Goal: Use online tool/utility: Utilize a website feature to perform a specific function

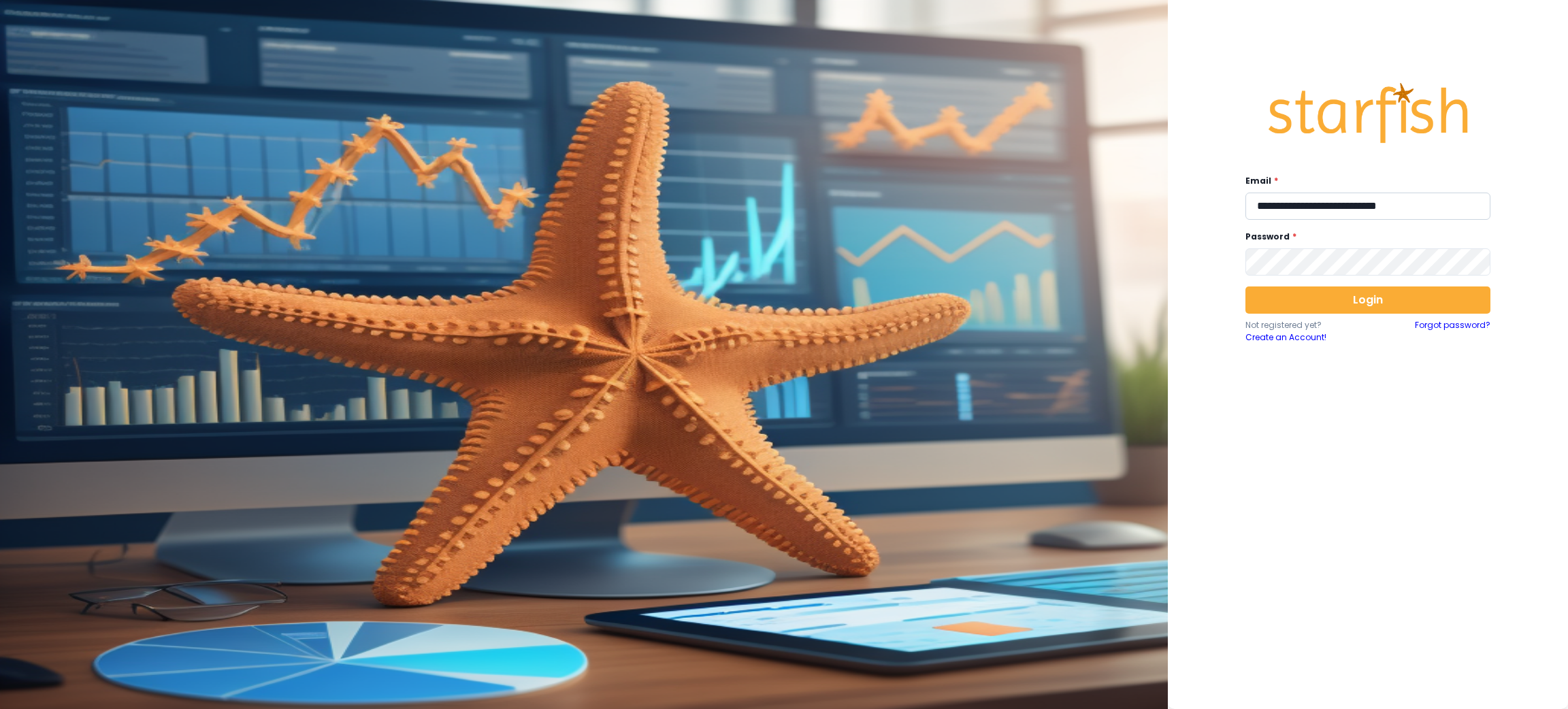
click at [1374, 215] on input "**********" at bounding box center [1367, 206] width 245 height 27
type input "**********"
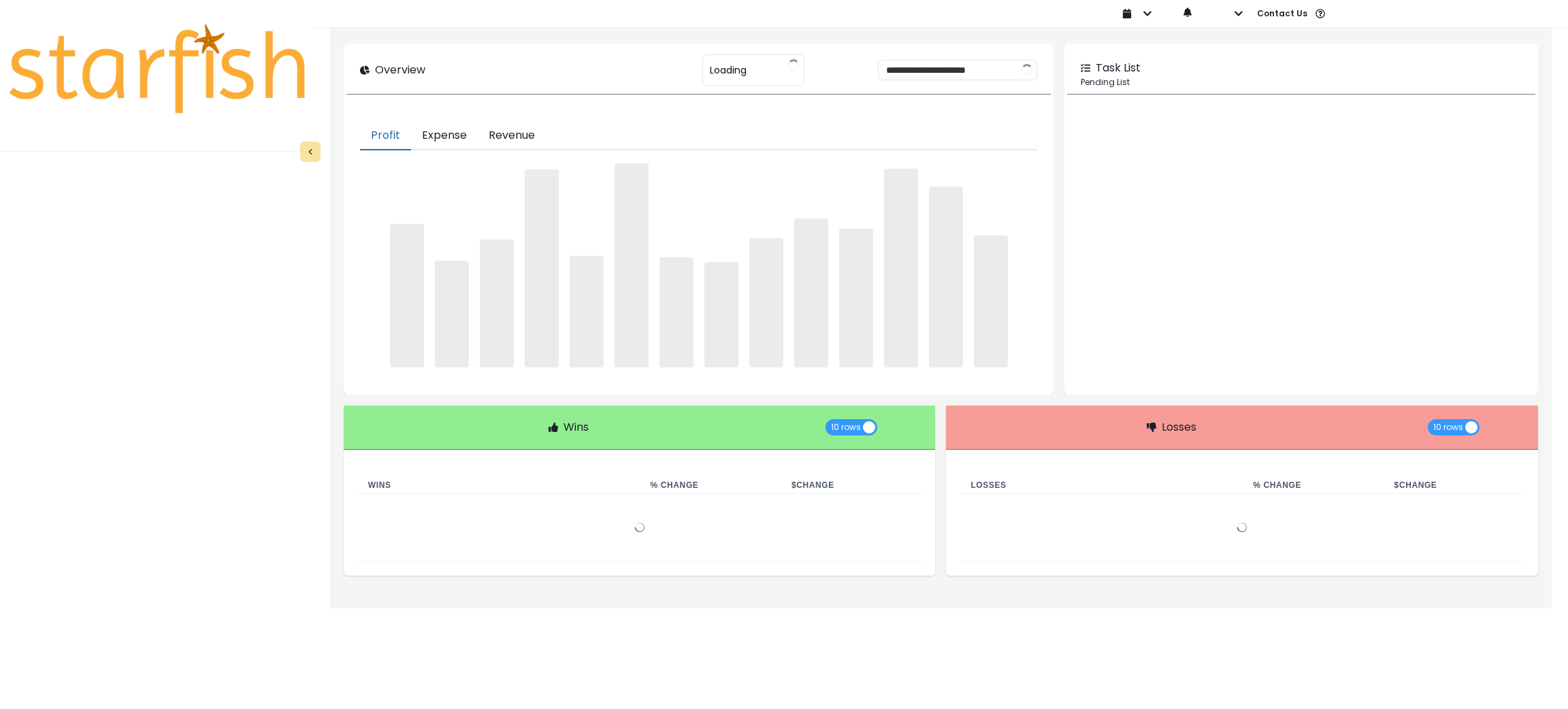
type input "********"
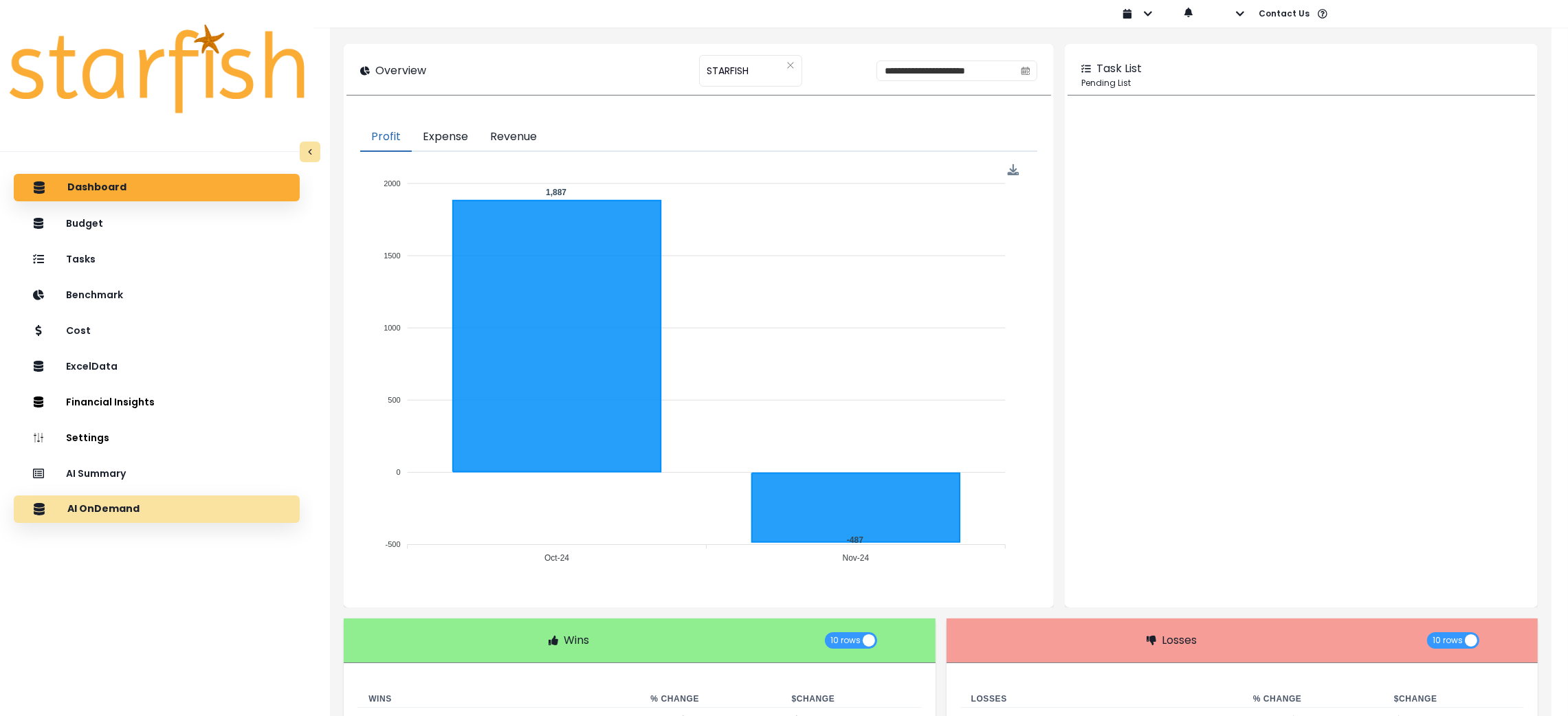
click at [152, 500] on div "AI OnDemand" at bounding box center [157, 509] width 264 height 29
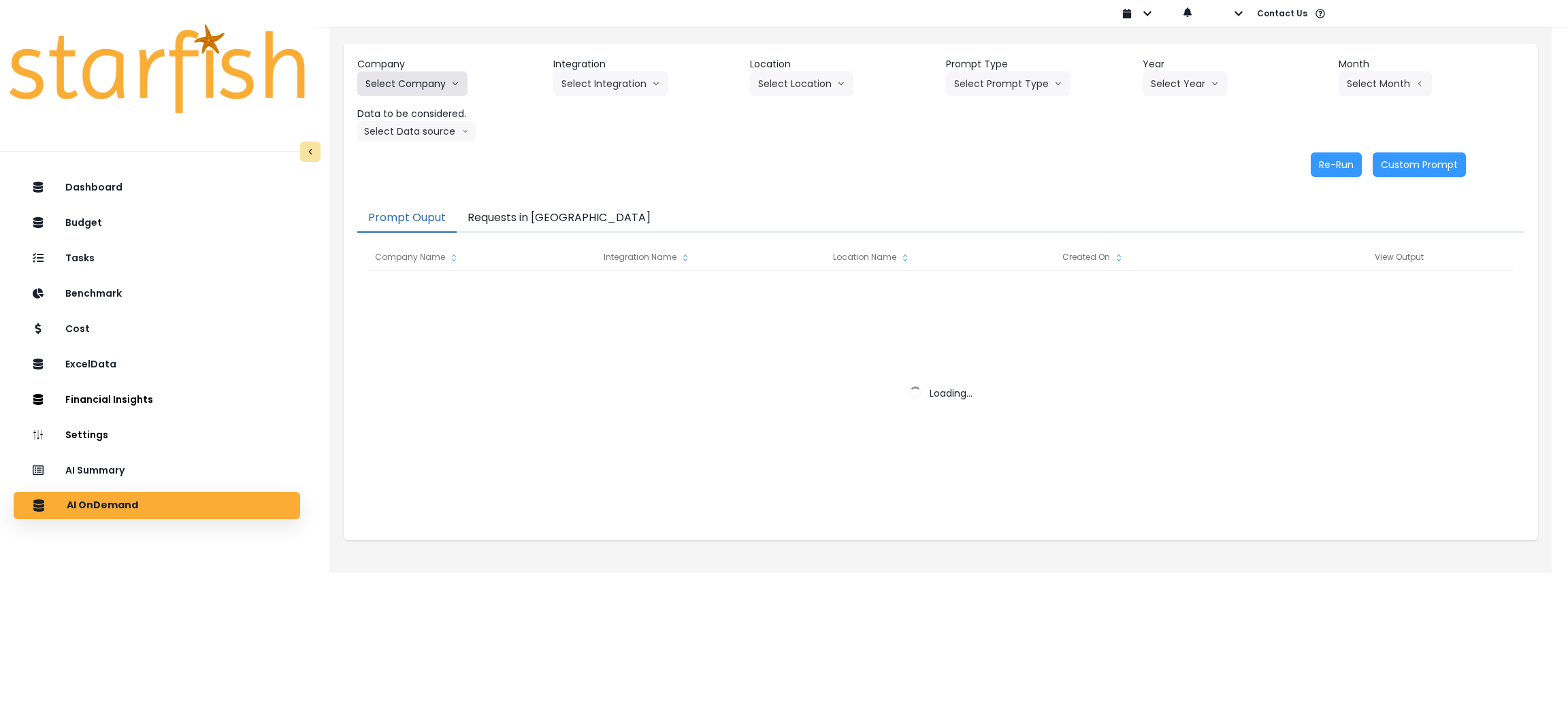
click at [451, 85] on icon "arrow down line" at bounding box center [455, 83] width 8 height 14
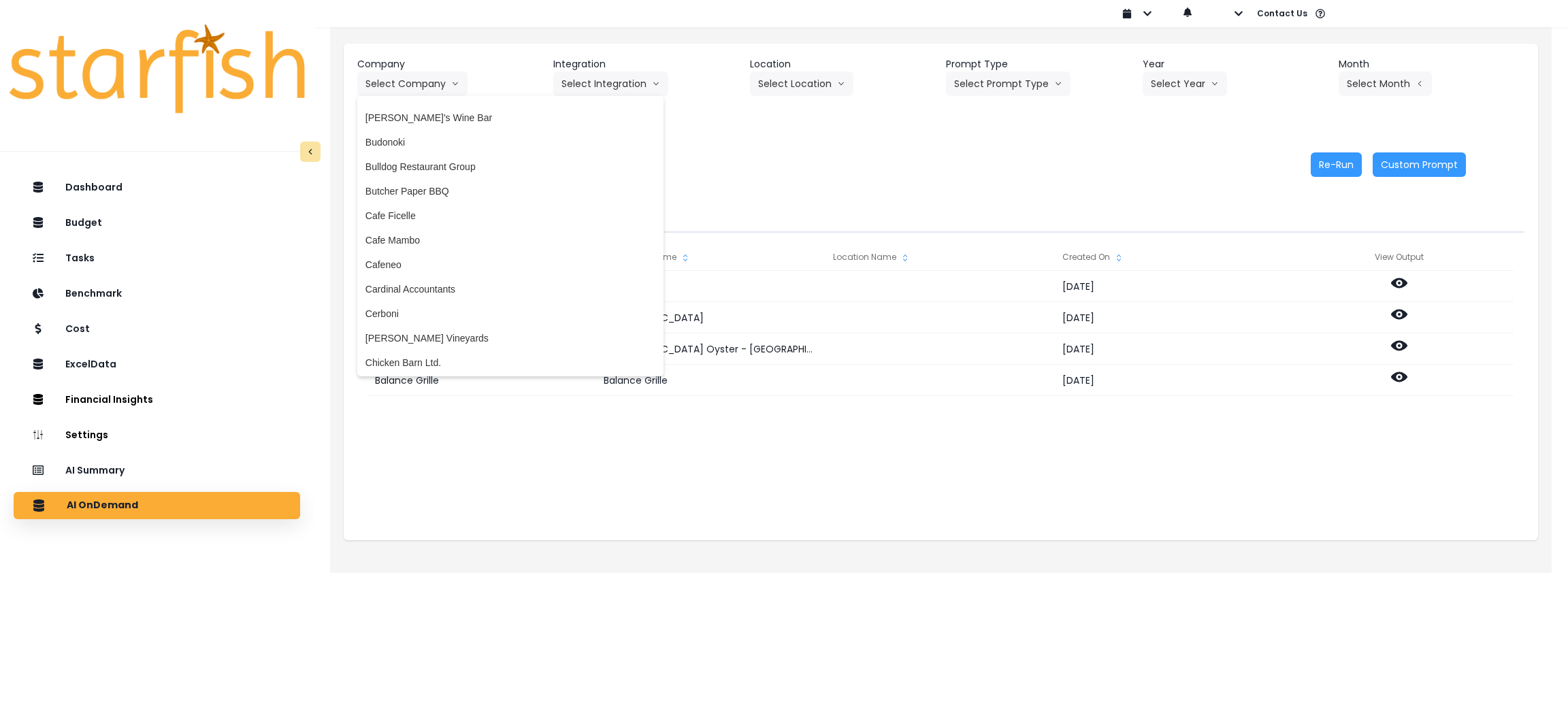
scroll to position [612, 0]
click at [389, 219] on li "Cafe Ficelle" at bounding box center [510, 211] width 306 height 25
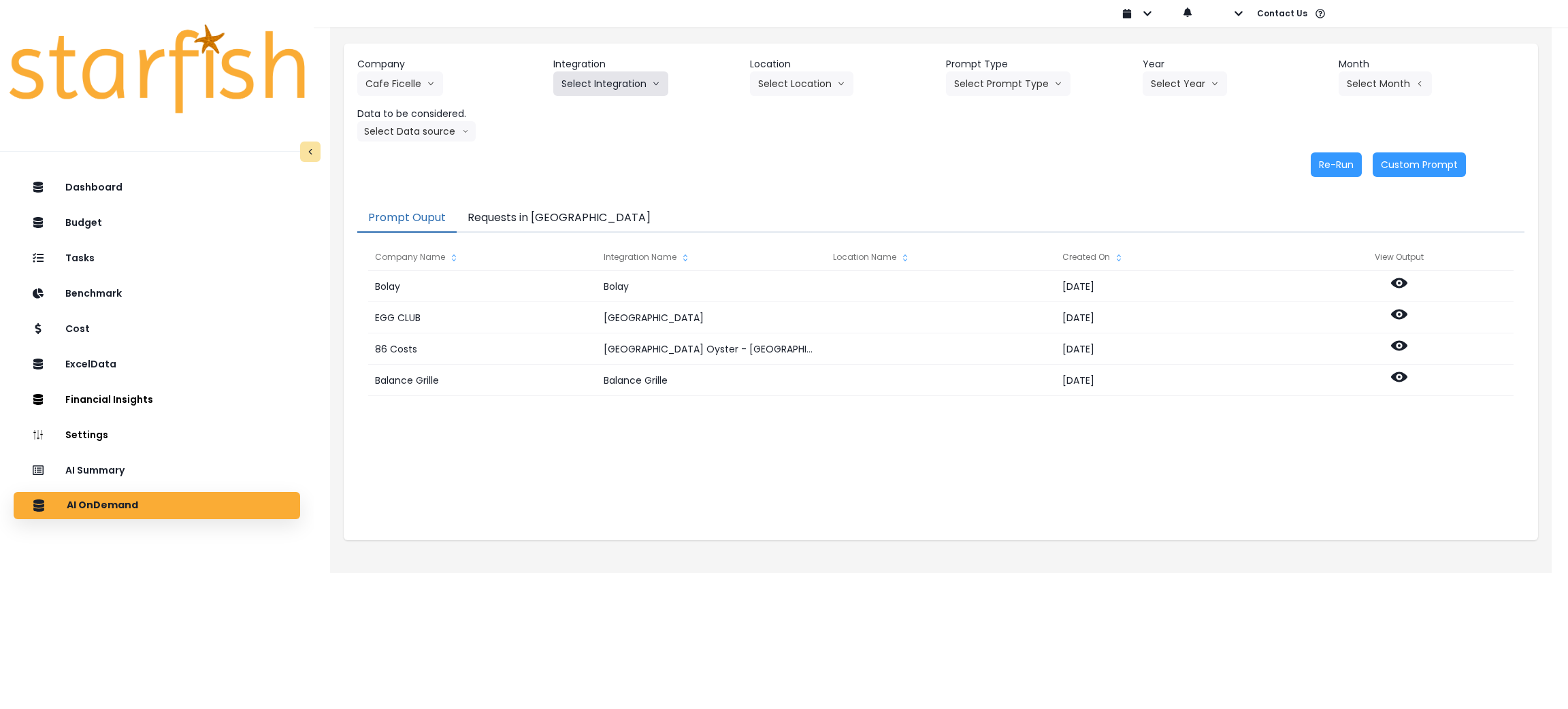
click at [585, 79] on button "Select Integration" at bounding box center [611, 84] width 115 height 25
click at [581, 118] on span "Cafe Ficelle" at bounding box center [586, 112] width 50 height 14
click at [852, 83] on div "Location Select Location 00 Commissary/Warehouse(Cafe Ficelle) 01 [PERSON_NAME]…" at bounding box center [842, 77] width 186 height 39
click at [837, 83] on icon "arrow down line" at bounding box center [841, 83] width 8 height 14
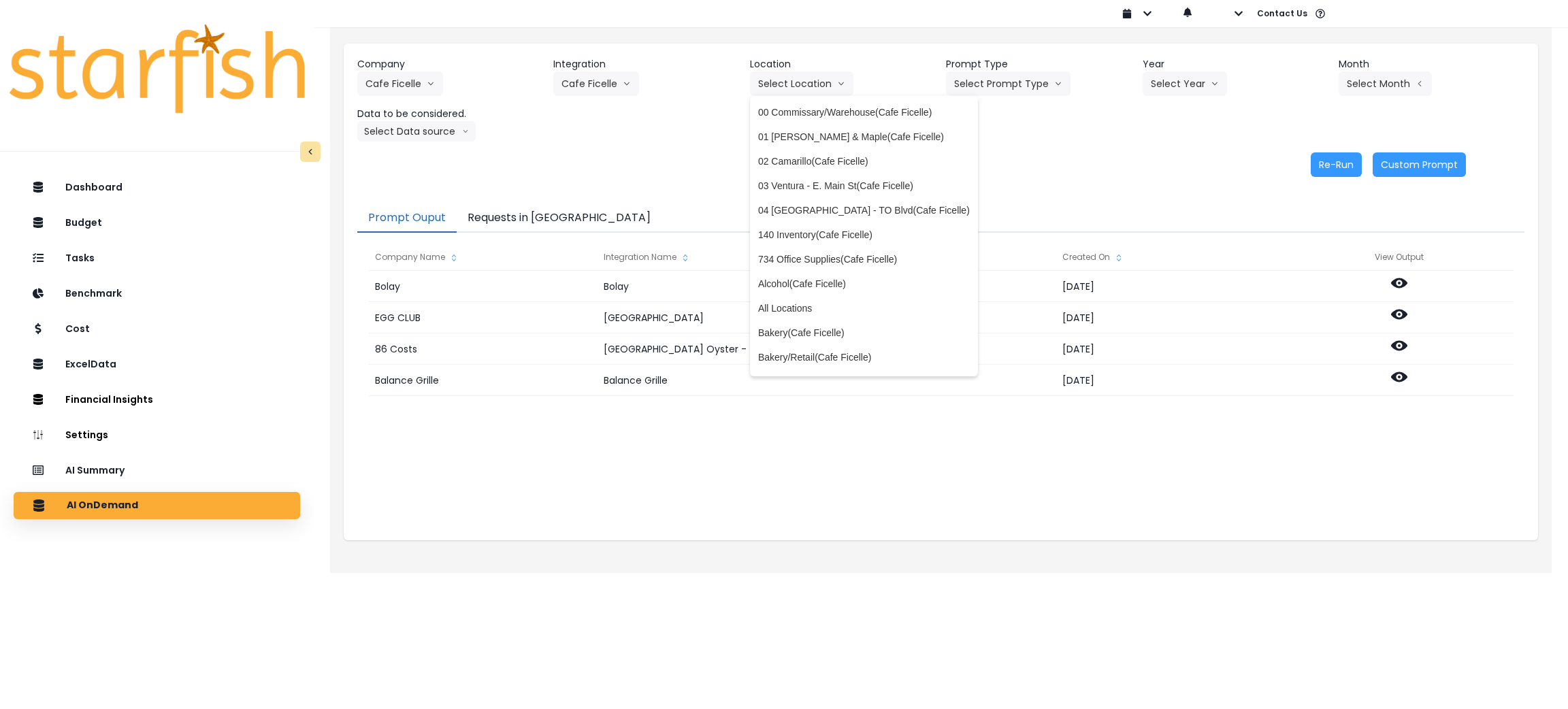
click at [631, 153] on div "Re-Run Custom Prompt" at bounding box center [912, 164] width 1109 height 25
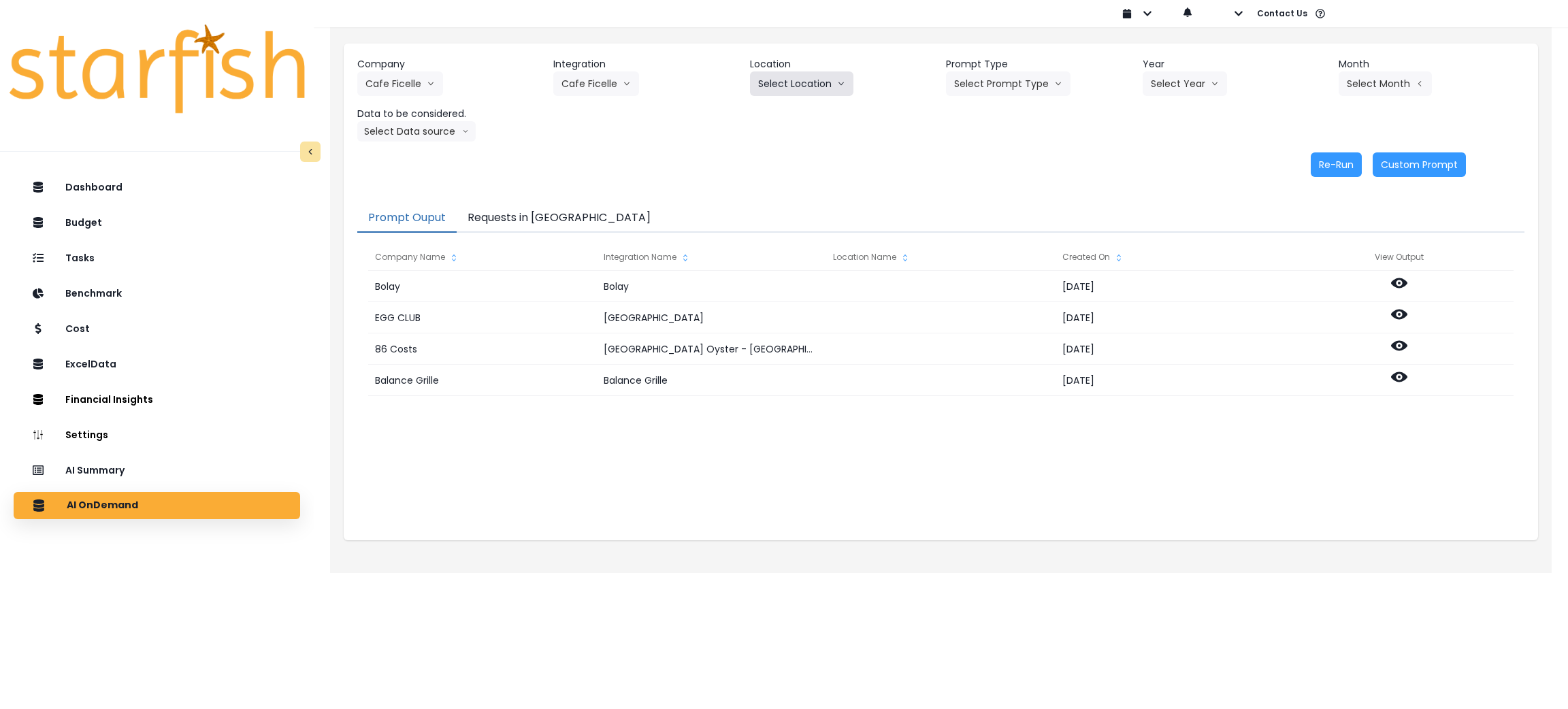
click at [810, 77] on button "Select Location" at bounding box center [802, 84] width 104 height 25
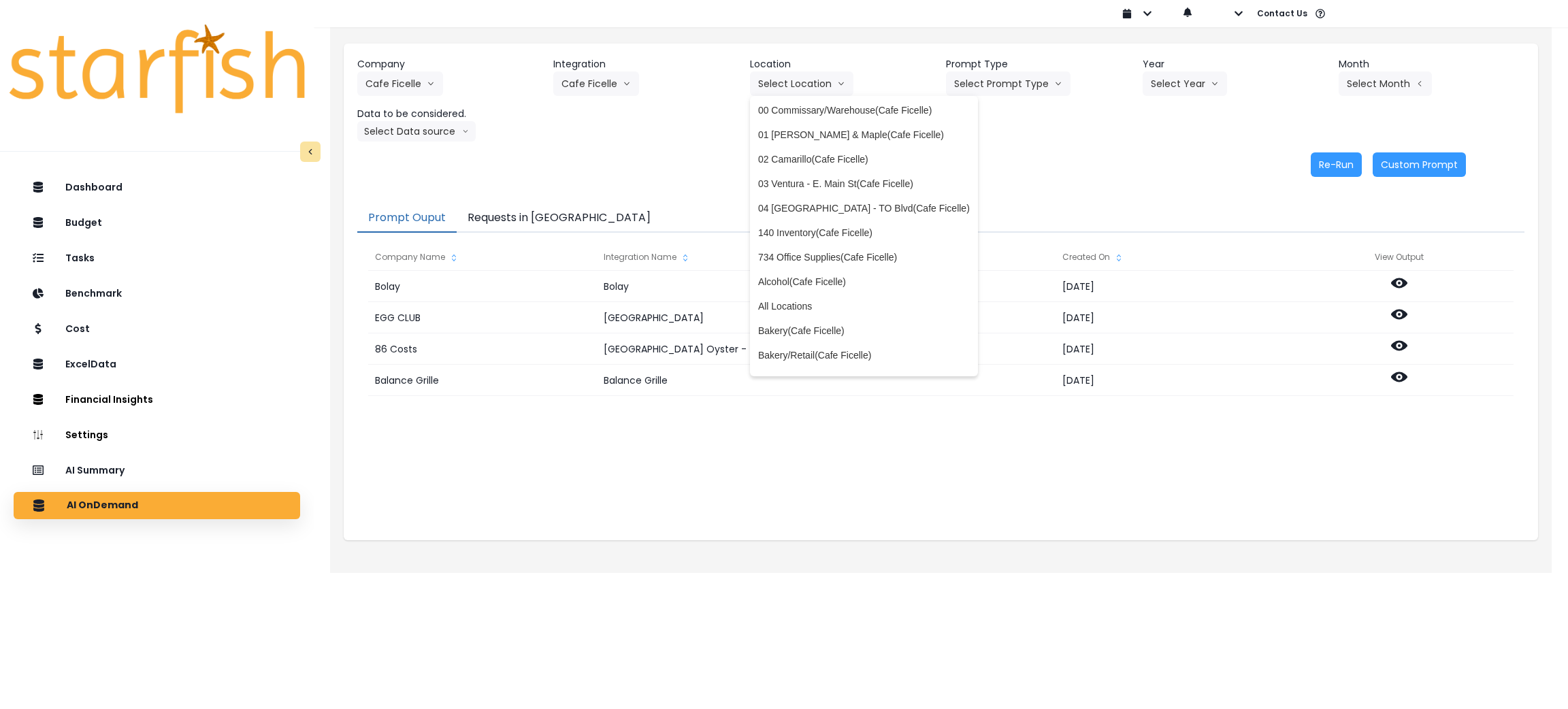
scroll to position [0, 0]
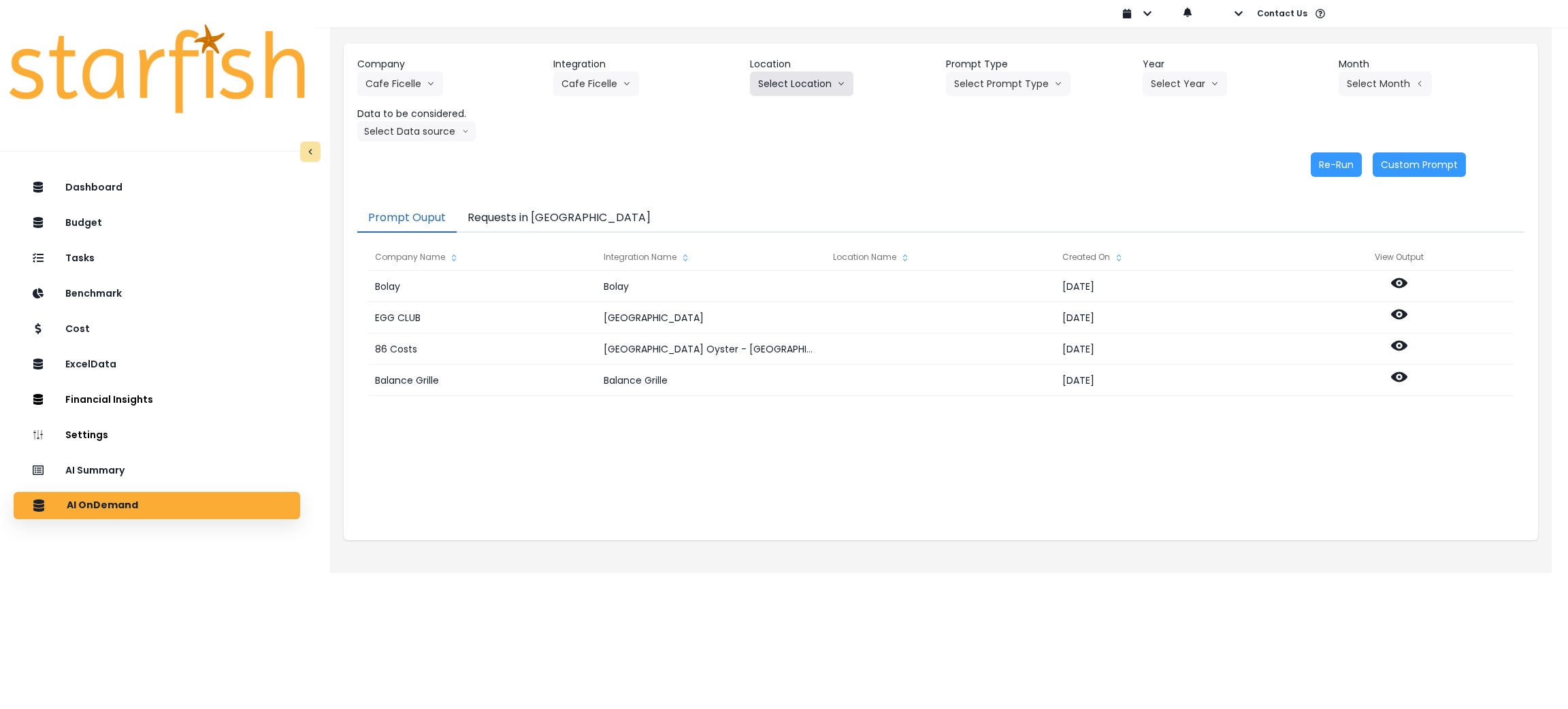
click at [810, 93] on button "Select Location" at bounding box center [802, 84] width 104 height 25
click at [783, 84] on button "Select Location" at bounding box center [802, 84] width 104 height 25
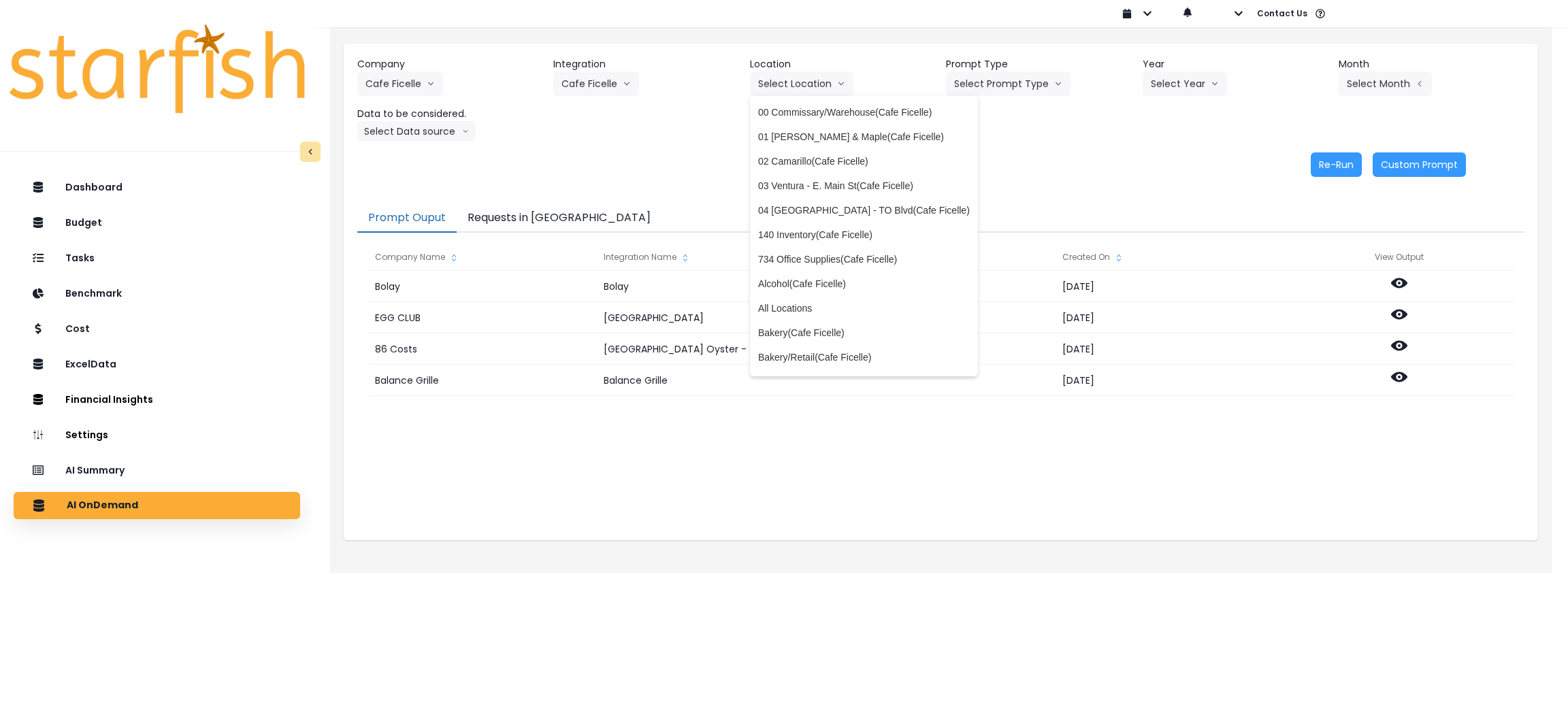
click at [1124, 152] on div "Re-Run Custom Prompt" at bounding box center [912, 164] width 1109 height 25
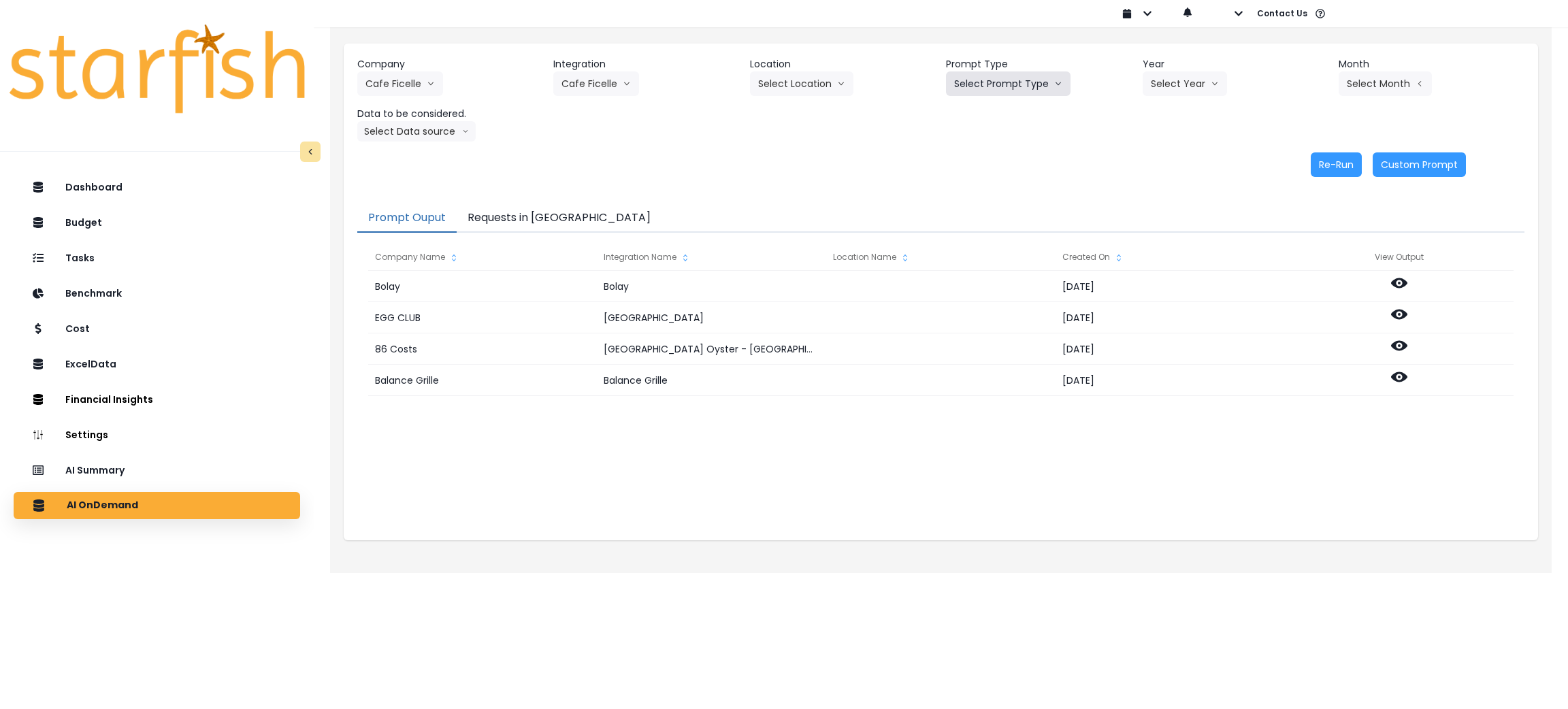
click at [1032, 72] on button "Select Prompt Type" at bounding box center [1008, 84] width 124 height 25
click at [999, 182] on span "Monthly Summary" at bounding box center [992, 185] width 77 height 14
click at [1173, 83] on button "Select Year" at bounding box center [1185, 84] width 85 height 25
click at [401, 89] on button "Cafe Ficelle" at bounding box center [400, 84] width 86 height 25
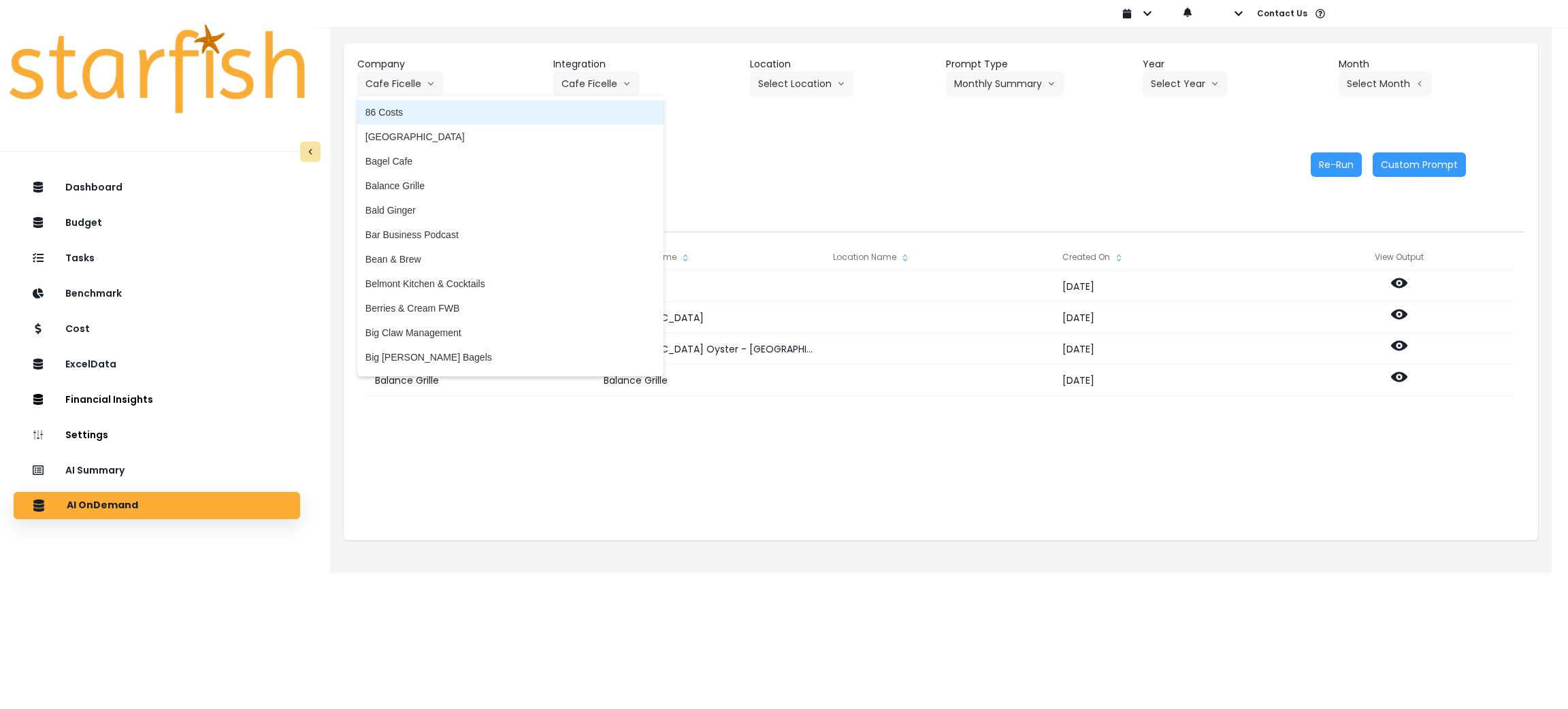
click at [400, 108] on span "86 Costs" at bounding box center [510, 112] width 290 height 14
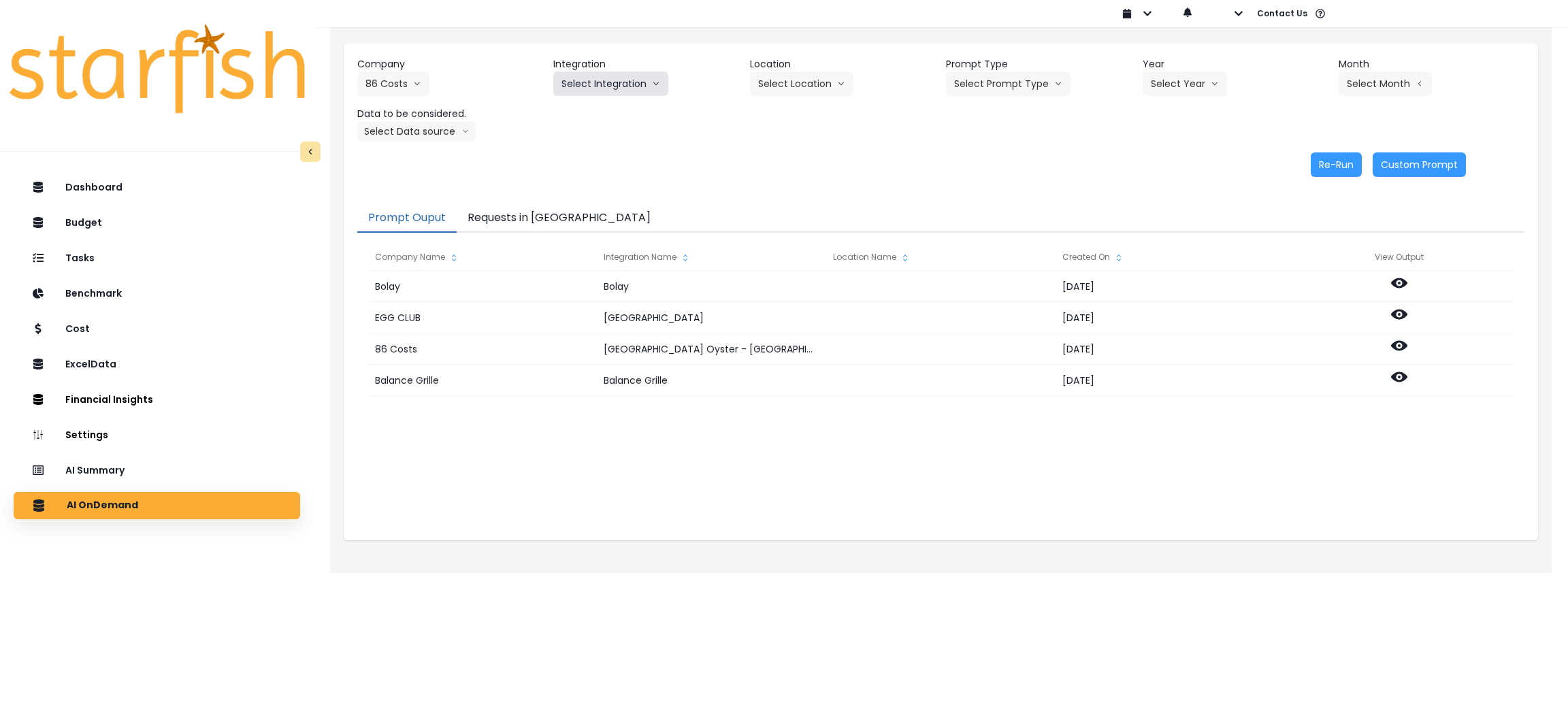
click at [626, 81] on button "Select Integration" at bounding box center [611, 84] width 115 height 25
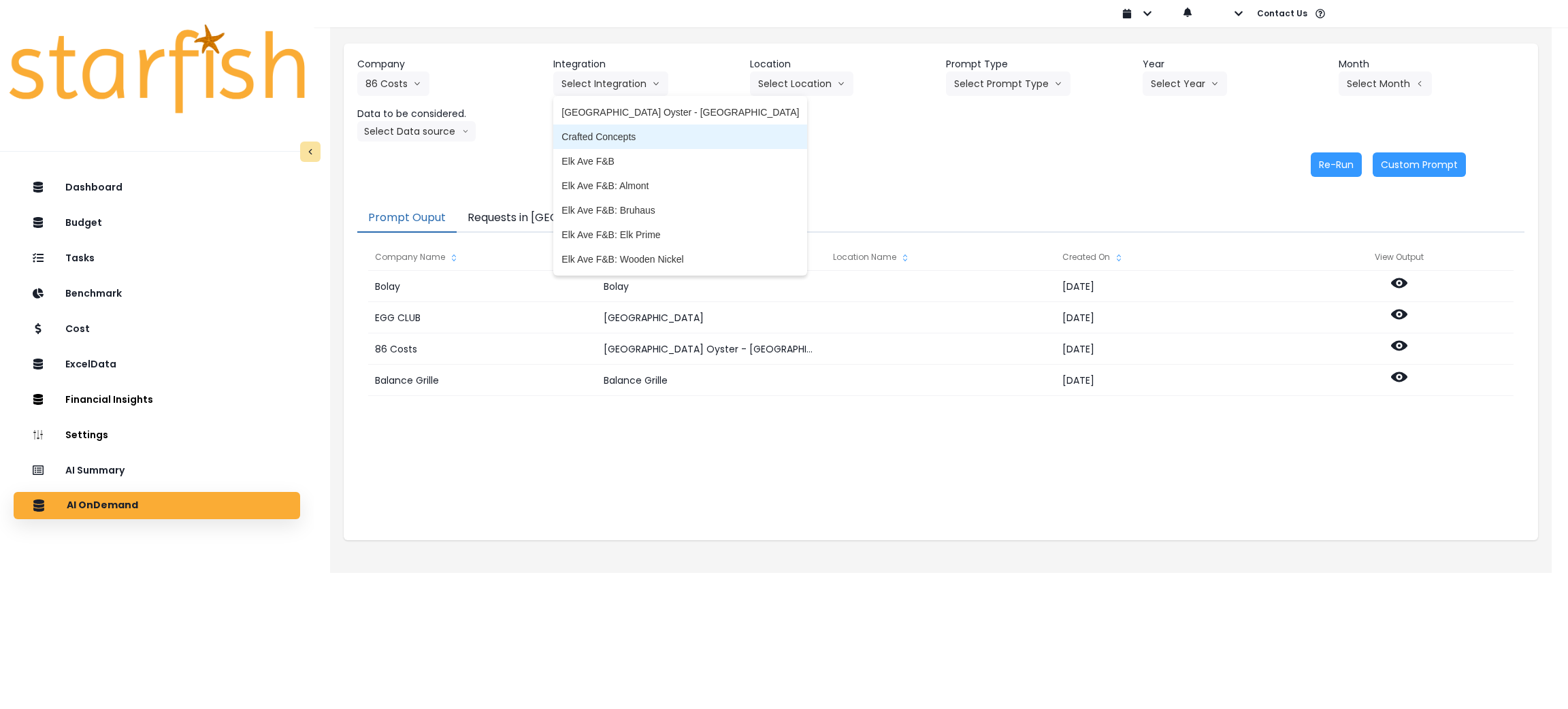
click at [656, 131] on span "Crafted Concepts" at bounding box center [680, 136] width 238 height 14
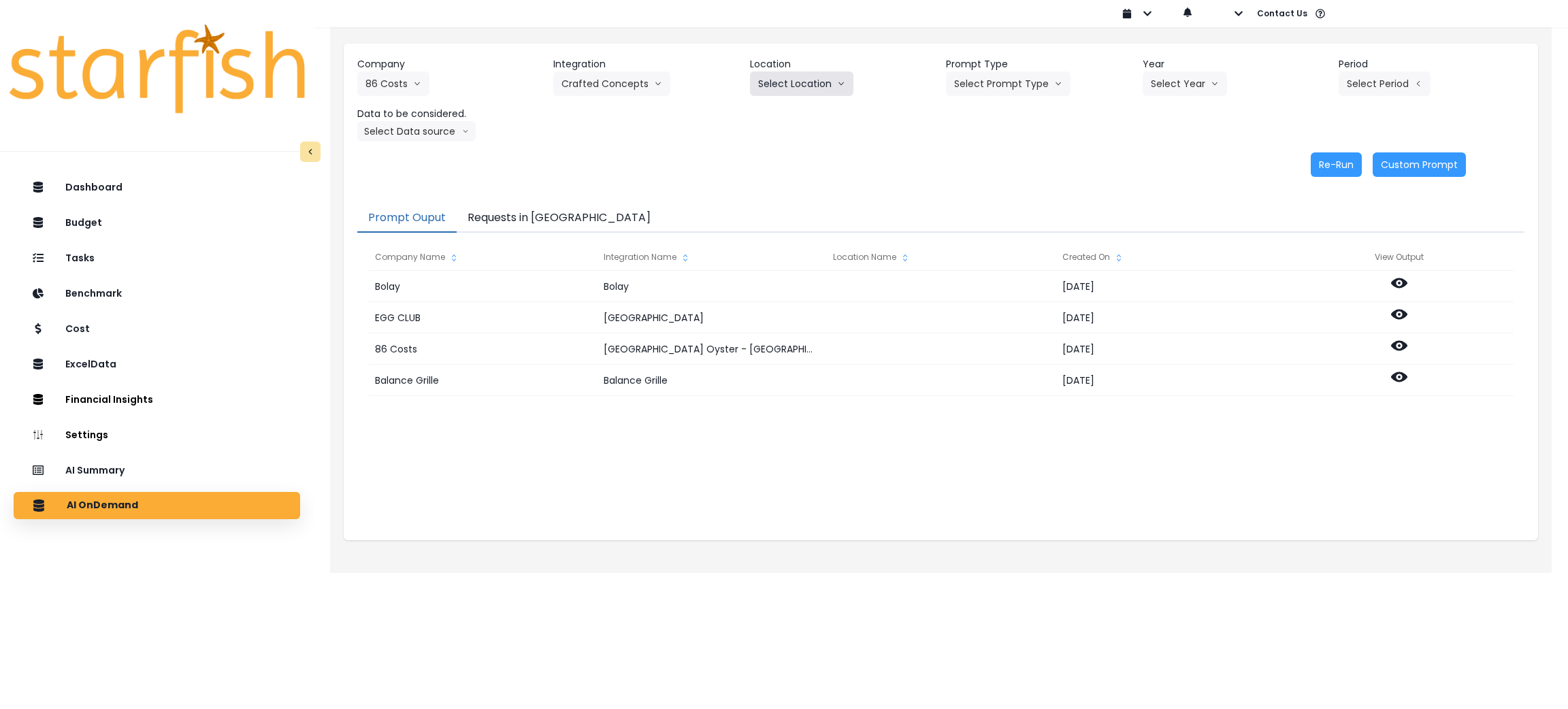
click at [810, 87] on button "Select Location" at bounding box center [802, 84] width 104 height 25
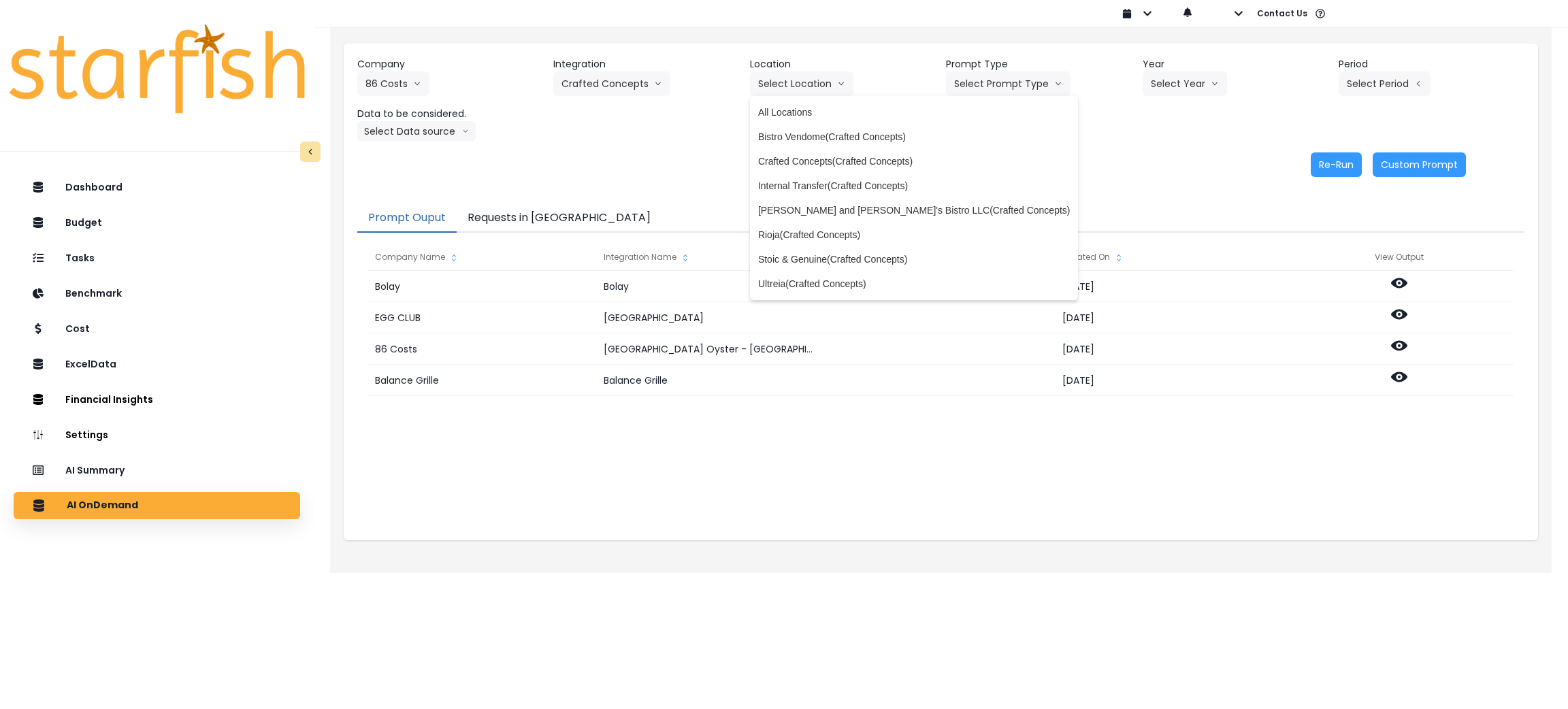
click at [622, 162] on div "Re-Run Custom Prompt" at bounding box center [912, 164] width 1109 height 25
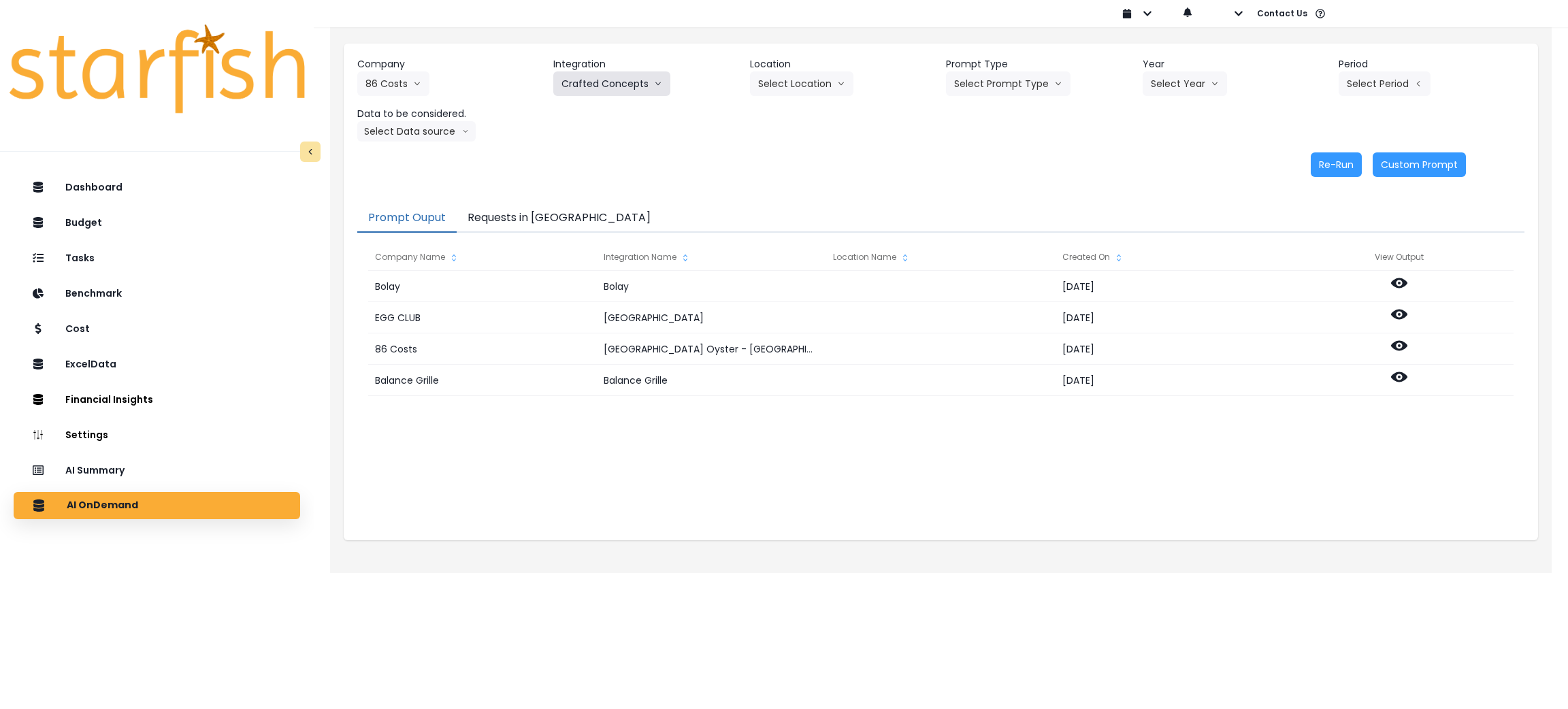
click at [615, 80] on button "Crafted Concepts" at bounding box center [612, 84] width 117 height 25
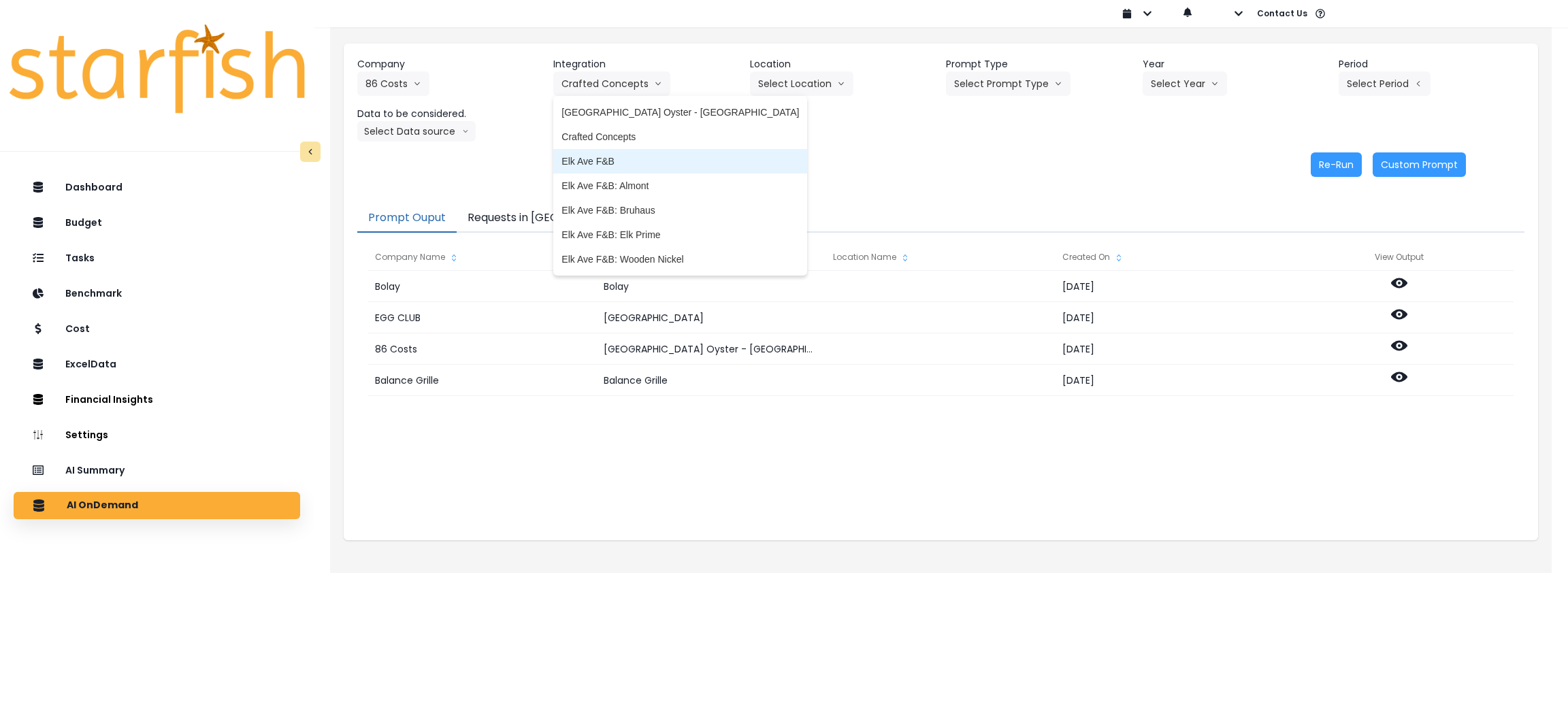
click at [594, 162] on span "Elk Ave F&B" at bounding box center [680, 161] width 238 height 14
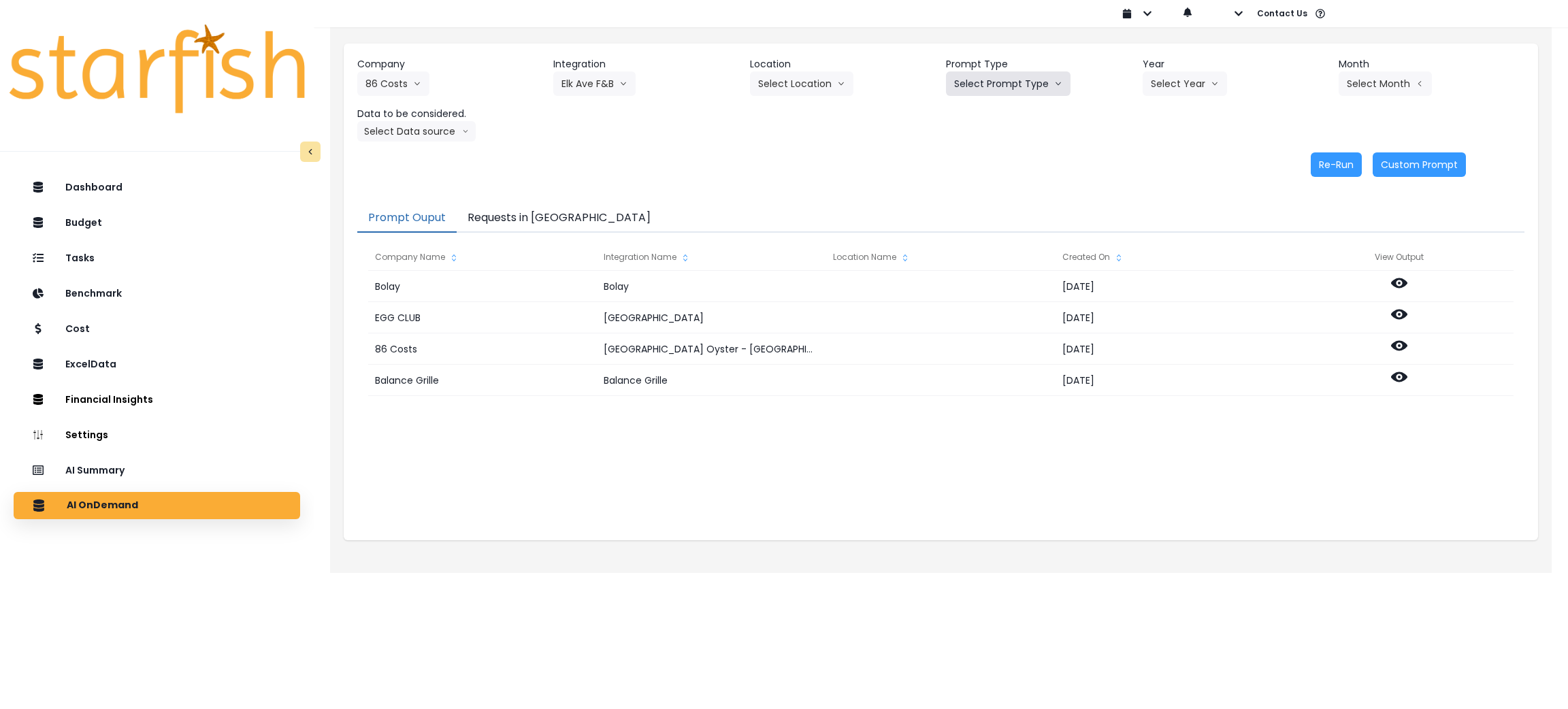
click at [1008, 84] on button "Select Prompt Type" at bounding box center [1008, 84] width 124 height 25
click at [983, 187] on span "Monthly Summary" at bounding box center [992, 185] width 77 height 14
click at [1183, 95] on button "Select Year" at bounding box center [1185, 84] width 85 height 25
click at [1167, 158] on span "2025" at bounding box center [1161, 161] width 21 height 14
click at [1393, 84] on button "Select Month" at bounding box center [1385, 84] width 93 height 25
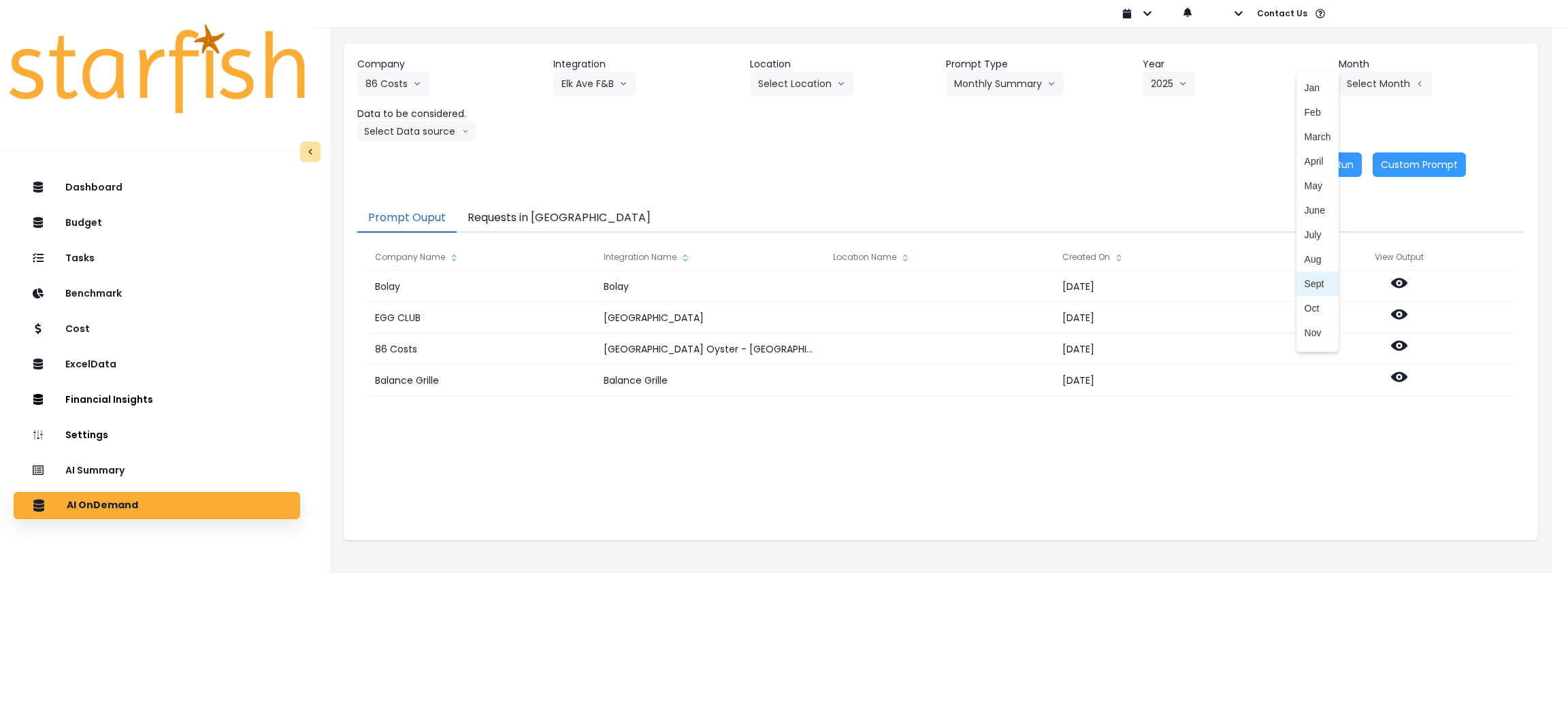
click at [1316, 285] on li "Sept" at bounding box center [1318, 283] width 43 height 25
click at [376, 137] on button "Select Data source" at bounding box center [416, 132] width 118 height 21
click at [412, 178] on span "Location Analysis" at bounding box center [410, 182] width 90 height 14
click at [1338, 169] on button "Re-Run" at bounding box center [1336, 164] width 51 height 25
click at [489, 216] on button "Requests in [GEOGRAPHIC_DATA]" at bounding box center [559, 219] width 205 height 29
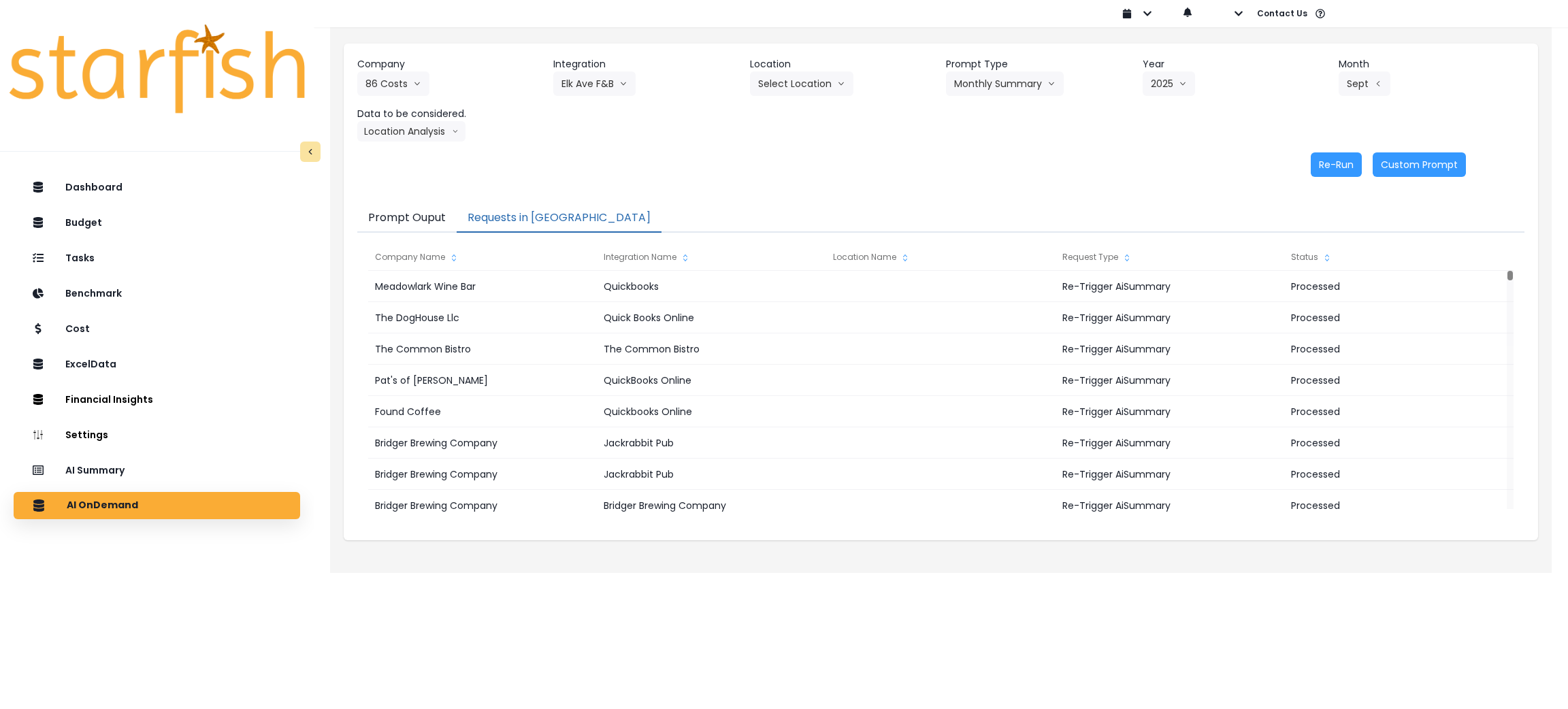
click at [1045, 118] on div "Company 86 Costs 86 Costs Asti Bagel Cafe Balance Grille Bald Ginger Bar Busine…" at bounding box center [940, 100] width 1167 height 85
click at [671, 142] on div "Company 86 Costs 86 Costs Asti Bagel Cafe Balance Grille Bald Ginger Bar Busine…" at bounding box center [940, 117] width 1194 height 147
click at [398, 132] on button "Location Analysis" at bounding box center [412, 132] width 108 height 21
click at [396, 151] on span "Comparison overtime" at bounding box center [410, 157] width 90 height 14
click at [1338, 166] on button "Re-Run" at bounding box center [1336, 164] width 51 height 25
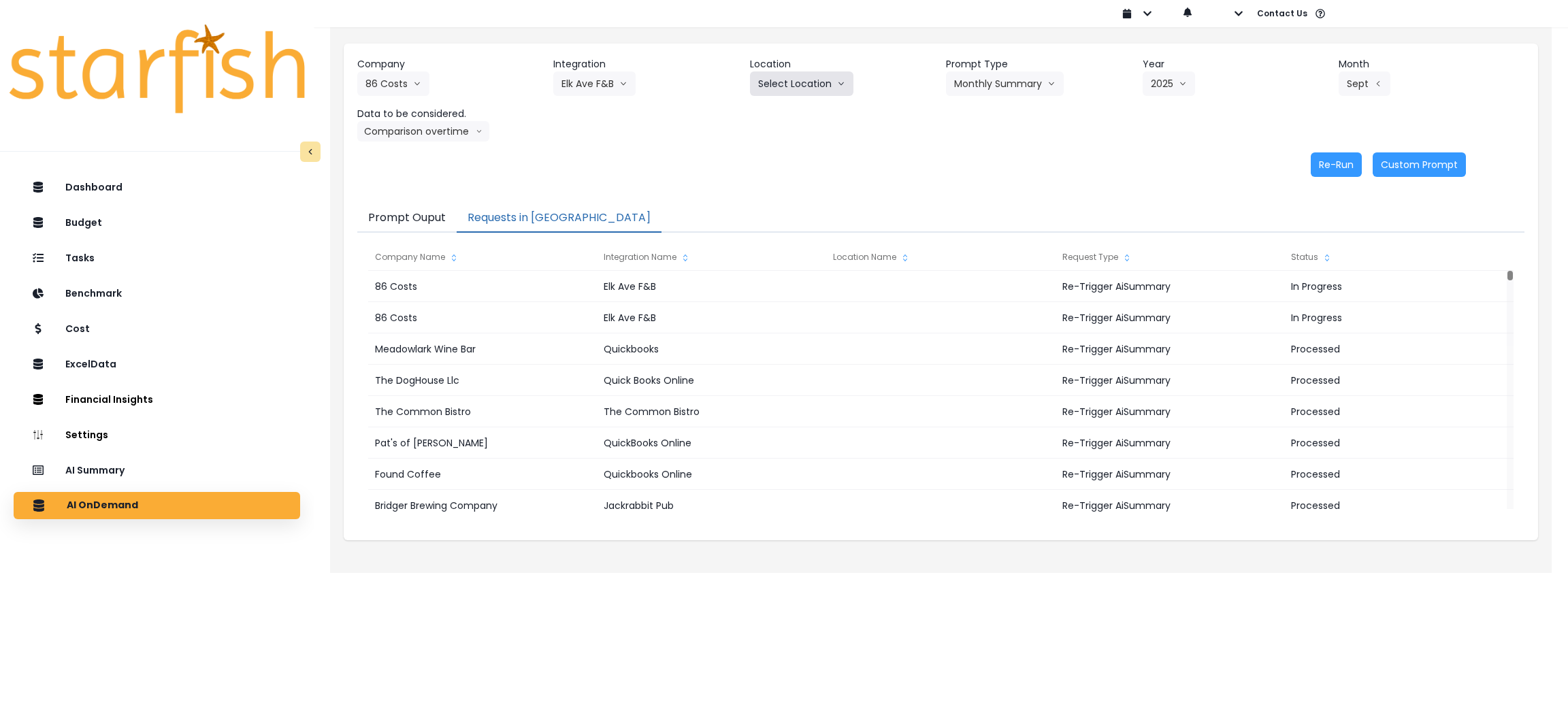
click at [783, 85] on button "Select Location" at bounding box center [802, 84] width 104 height 25
click at [404, 80] on button "86 Costs" at bounding box center [393, 84] width 72 height 25
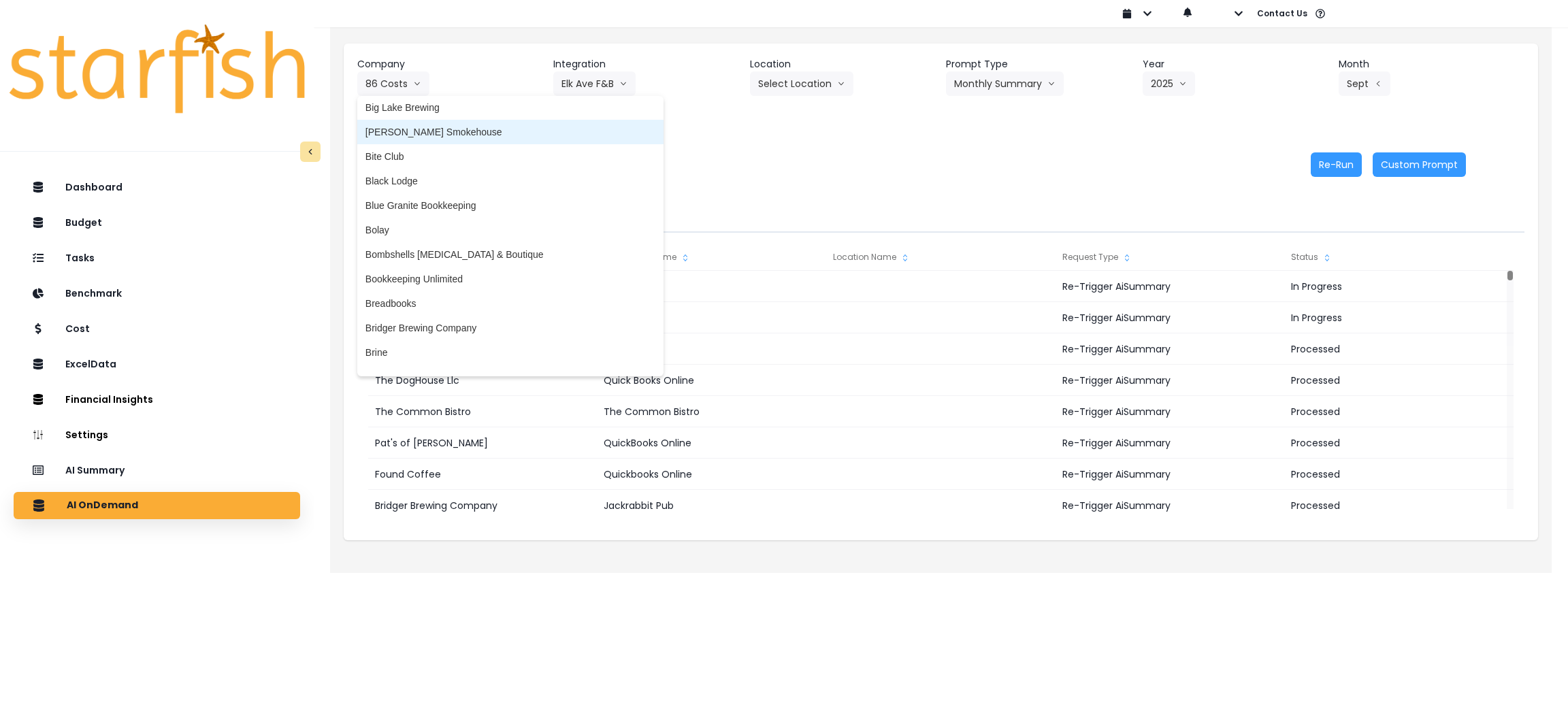
scroll to position [305, 0]
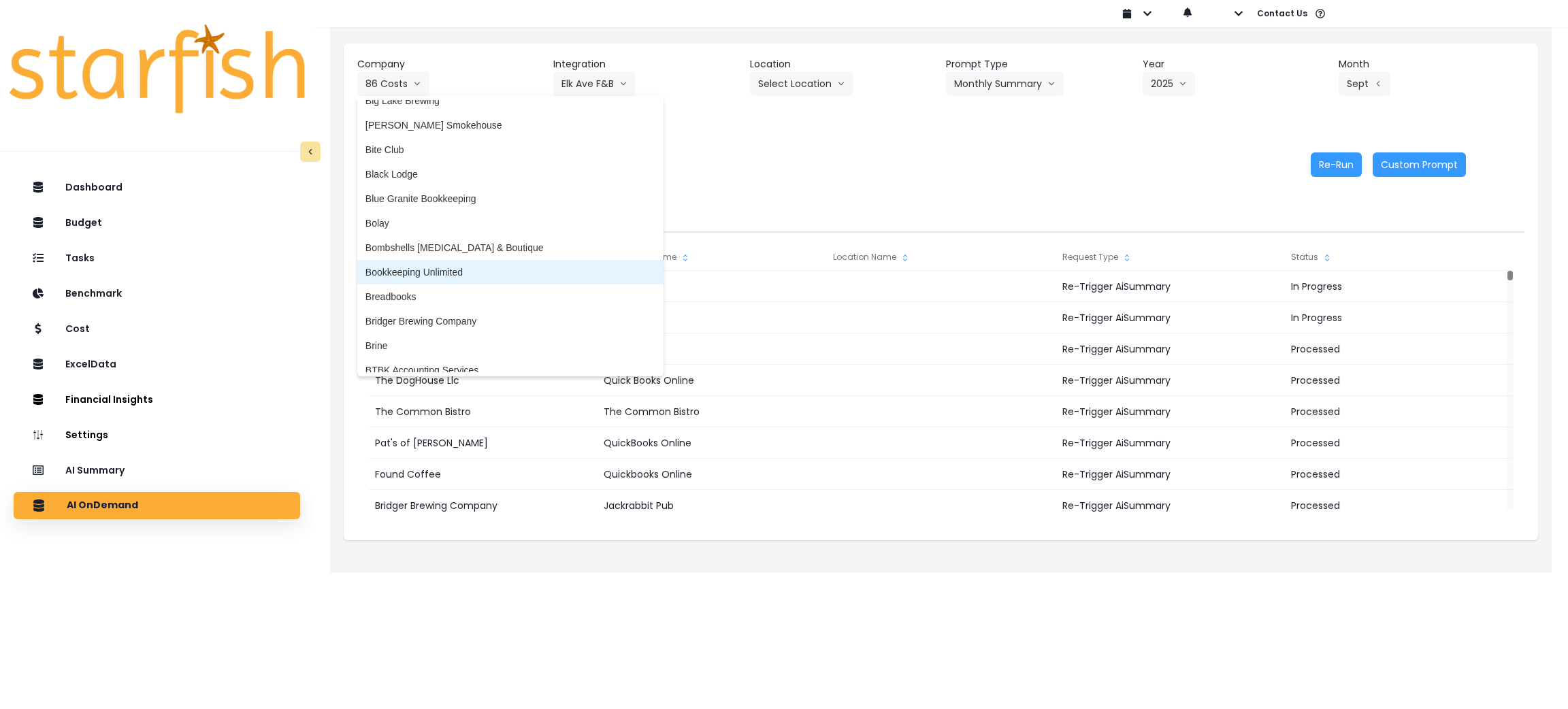
click at [438, 260] on li "Bookkeeping Unlimited" at bounding box center [510, 272] width 306 height 25
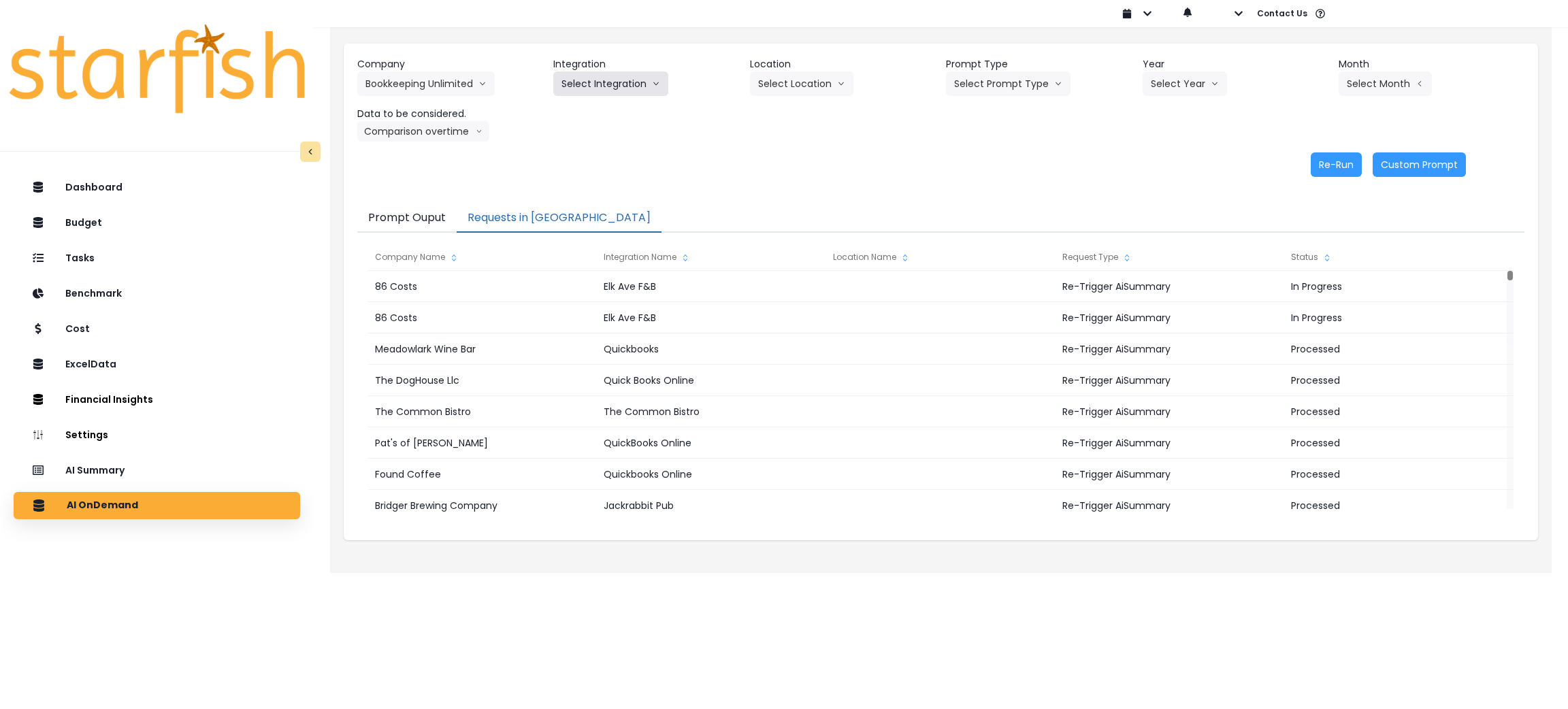
click at [589, 89] on button "Select Integration" at bounding box center [611, 84] width 115 height 25
click at [430, 81] on button "Bookkeeping Unlimited" at bounding box center [426, 84] width 137 height 25
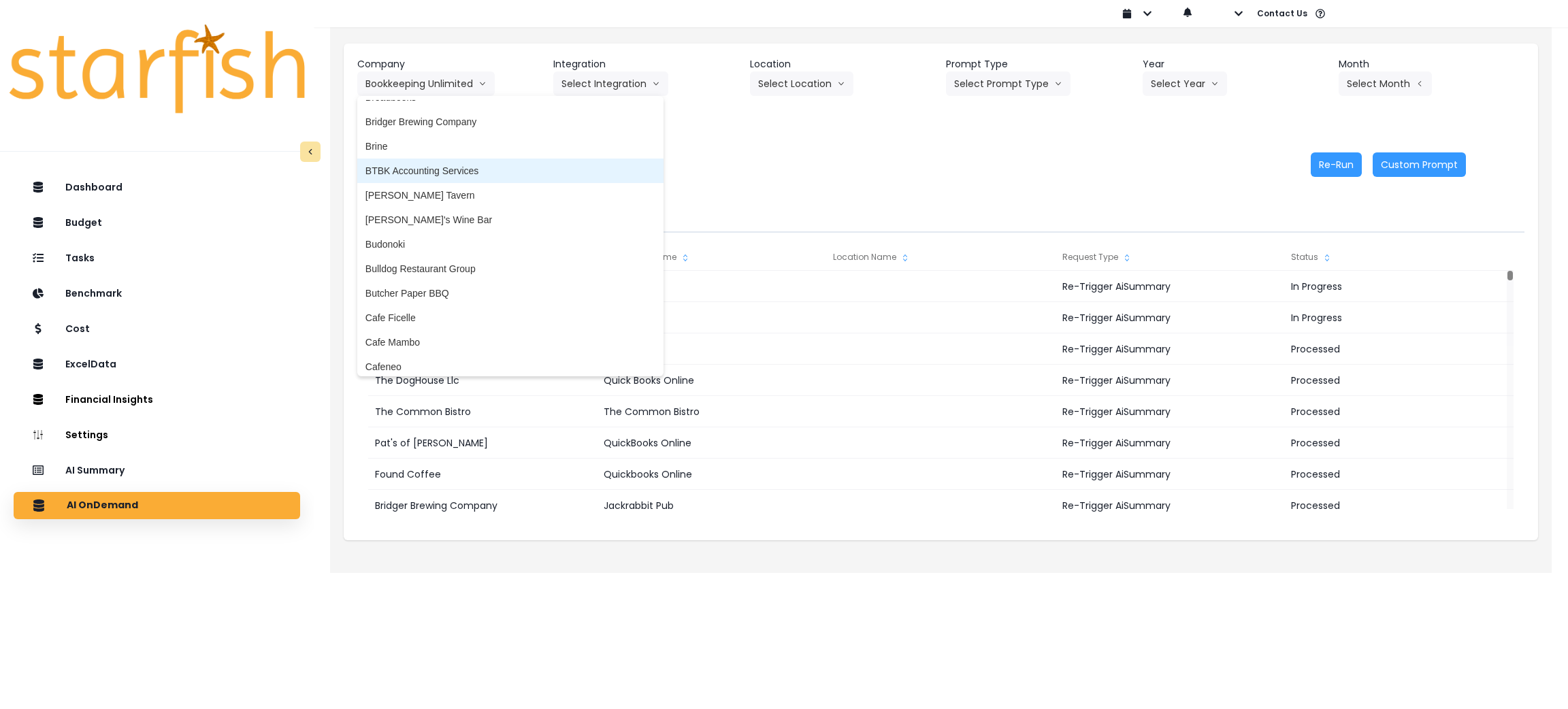
scroll to position [510, 0]
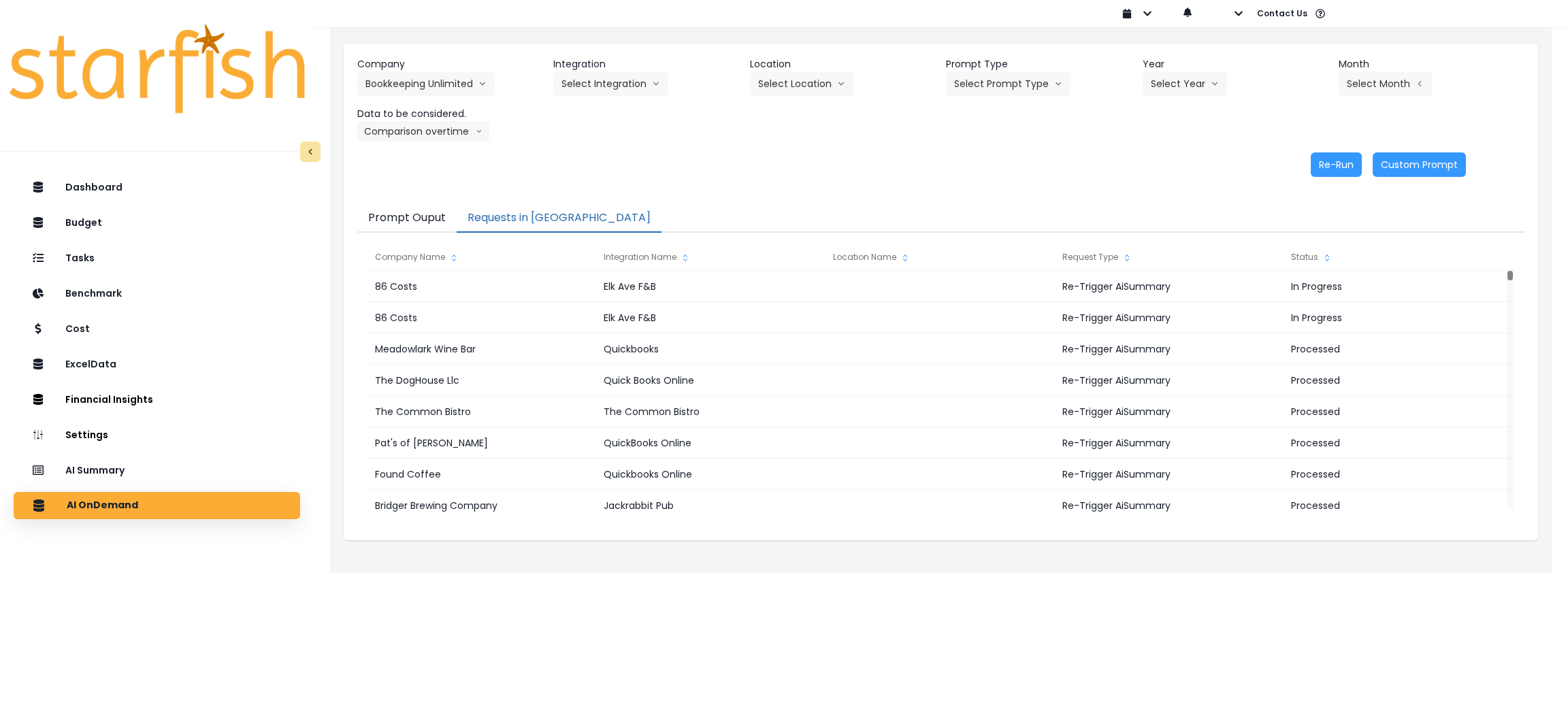
click at [421, 69] on header "Company" at bounding box center [450, 65] width 186 height 14
click at [423, 84] on button "Bookkeeping Unlimited" at bounding box center [426, 84] width 137 height 25
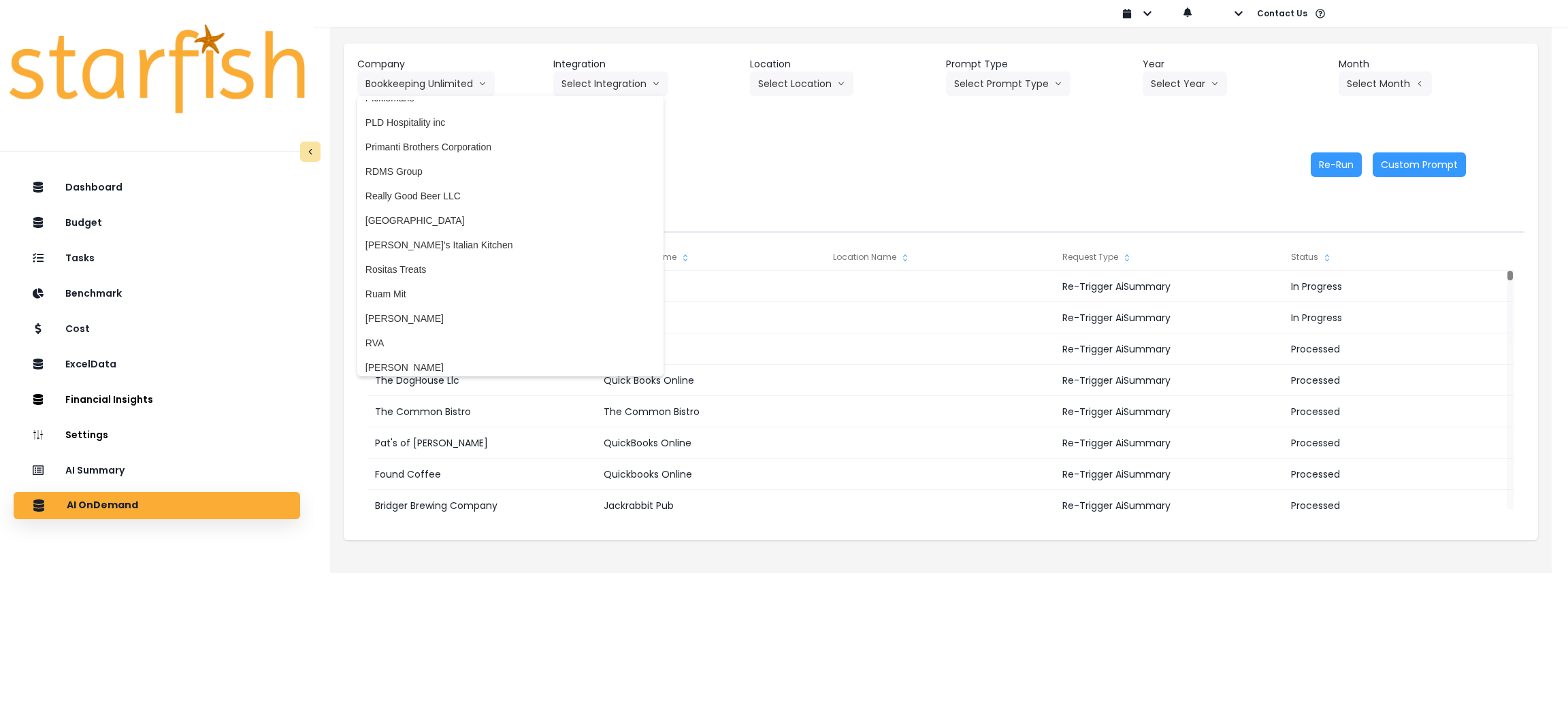
scroll to position [2858, 0]
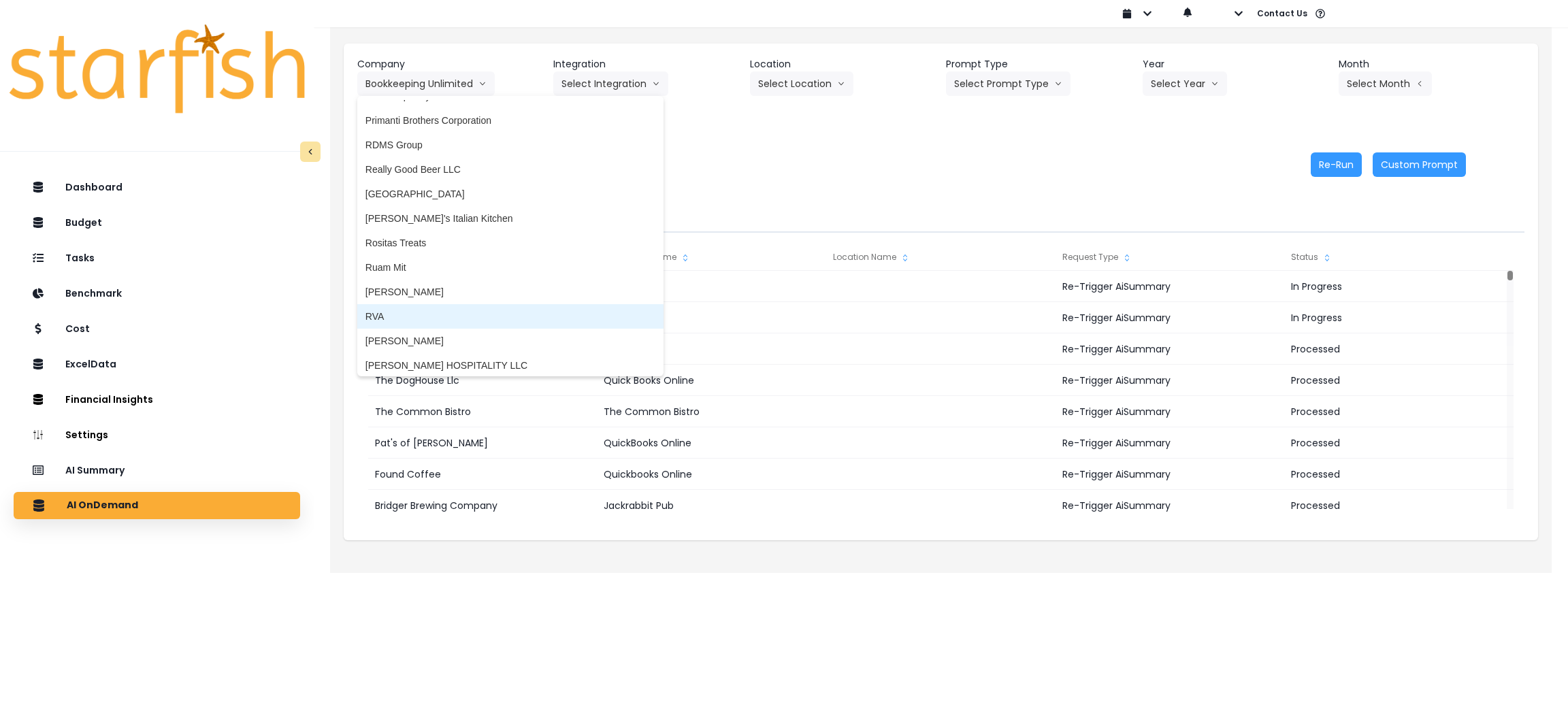
click at [400, 304] on li "RVA" at bounding box center [510, 316] width 306 height 25
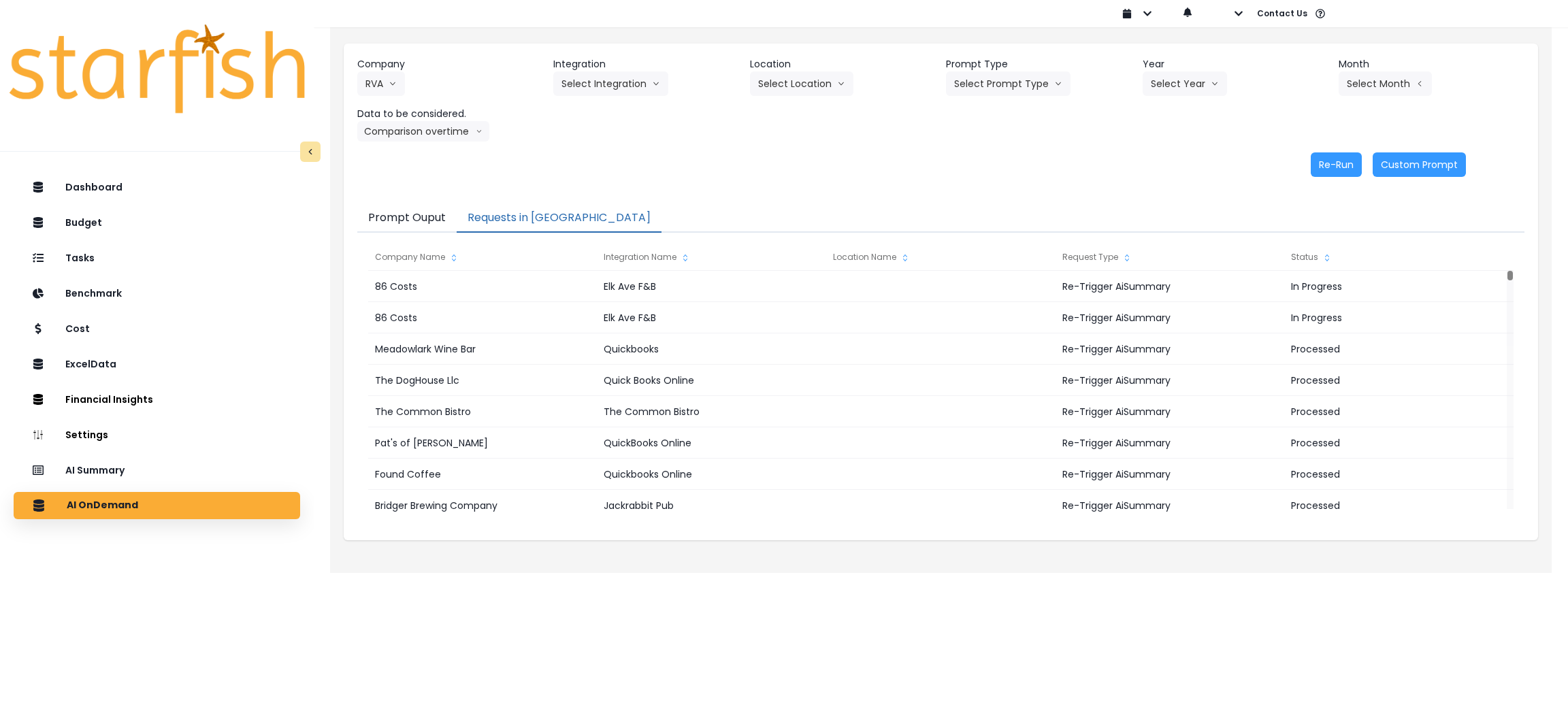
click at [608, 67] on header "Integration" at bounding box center [646, 65] width 186 height 14
click at [607, 69] on header "Integration" at bounding box center [646, 65] width 186 height 14
click at [606, 75] on button "Select Integration" at bounding box center [611, 84] width 115 height 25
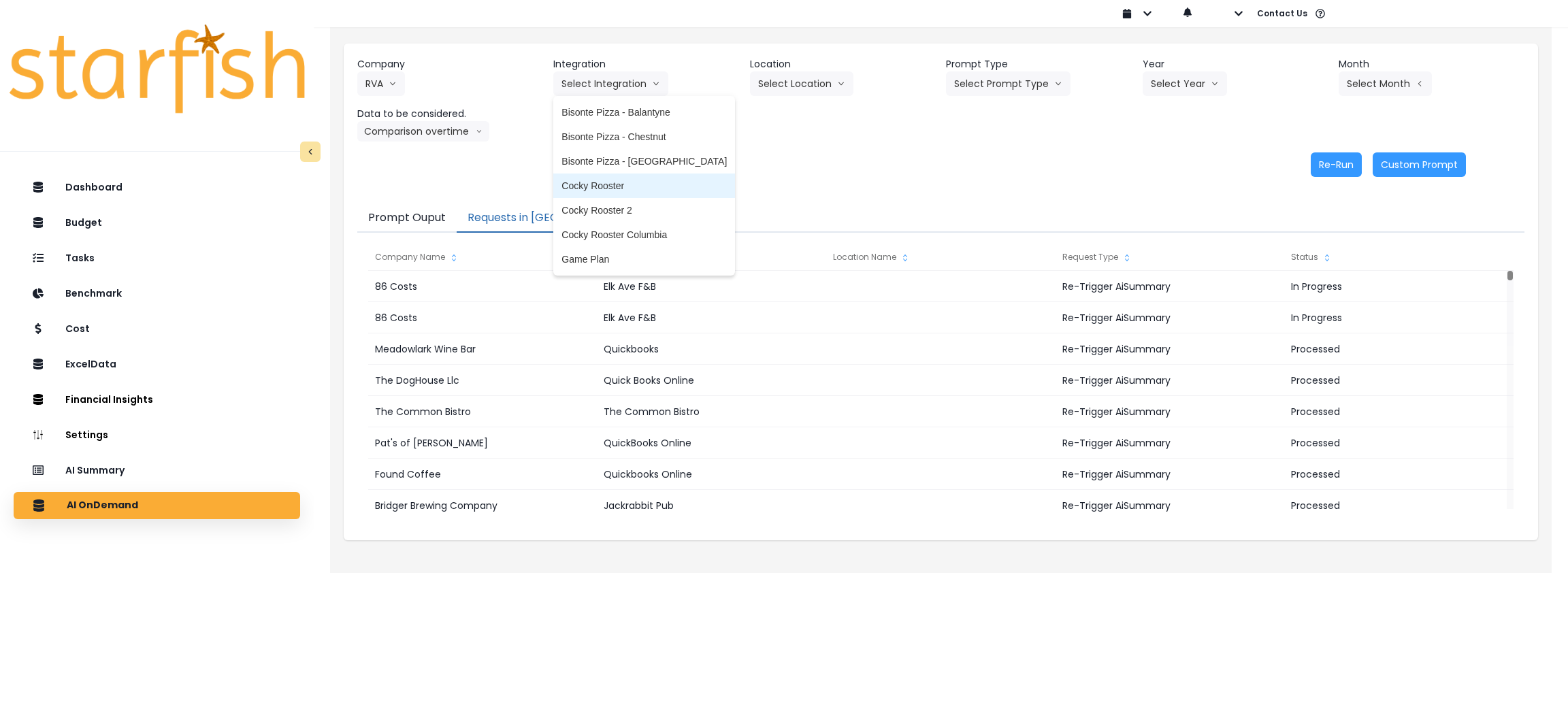
click at [615, 186] on span "Cocky Rooster" at bounding box center [644, 185] width 165 height 14
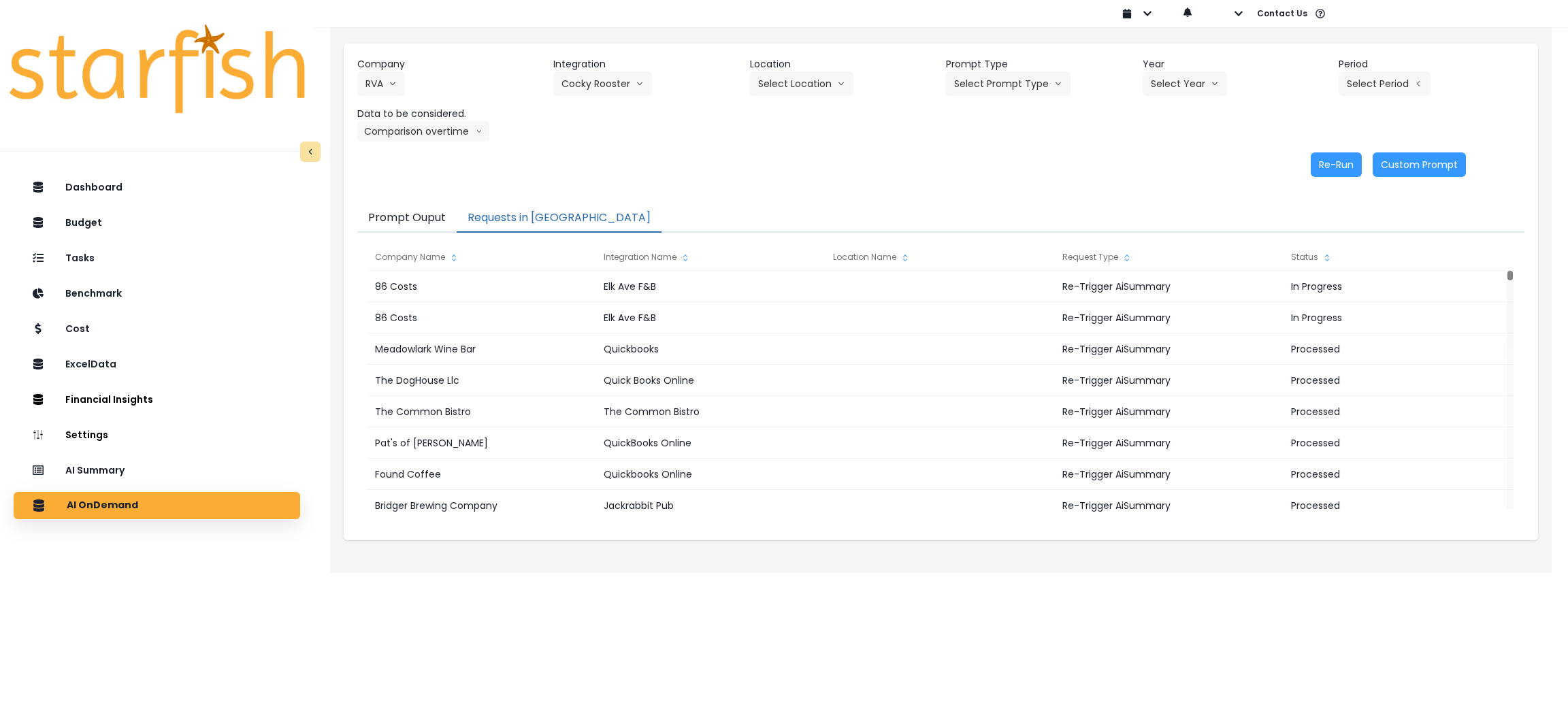
click at [995, 67] on header "Prompt Type" at bounding box center [1038, 65] width 186 height 14
click at [993, 88] on button "Select Prompt Type" at bounding box center [1008, 84] width 124 height 25
click at [987, 178] on li "Monthly Summary" at bounding box center [992, 186] width 93 height 25
click at [1365, 77] on button "Select Period" at bounding box center [1384, 84] width 92 height 25
click at [1194, 81] on button "Select Year" at bounding box center [1185, 84] width 85 height 25
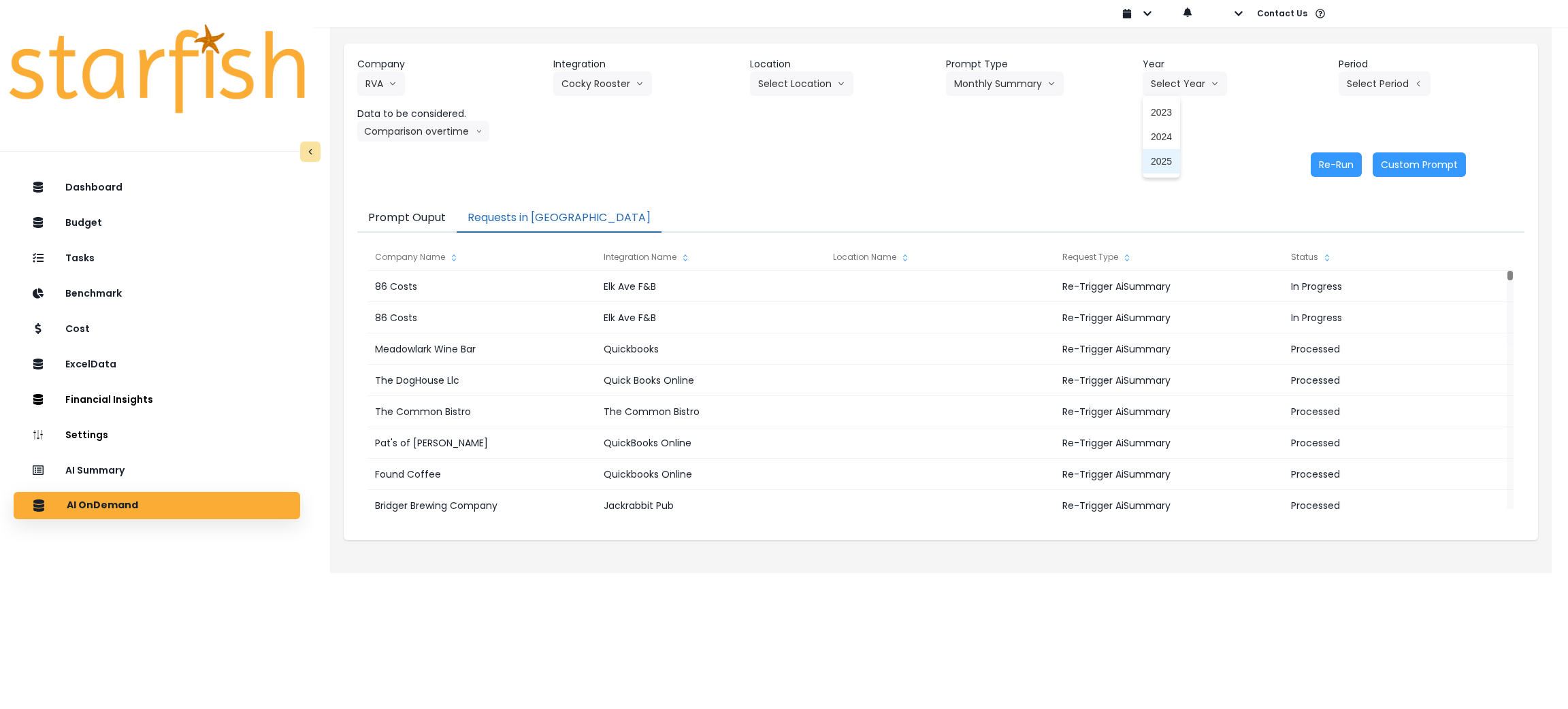
click at [1152, 160] on span "2025" at bounding box center [1161, 161] width 21 height 14
click at [1393, 85] on button "Select Period" at bounding box center [1384, 84] width 92 height 25
click at [1310, 318] on li "P10" at bounding box center [1322, 308] width 33 height 25
click at [412, 140] on button "Comparison overtime" at bounding box center [424, 132] width 132 height 21
click at [419, 179] on span "Location Analysis" at bounding box center [410, 182] width 90 height 14
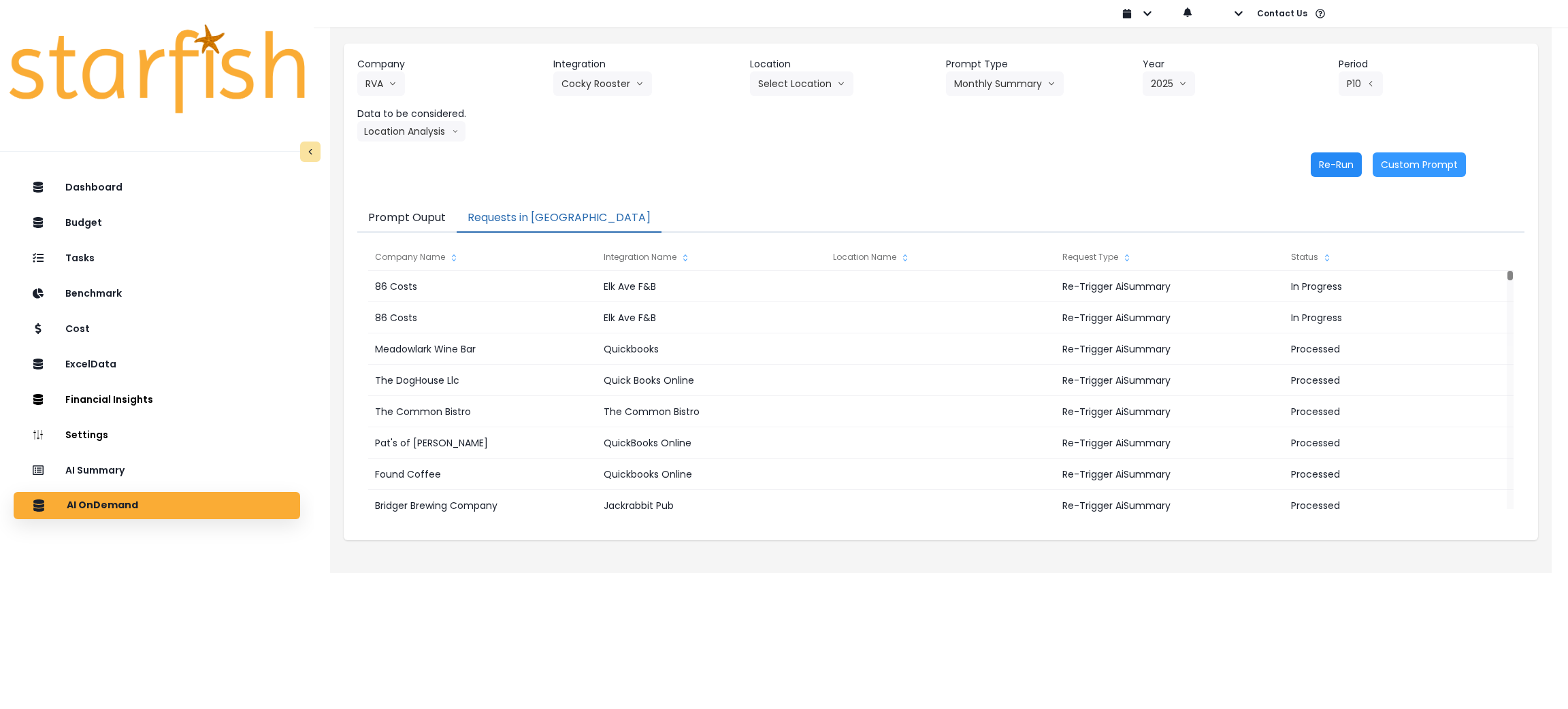
click at [1328, 166] on button "Re-Run" at bounding box center [1336, 164] width 51 height 25
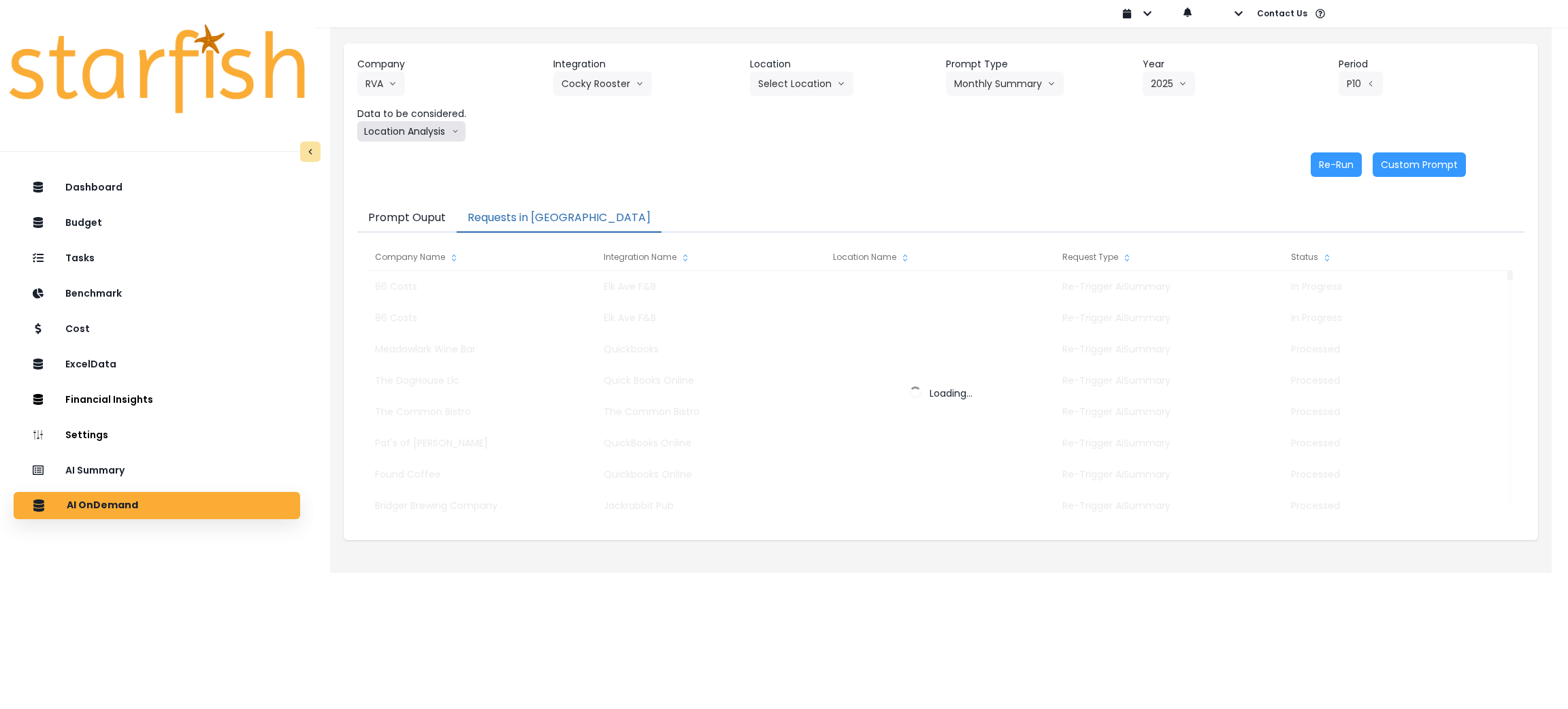
click at [433, 136] on button "Location Analysis" at bounding box center [412, 132] width 108 height 21
click at [422, 159] on span "Comparison overtime" at bounding box center [410, 157] width 90 height 14
click at [873, 152] on div "Re-Run Custom Prompt" at bounding box center [912, 164] width 1109 height 25
click at [1155, 162] on div "Re-Run Custom Prompt" at bounding box center [912, 164] width 1109 height 25
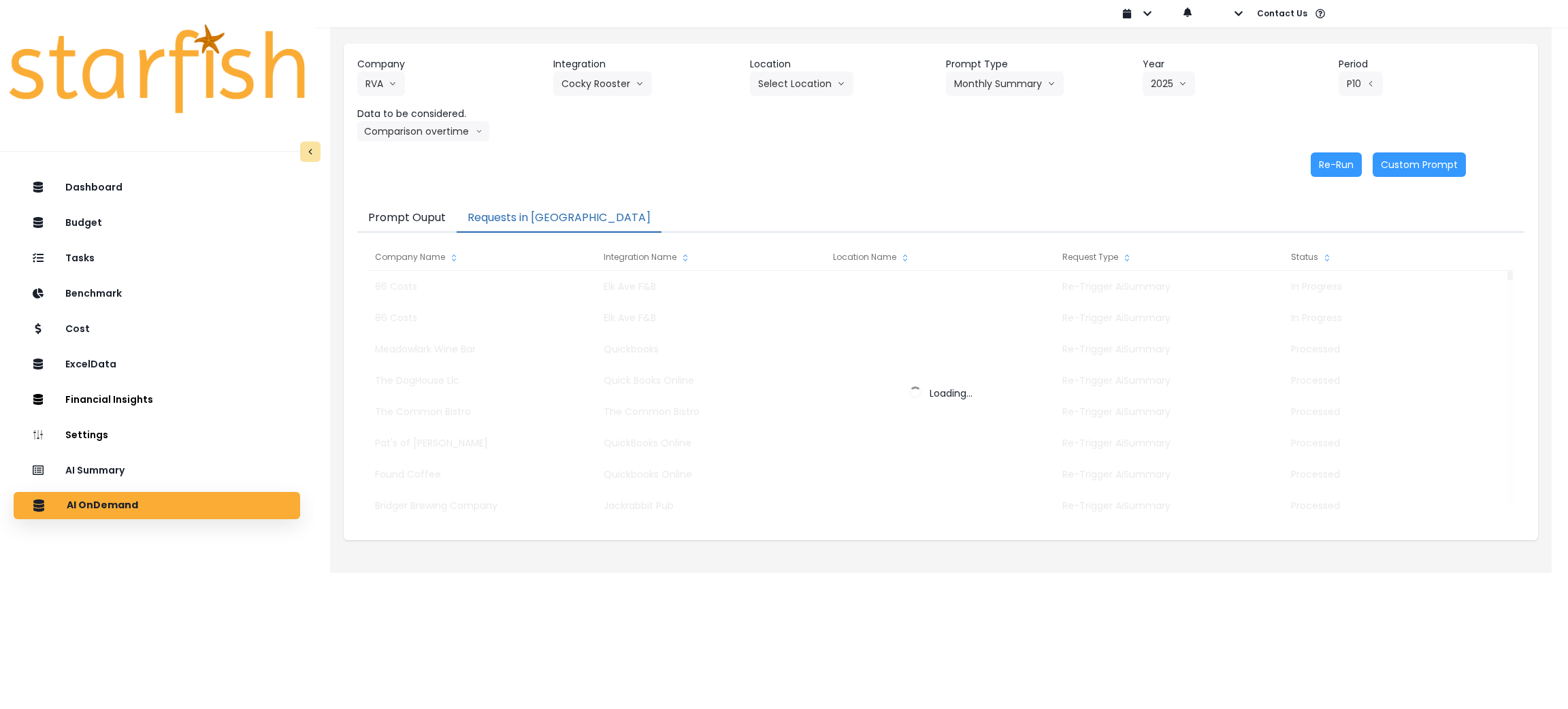
click at [1155, 162] on div "Re-Run Custom Prompt" at bounding box center [912, 164] width 1109 height 25
click at [1056, 162] on div "Re-Run Custom Prompt" at bounding box center [912, 164] width 1109 height 25
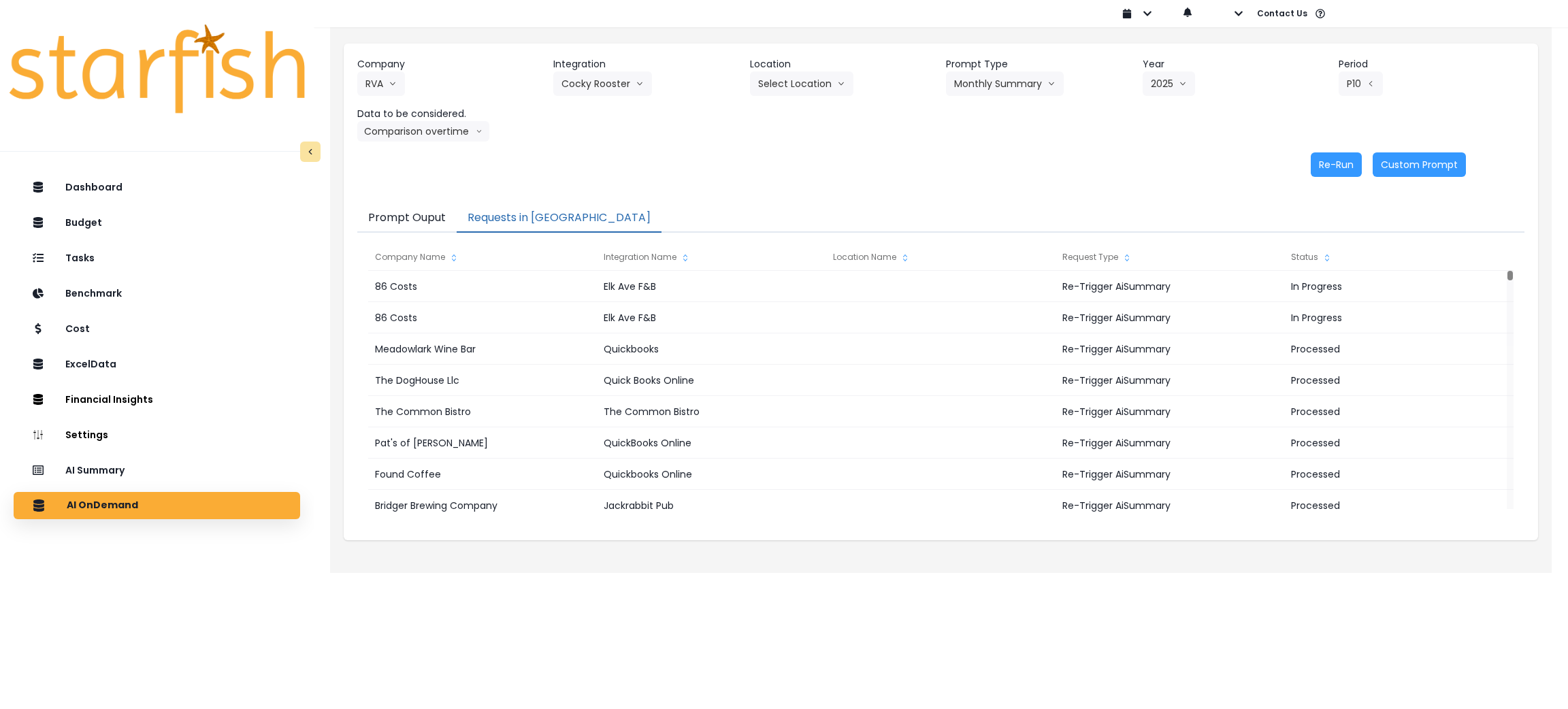
click at [753, 161] on div "Re-Run Custom Prompt" at bounding box center [912, 164] width 1109 height 25
click at [843, 154] on div "Re-Run Custom Prompt" at bounding box center [912, 164] width 1109 height 25
click at [724, 150] on div "Company RVA 86 Costs Asti Bagel Cafe Balance Grille Bald Ginger Bar Business Po…" at bounding box center [940, 117] width 1194 height 147
click at [411, 124] on button "Comparison overtime" at bounding box center [424, 132] width 132 height 21
click at [744, 169] on div "Re-Run Custom Prompt" at bounding box center [912, 164] width 1109 height 25
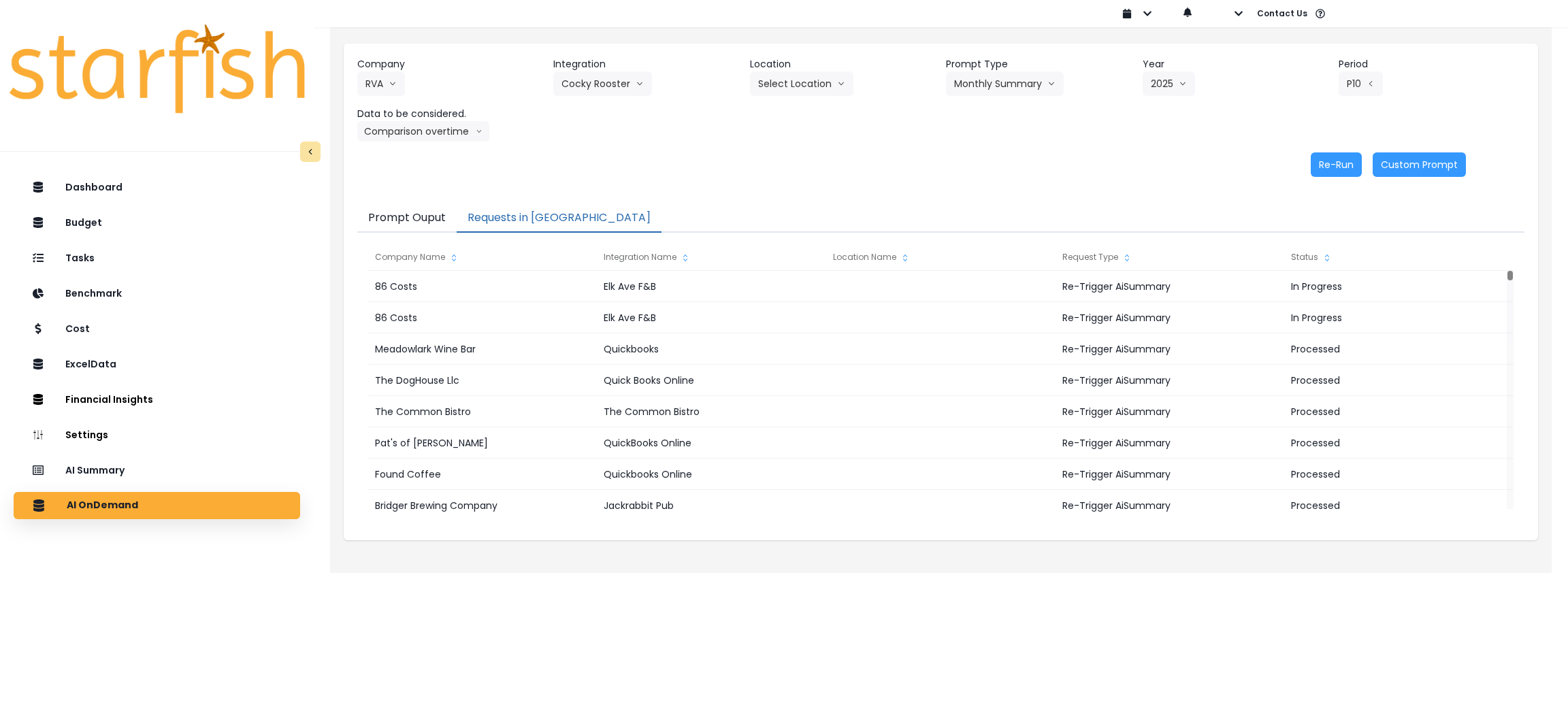
click at [397, 222] on button "Prompt Ouput" at bounding box center [407, 219] width 100 height 29
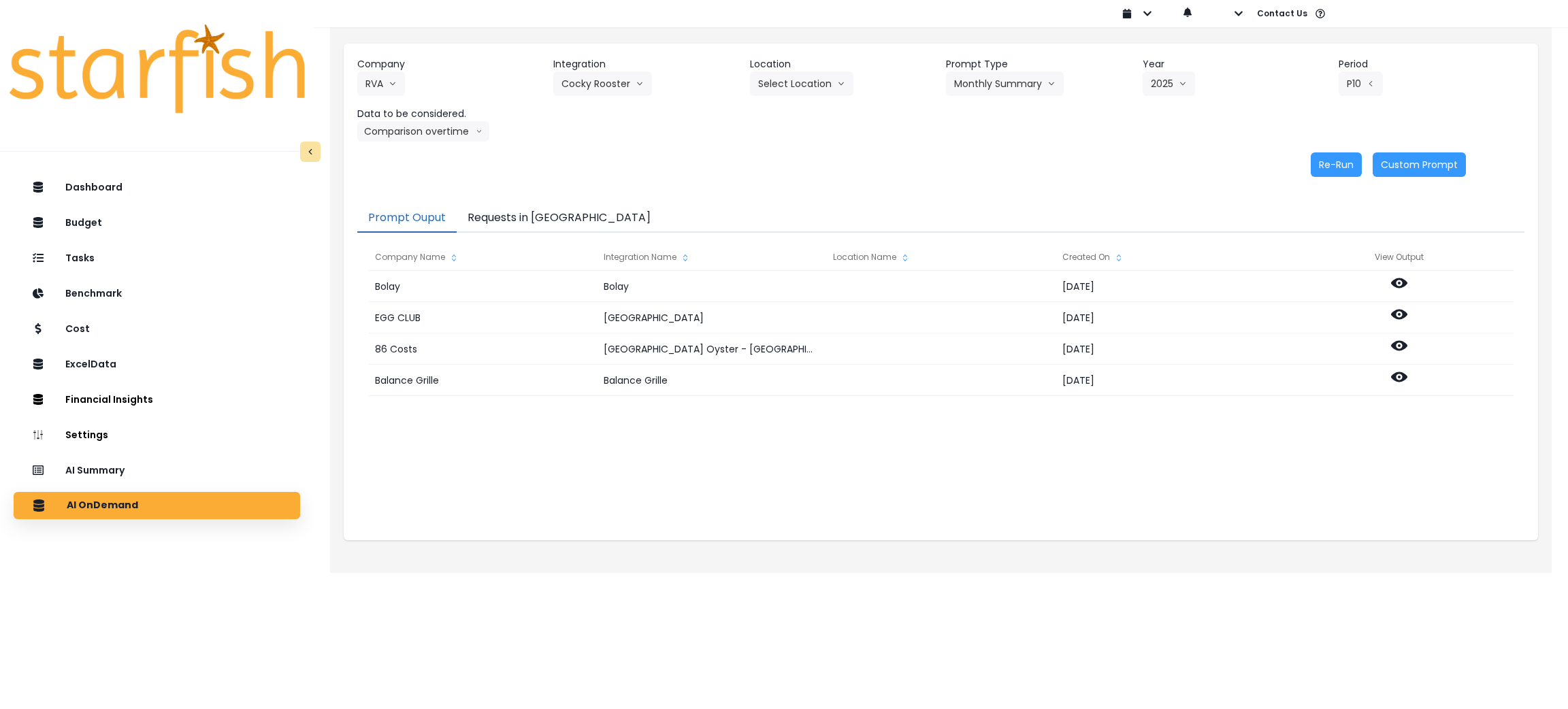
click at [554, 219] on button "Requests in [GEOGRAPHIC_DATA]" at bounding box center [559, 219] width 205 height 29
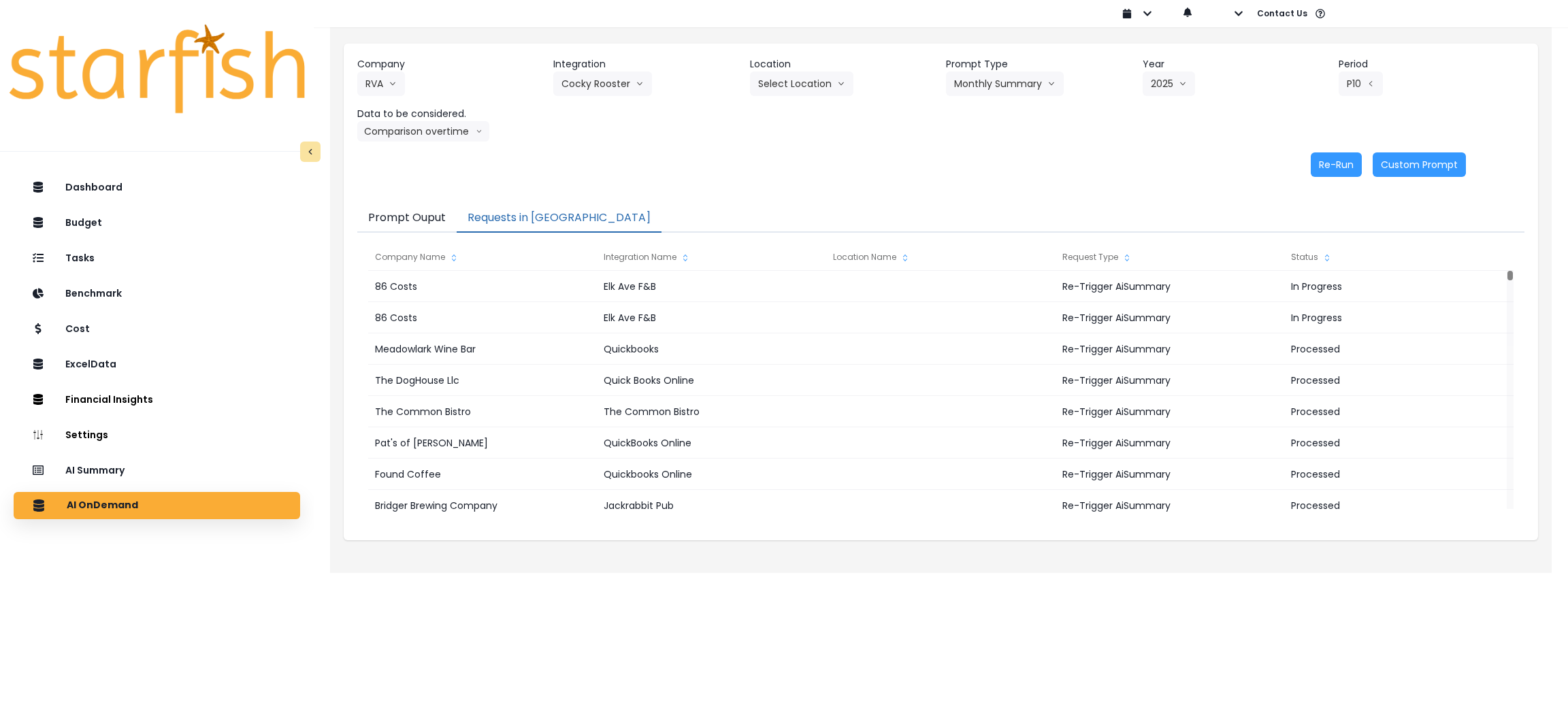
click at [801, 146] on div "Company RVA 86 Costs Asti Bagel Cafe Balance Grille Bald Ginger Bar Business Po…" at bounding box center [940, 117] width 1194 height 147
click at [439, 136] on button "Comparison overtime" at bounding box center [424, 132] width 132 height 21
click at [397, 183] on span "Location Analysis" at bounding box center [410, 182] width 90 height 14
click at [1356, 167] on button "Re-Run" at bounding box center [1336, 164] width 51 height 25
click at [426, 135] on button "Location Analysis" at bounding box center [412, 132] width 108 height 21
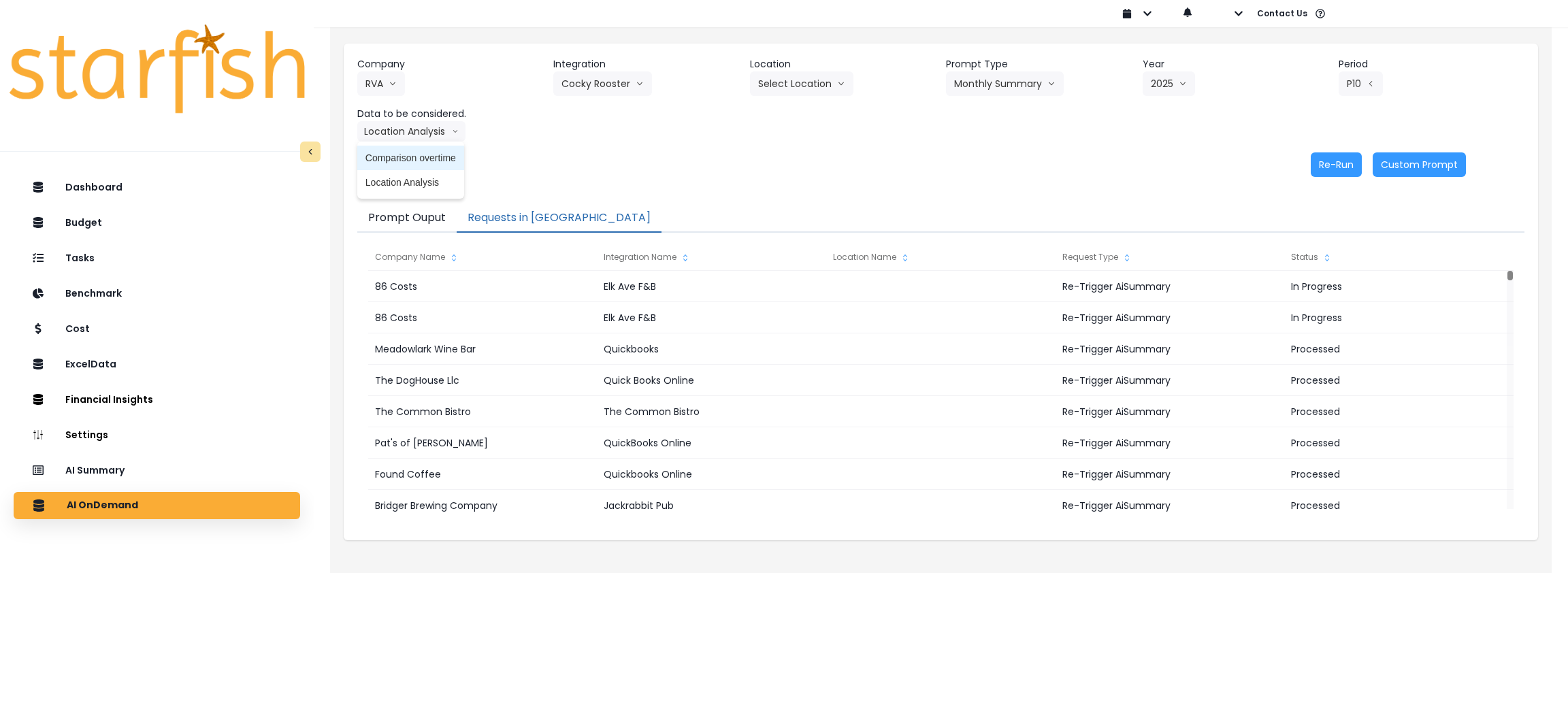
click at [424, 157] on span "Comparison overtime" at bounding box center [410, 157] width 90 height 14
click at [684, 157] on div "Re-Run Custom Prompt" at bounding box center [912, 164] width 1109 height 25
click at [1334, 174] on button "Re-Run" at bounding box center [1336, 164] width 51 height 25
click at [799, 174] on div "Re-Run Custom Prompt" at bounding box center [912, 164] width 1109 height 25
click at [627, 89] on button "Cocky Rooster" at bounding box center [603, 84] width 99 height 25
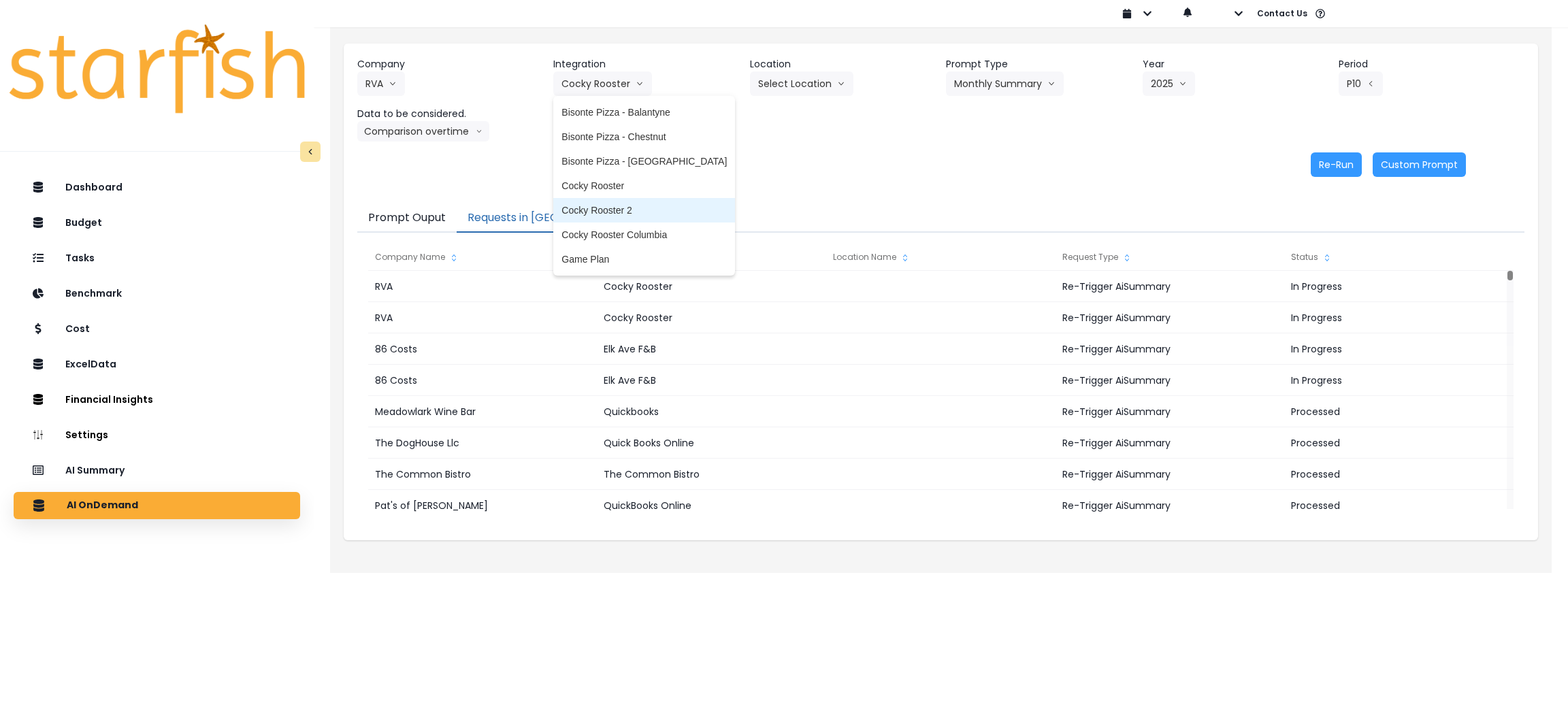
click at [625, 215] on span "Cocky Rooster 2" at bounding box center [644, 210] width 165 height 14
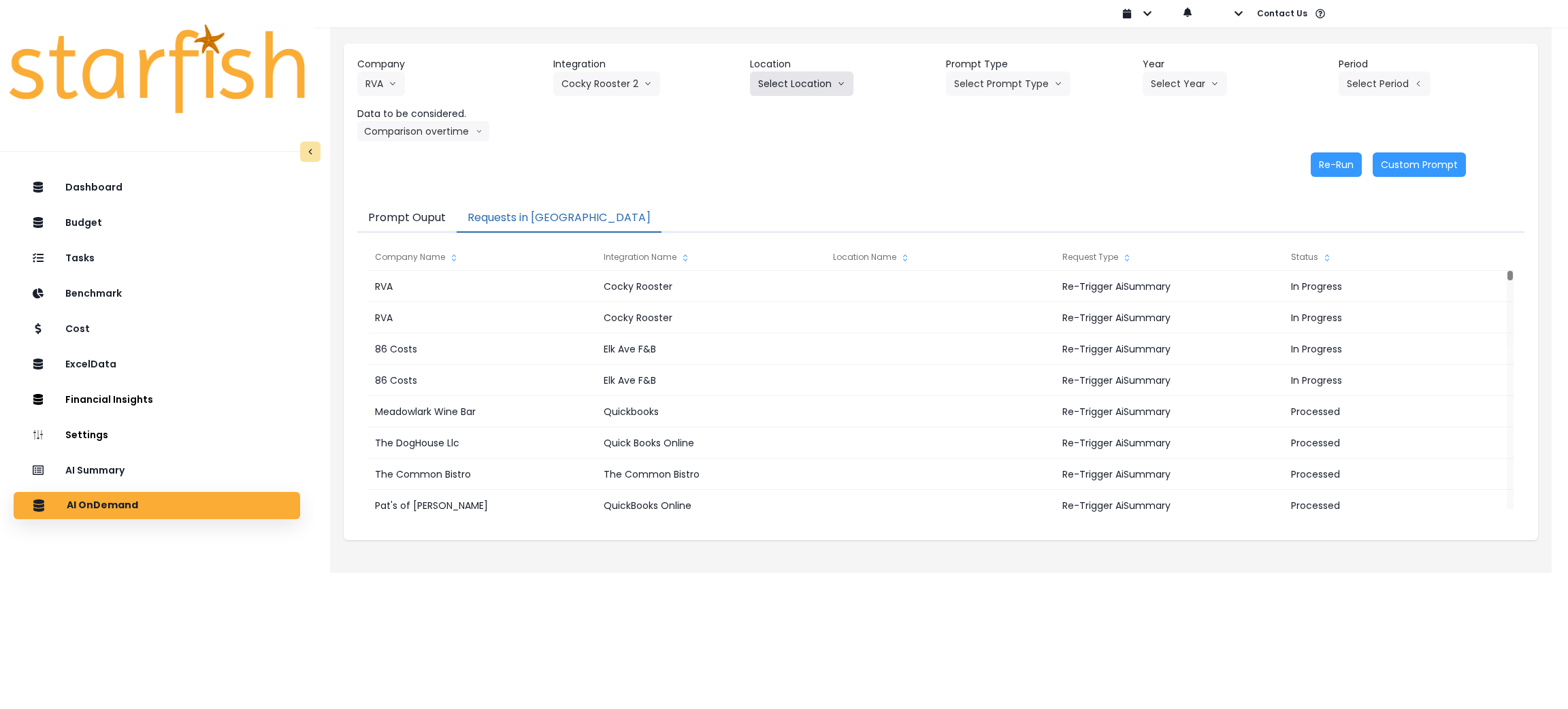
click at [802, 81] on button "Select Location" at bounding box center [802, 84] width 104 height 25
click at [1089, 181] on div "Company RVA 86 Costs Asti Bagel Cafe Balance Grille Bald Ginger Bar Business Po…" at bounding box center [940, 117] width 1194 height 147
click at [1046, 81] on button "Select Prompt Type" at bounding box center [1008, 84] width 124 height 25
click at [1008, 175] on li "Monthly Summary" at bounding box center [992, 186] width 93 height 25
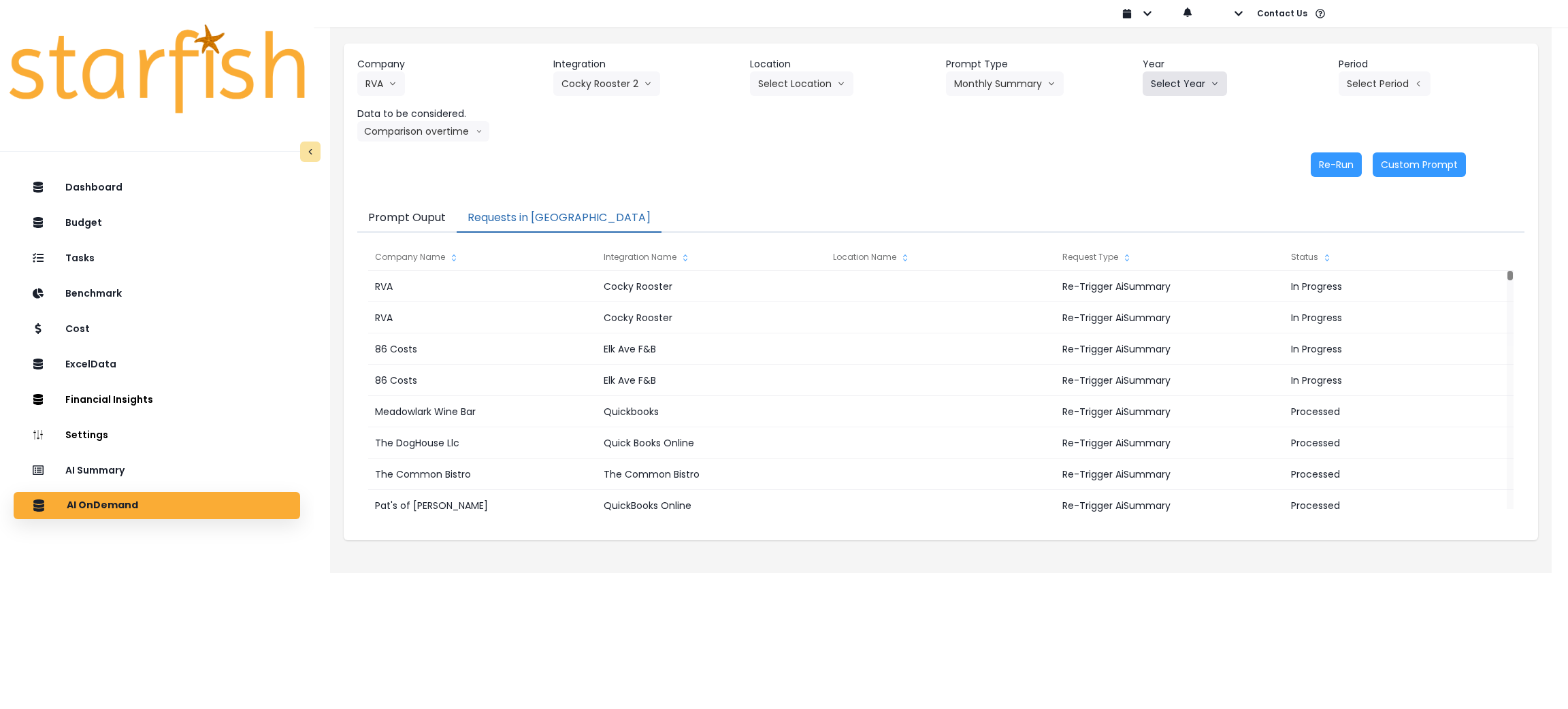
click at [1207, 75] on button "Select Year" at bounding box center [1185, 84] width 85 height 25
click at [1167, 159] on span "2025" at bounding box center [1161, 161] width 21 height 14
click at [1381, 65] on header "Period" at bounding box center [1431, 65] width 186 height 14
click at [1379, 75] on button "Select Period" at bounding box center [1384, 84] width 92 height 25
click at [1314, 313] on span "P10" at bounding box center [1322, 308] width 17 height 14
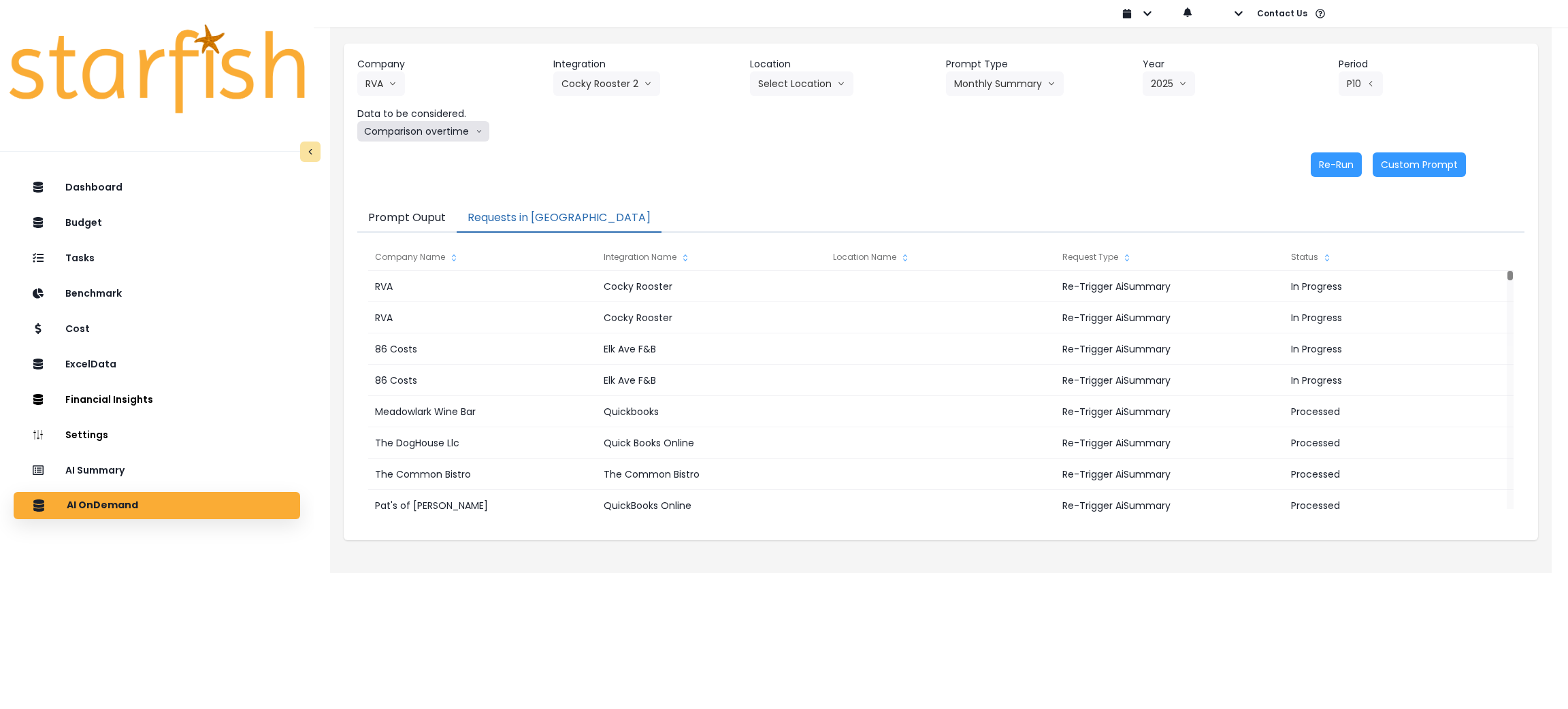
click at [443, 132] on button "Comparison overtime" at bounding box center [424, 132] width 132 height 21
click at [402, 171] on li "Location Analysis" at bounding box center [411, 182] width 107 height 25
click at [1346, 161] on button "Re-Run" at bounding box center [1336, 164] width 51 height 25
click at [438, 132] on button "Location Analysis" at bounding box center [412, 132] width 108 height 21
click at [413, 161] on span "Comparison overtime" at bounding box center [410, 157] width 90 height 14
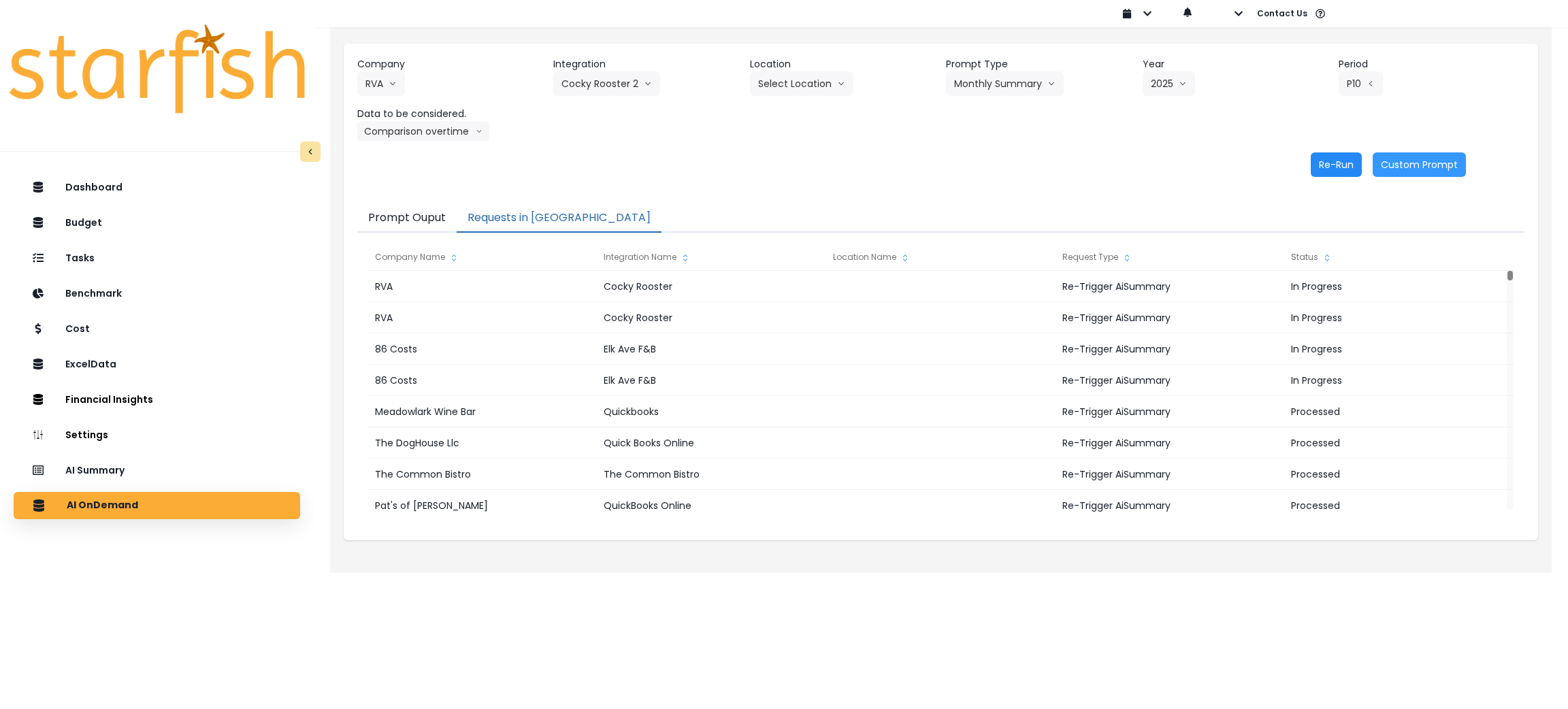
click at [1334, 169] on button "Re-Run" at bounding box center [1336, 164] width 51 height 25
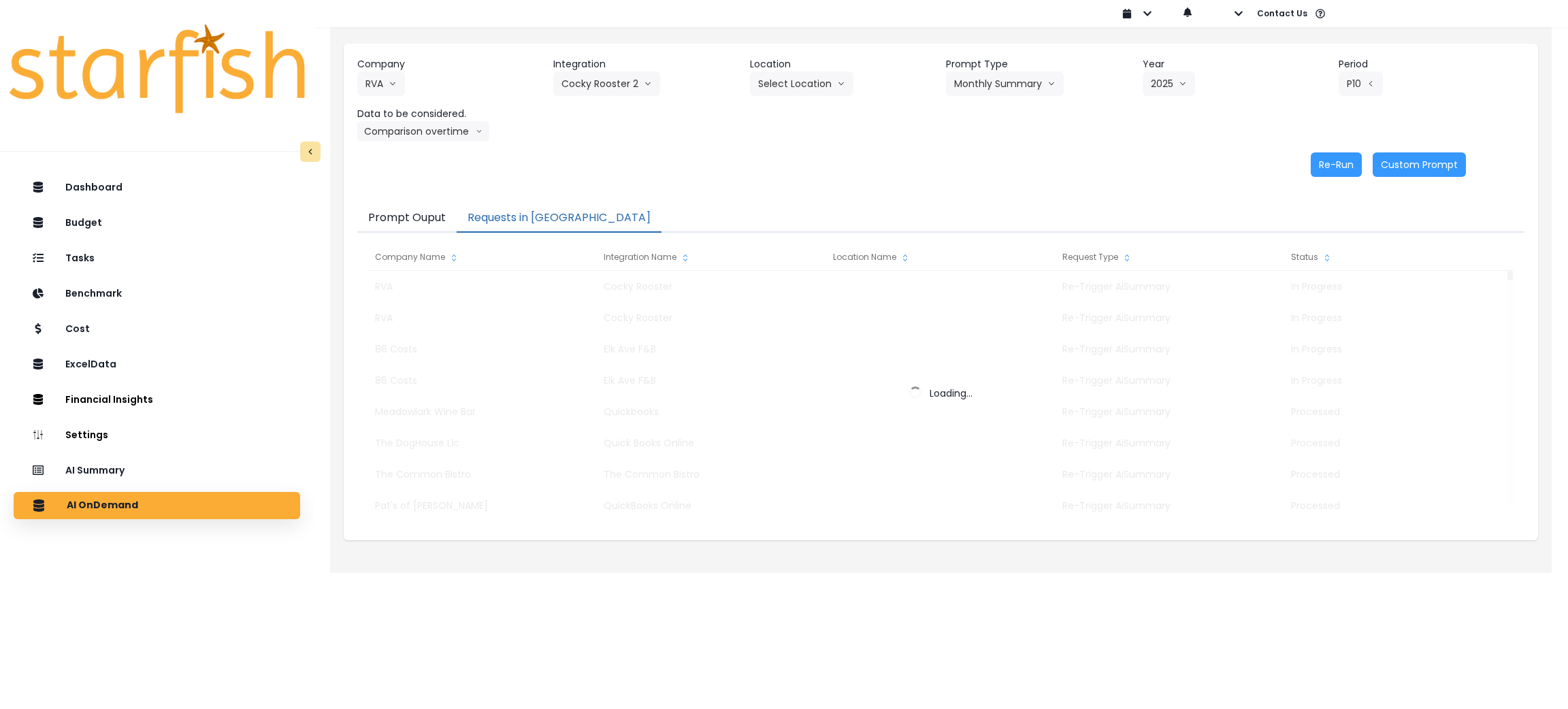
click at [714, 160] on div "Re-Run Custom Prompt" at bounding box center [912, 164] width 1109 height 25
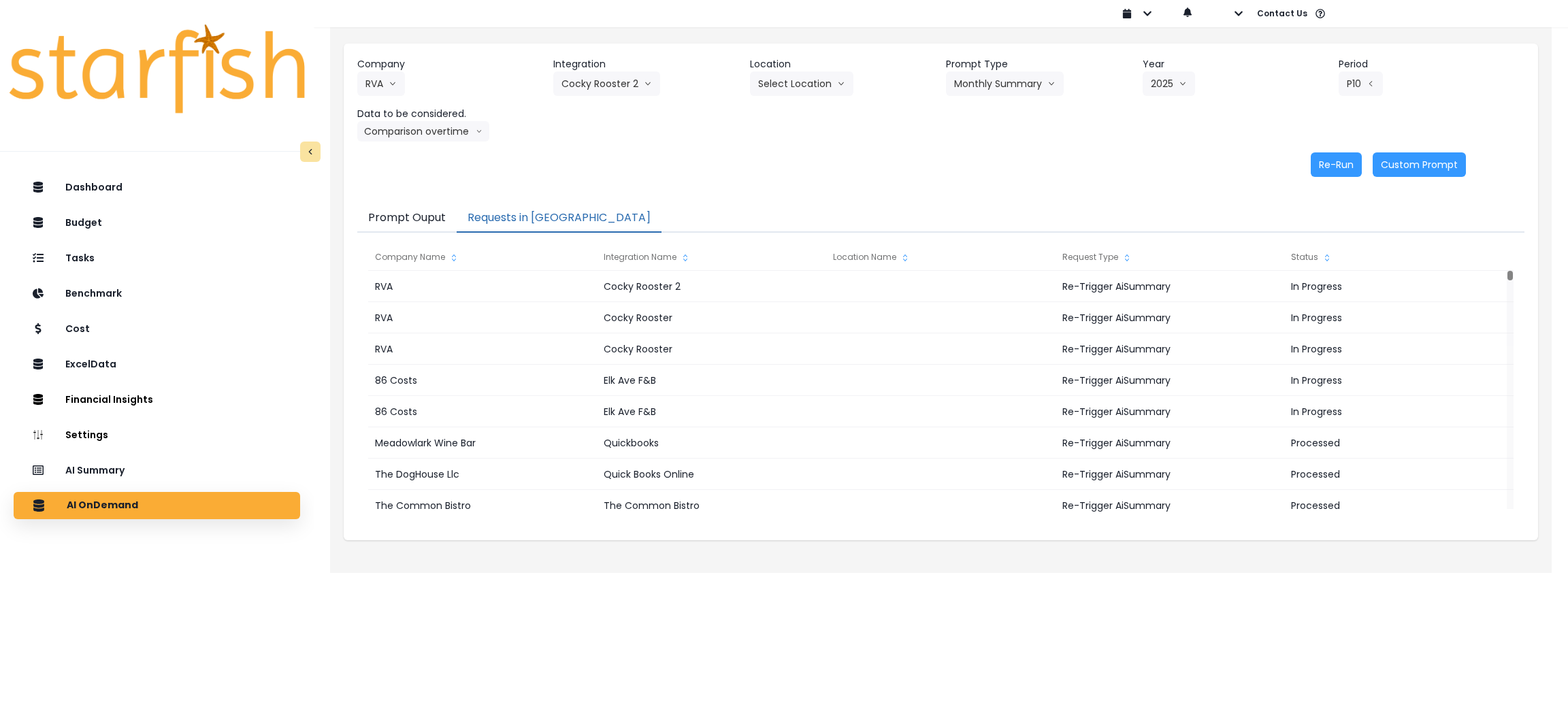
click at [701, 165] on div "Re-Run Custom Prompt" at bounding box center [912, 164] width 1109 height 25
click at [798, 153] on div "Re-Run Custom Prompt" at bounding box center [912, 164] width 1109 height 25
click at [616, 81] on button "Cocky Rooster 2" at bounding box center [607, 84] width 107 height 25
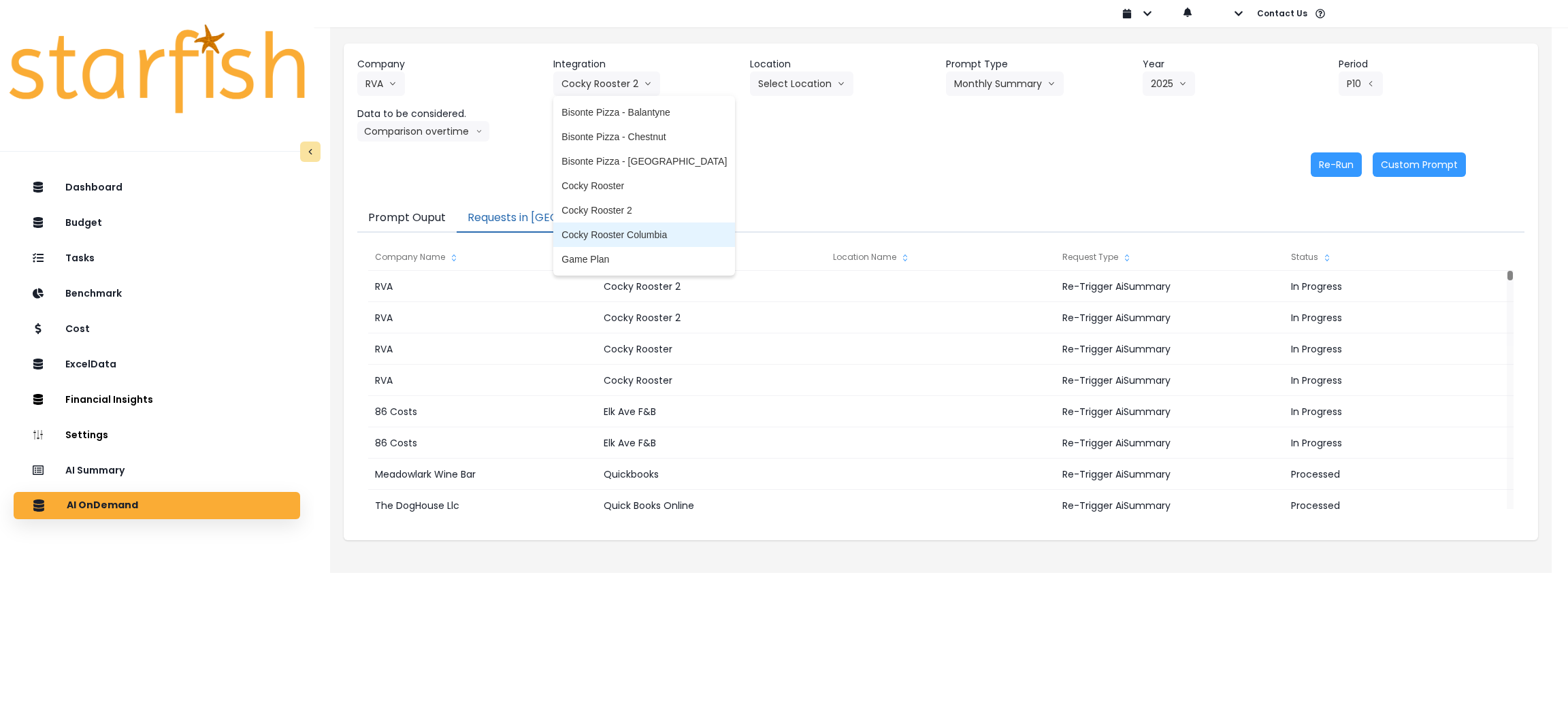
click at [613, 237] on span "Cocky Rooster Columbia" at bounding box center [644, 234] width 165 height 14
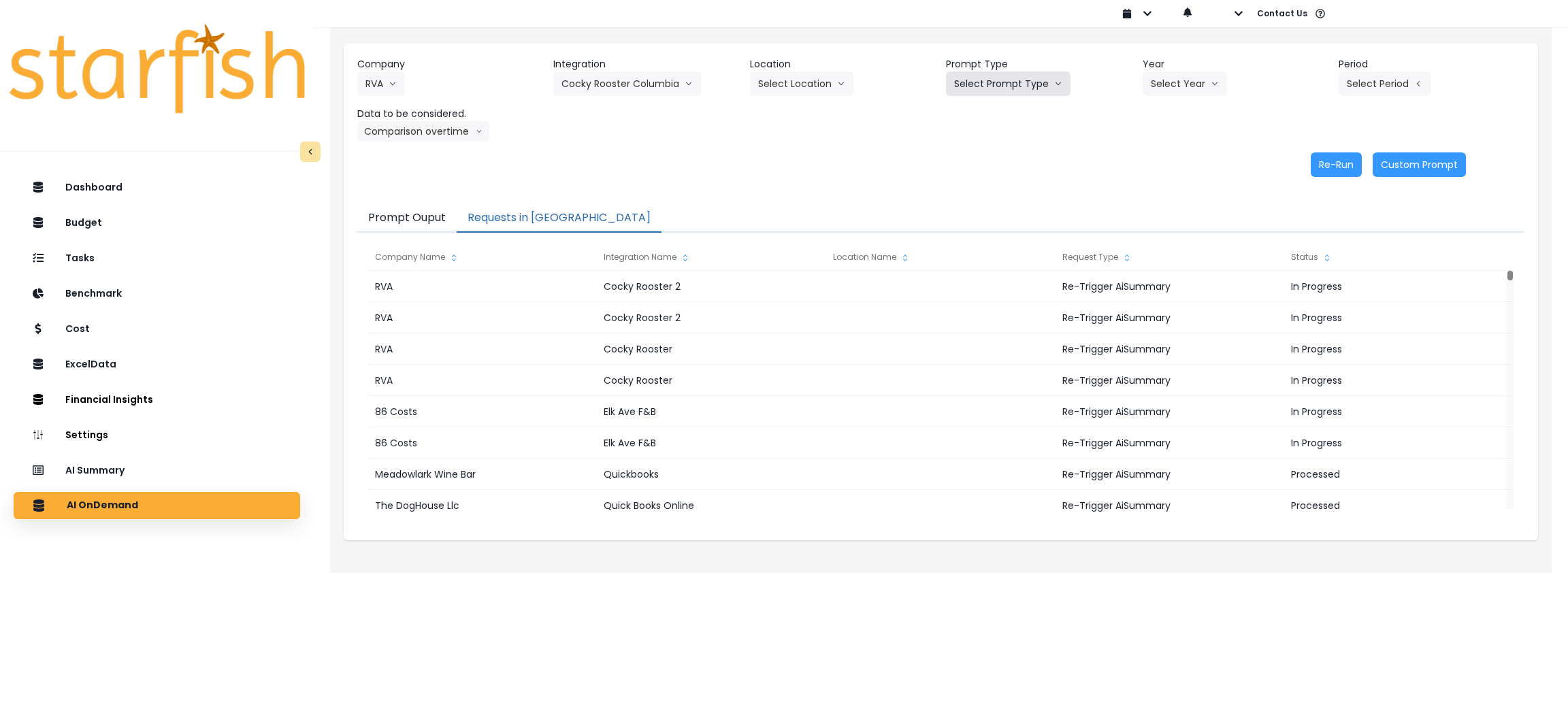
click at [1039, 80] on button "Select Prompt Type" at bounding box center [1008, 84] width 124 height 25
click at [971, 187] on span "Monthly Summary" at bounding box center [992, 185] width 77 height 14
click at [1208, 90] on button "Select Year" at bounding box center [1185, 84] width 85 height 25
click at [1151, 166] on span "2025" at bounding box center [1161, 161] width 21 height 14
click at [1382, 86] on button "Select Period" at bounding box center [1384, 84] width 92 height 25
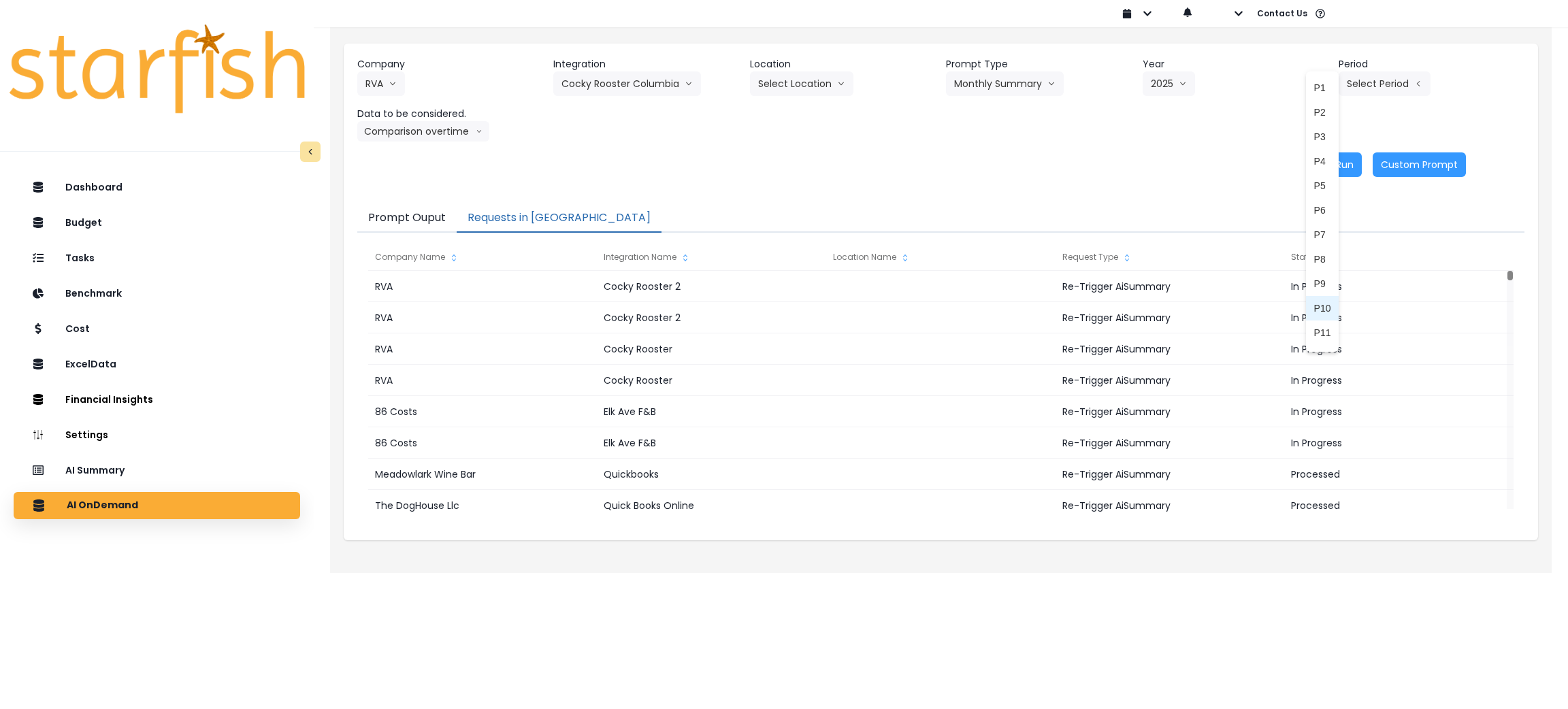
click at [1314, 301] on span "P10" at bounding box center [1322, 308] width 17 height 14
click at [466, 127] on button "Comparison overtime" at bounding box center [424, 132] width 132 height 21
click at [403, 183] on span "Location Analysis" at bounding box center [410, 182] width 90 height 14
click at [1317, 163] on button "Re-Run" at bounding box center [1336, 164] width 51 height 25
click at [455, 134] on icon "arrow down line" at bounding box center [455, 131] width 7 height 14
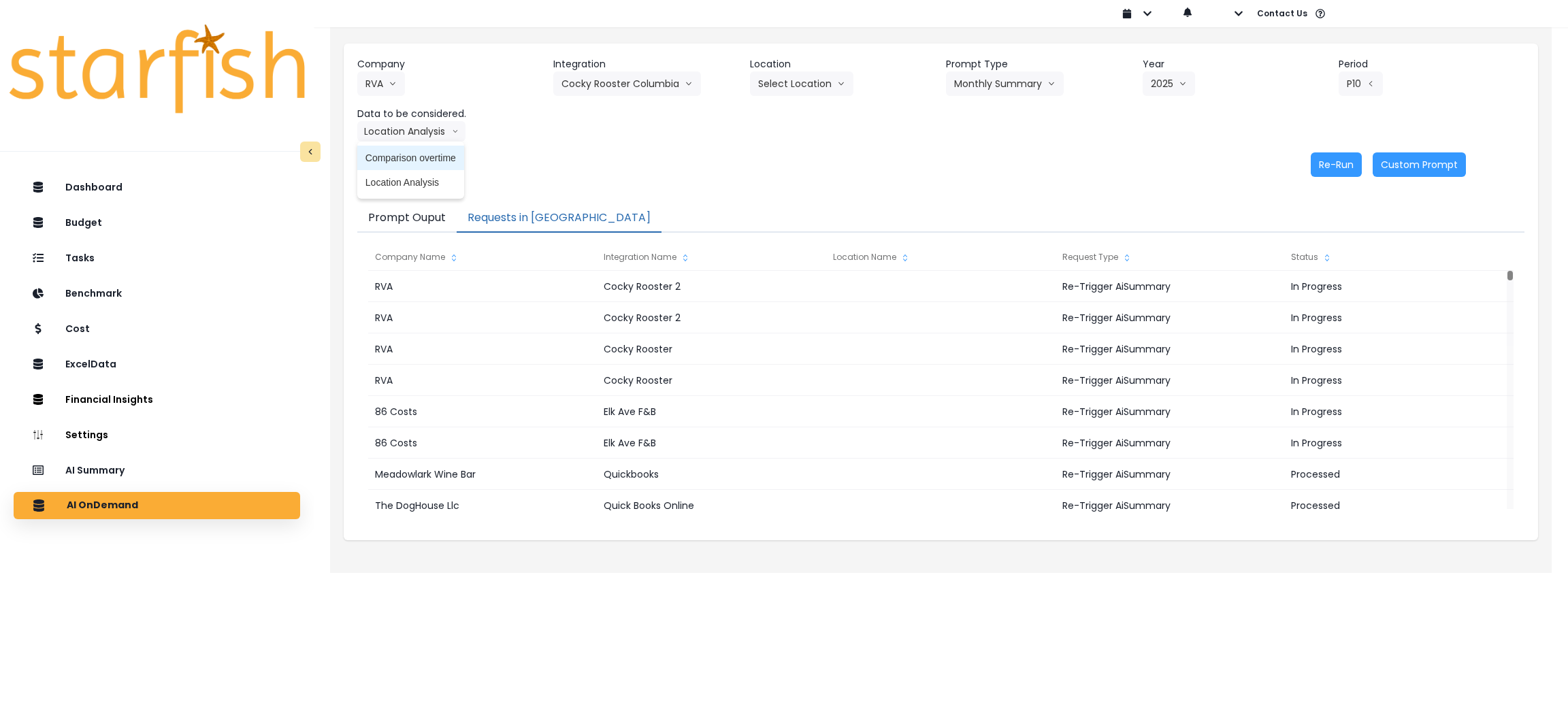
click at [417, 160] on span "Comparison overtime" at bounding box center [410, 157] width 90 height 14
click at [1326, 167] on button "Re-Run" at bounding box center [1336, 164] width 51 height 25
click at [671, 89] on button "Cocky Rooster Columbia" at bounding box center [627, 84] width 148 height 25
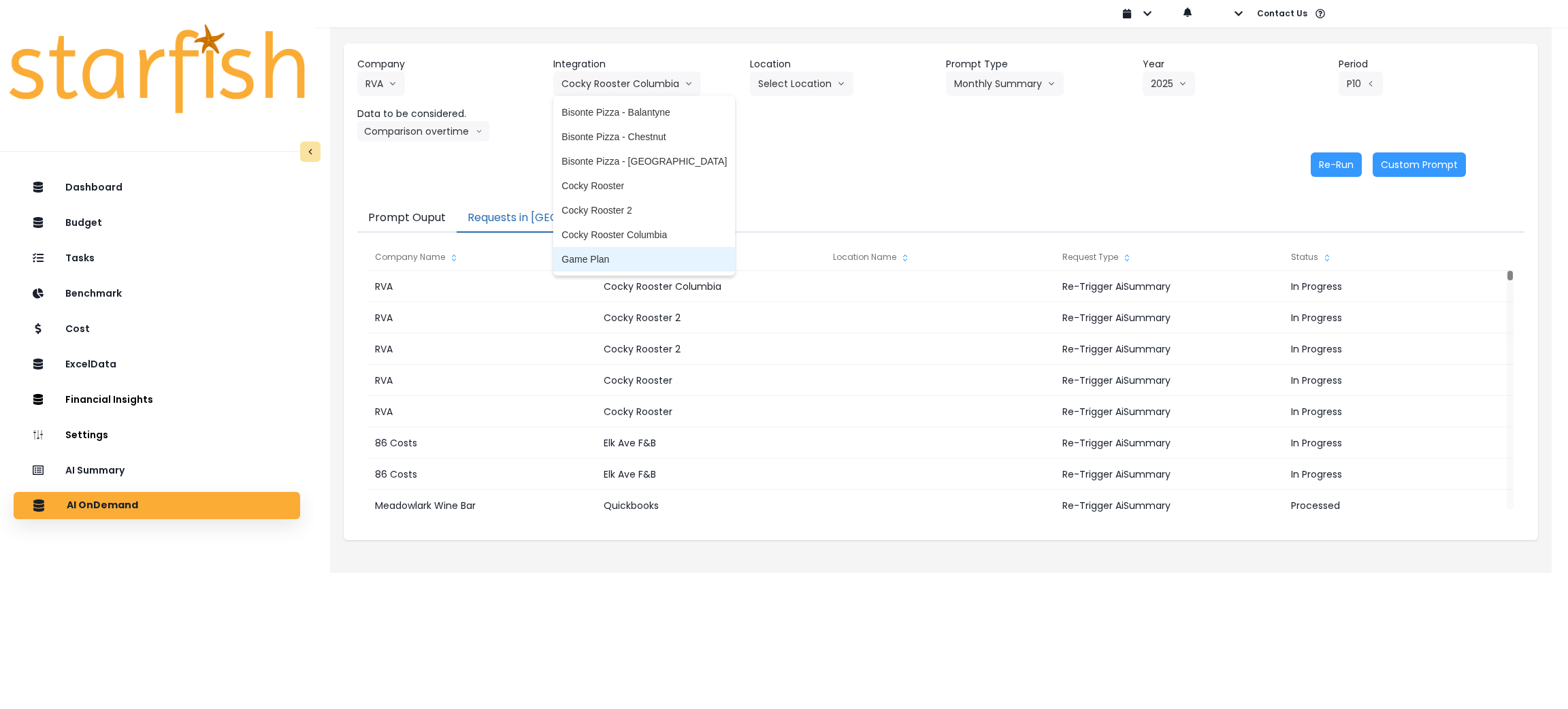
click at [603, 258] on span "Game Plan" at bounding box center [644, 259] width 165 height 14
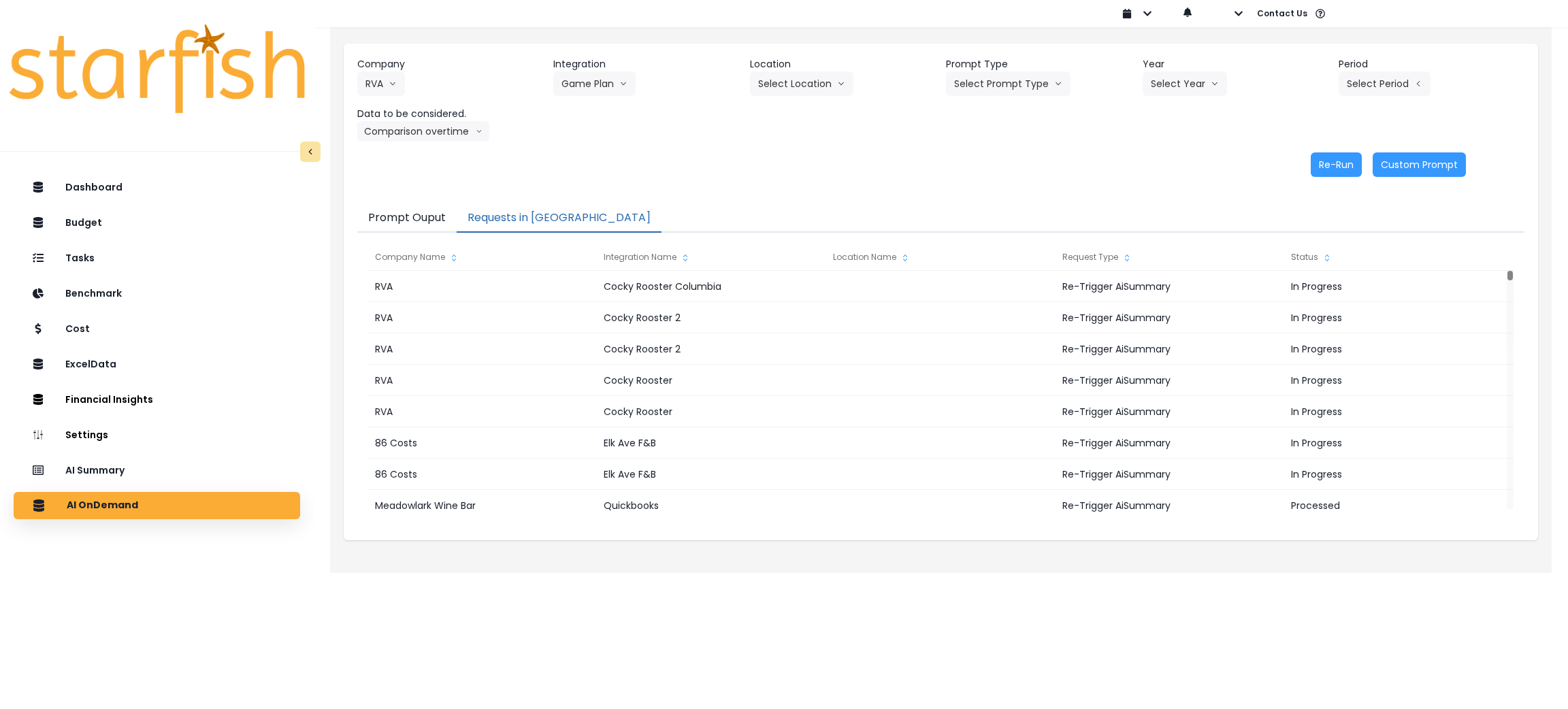
click at [815, 179] on div "Company RVA 86 Costs Asti Bagel Cafe Balance Grille Bald Ginger Bar Business Po…" at bounding box center [940, 117] width 1194 height 147
click at [987, 77] on button "Select Prompt Type" at bounding box center [1008, 84] width 124 height 25
click at [975, 183] on span "Monthly Summary" at bounding box center [992, 185] width 77 height 14
click at [1170, 89] on button "Select Year" at bounding box center [1185, 84] width 85 height 25
click at [1153, 163] on span "2025" at bounding box center [1161, 161] width 21 height 14
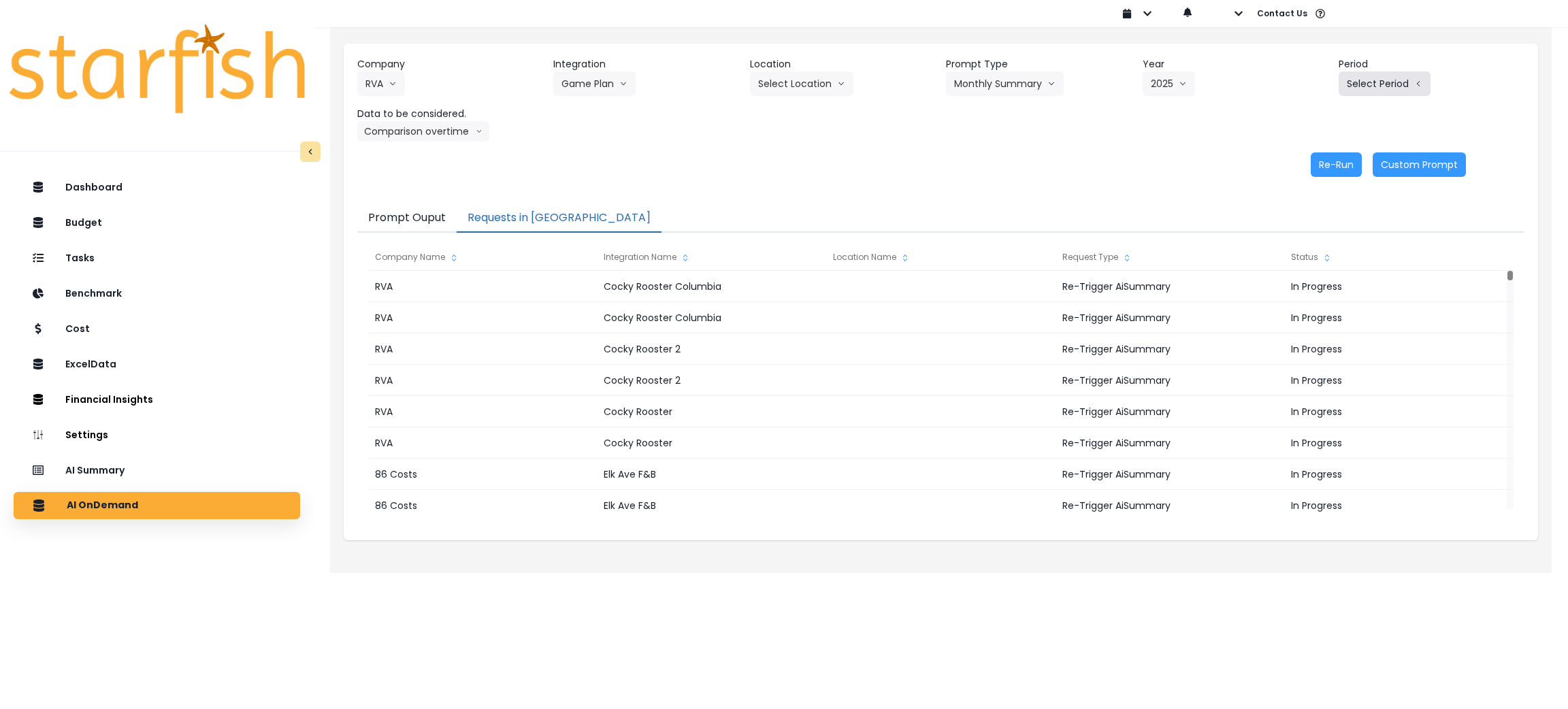
click at [1370, 90] on button "Select Period" at bounding box center [1384, 84] width 92 height 25
click at [1314, 313] on span "P10" at bounding box center [1322, 308] width 17 height 14
click at [391, 139] on button "Comparison overtime" at bounding box center [424, 132] width 132 height 21
click at [401, 182] on span "Location Analysis" at bounding box center [410, 182] width 90 height 14
click at [1321, 156] on button "Re-Run" at bounding box center [1336, 164] width 51 height 25
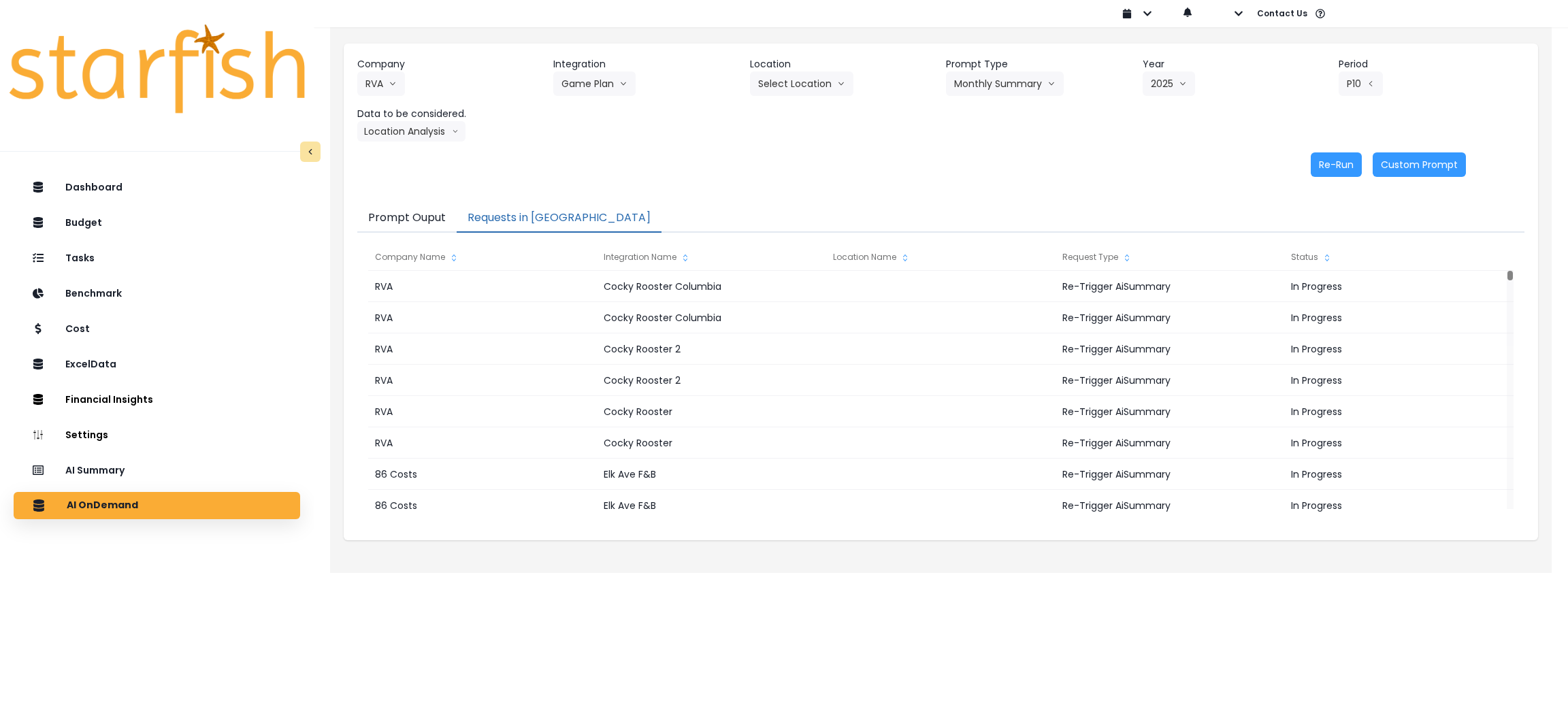
click at [558, 156] on div "Re-Run Custom Prompt" at bounding box center [912, 164] width 1109 height 25
click at [443, 135] on button "Location Analysis" at bounding box center [412, 132] width 108 height 21
click at [434, 160] on span "Comparison overtime" at bounding box center [410, 157] width 90 height 14
click at [814, 160] on div "Re-Run Custom Prompt" at bounding box center [912, 164] width 1109 height 25
click at [1332, 163] on button "Re-Run" at bounding box center [1336, 164] width 51 height 25
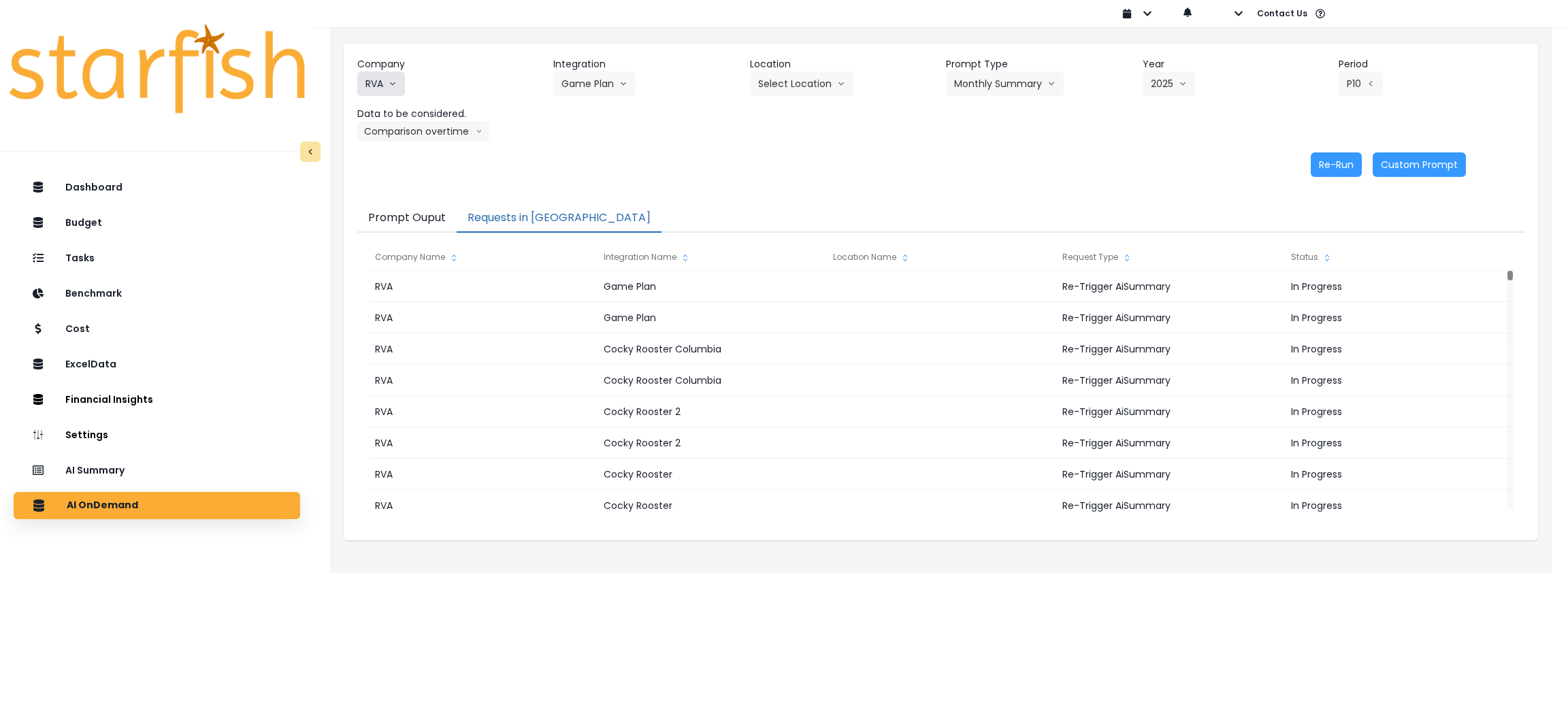
click at [398, 81] on button "RVA" at bounding box center [381, 84] width 48 height 25
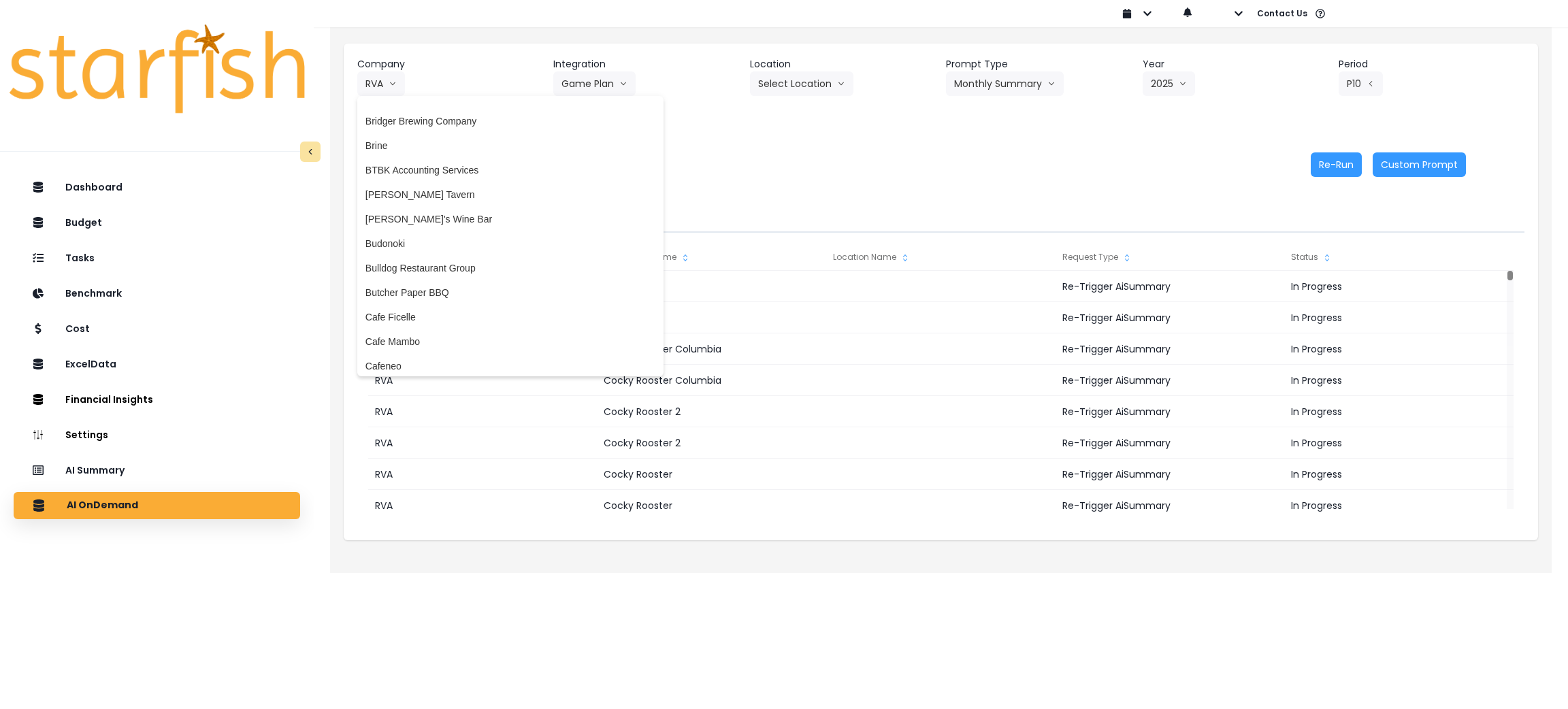
scroll to position [510, 0]
click at [392, 314] on span "Cafe Ficelle" at bounding box center [510, 313] width 290 height 14
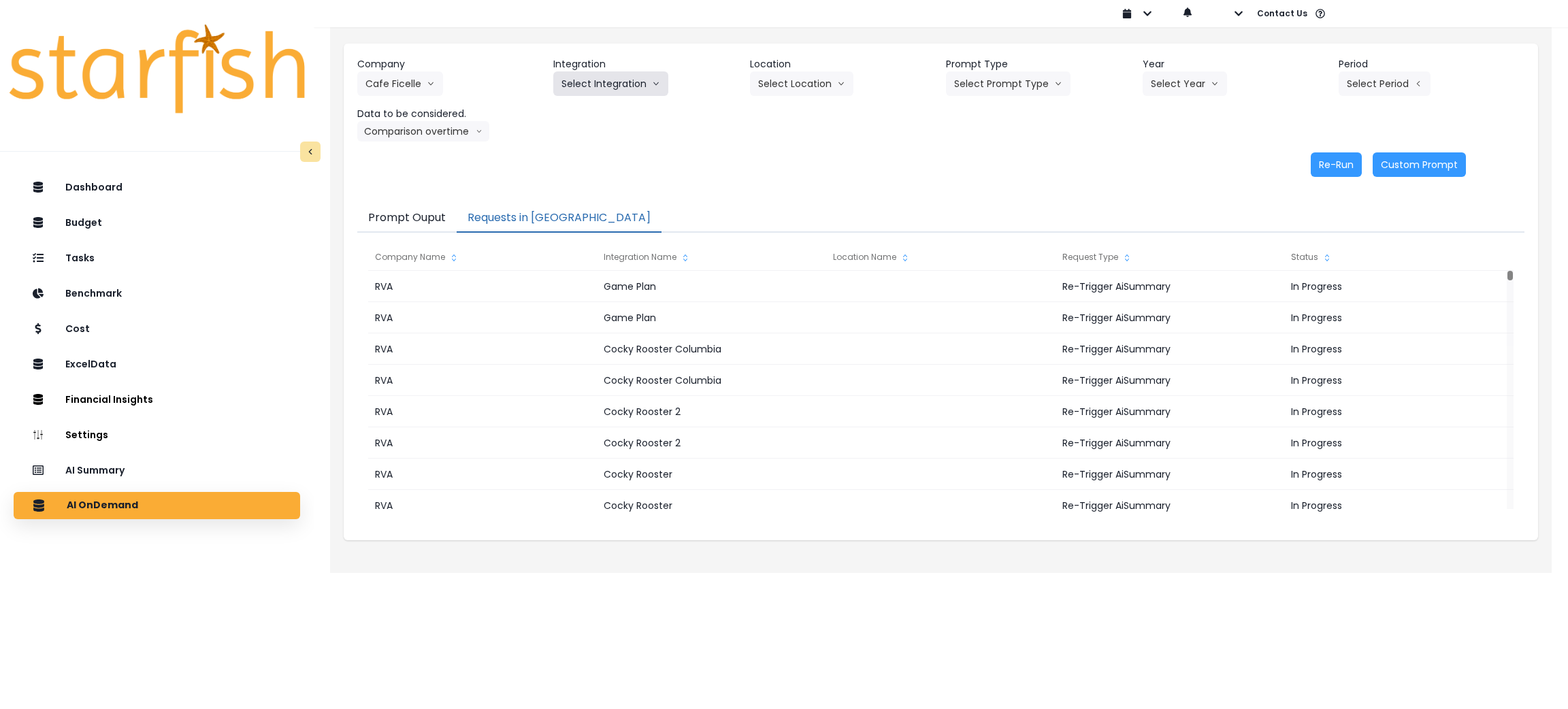
click at [599, 81] on button "Select Integration" at bounding box center [611, 84] width 115 height 25
click at [589, 108] on span "Cafe Ficelle" at bounding box center [586, 112] width 50 height 14
click at [1003, 86] on button "Select Prompt Type" at bounding box center [1008, 84] width 124 height 25
click at [986, 187] on span "Monthly Summary" at bounding box center [992, 185] width 77 height 14
click at [1189, 81] on button "Select Year" at bounding box center [1185, 84] width 85 height 25
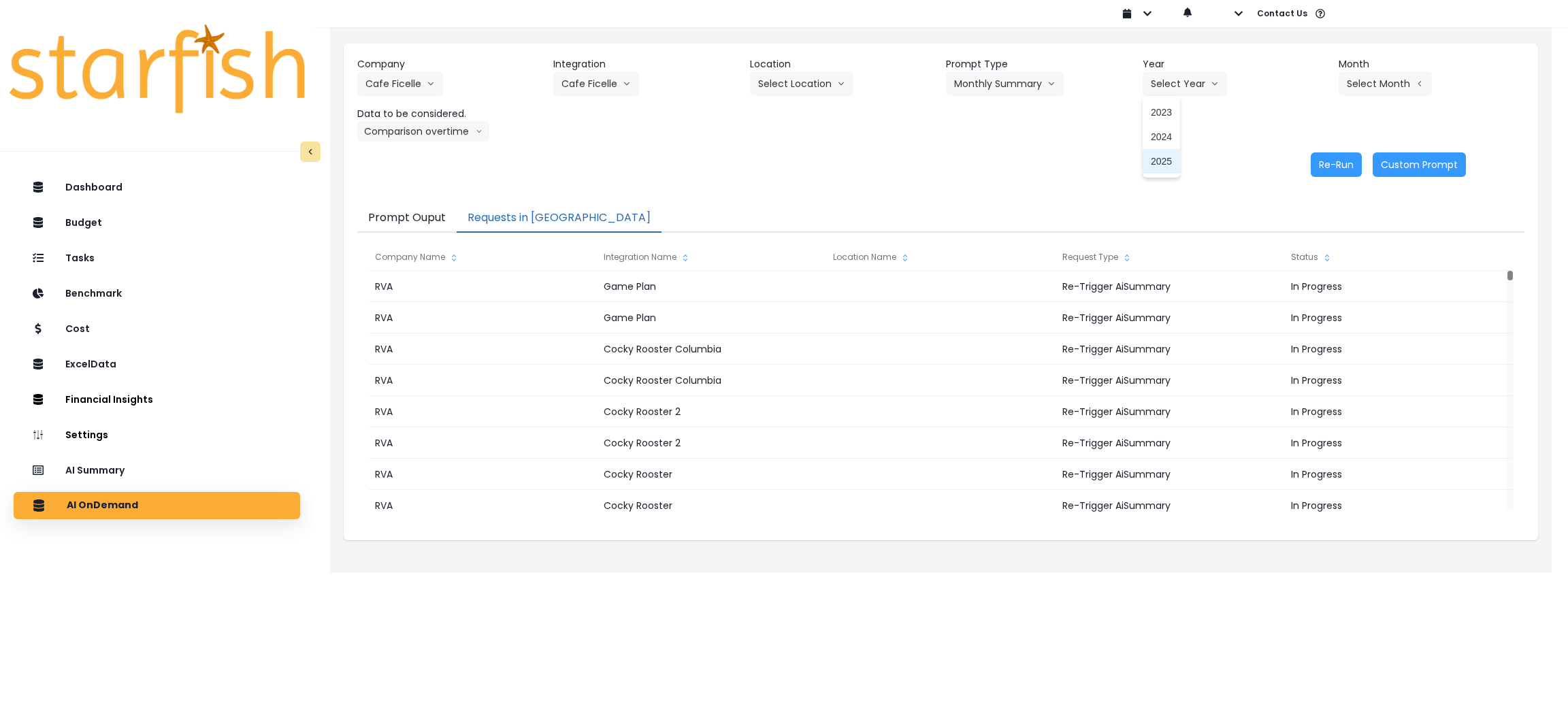
click at [1153, 164] on span "2025" at bounding box center [1161, 161] width 21 height 14
click at [1378, 79] on button "Select Month" at bounding box center [1385, 84] width 93 height 25
click at [1305, 280] on span "Sept" at bounding box center [1318, 283] width 26 height 14
click at [383, 125] on button "Comparison overtime" at bounding box center [424, 132] width 132 height 21
click at [392, 187] on span "Location Analysis" at bounding box center [410, 182] width 90 height 14
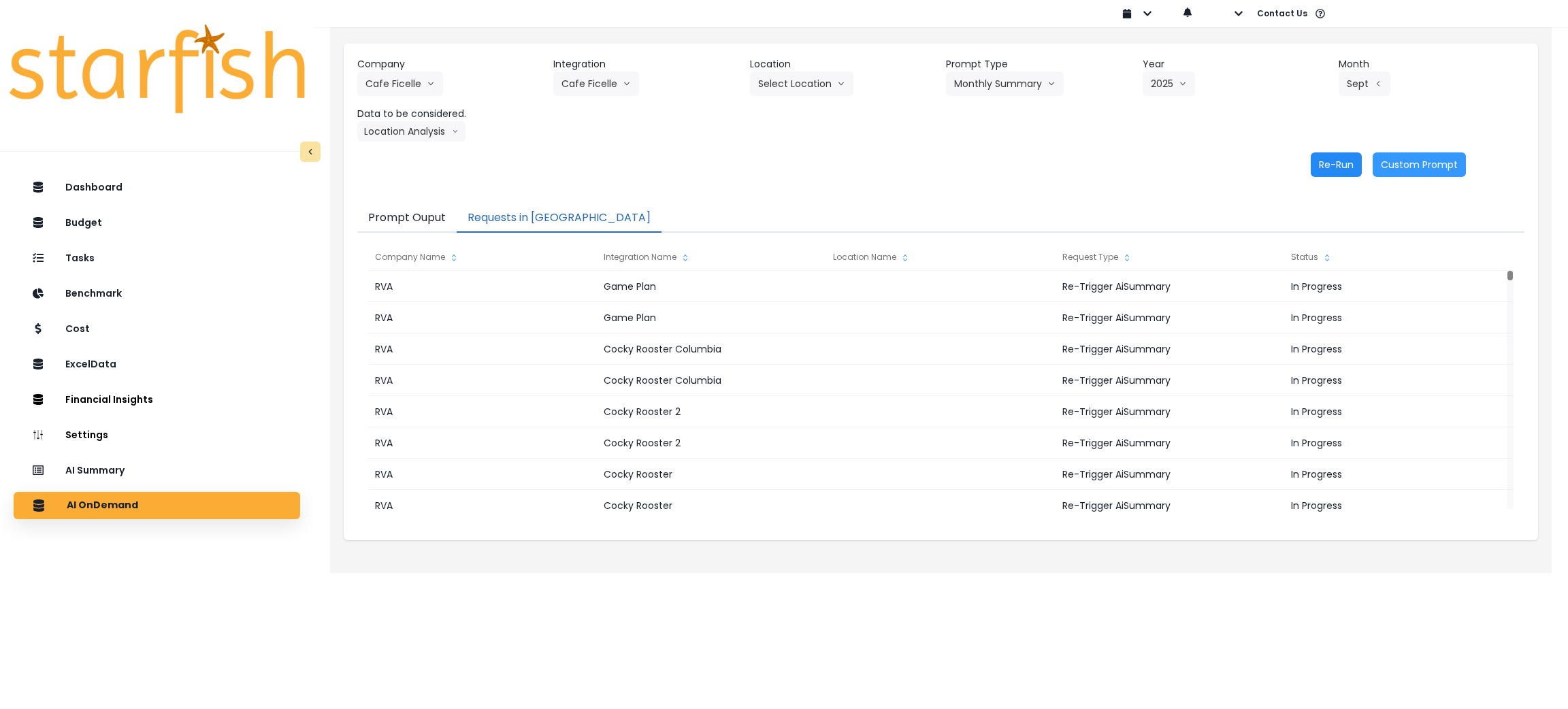
click at [1338, 163] on button "Re-Run" at bounding box center [1336, 164] width 51 height 25
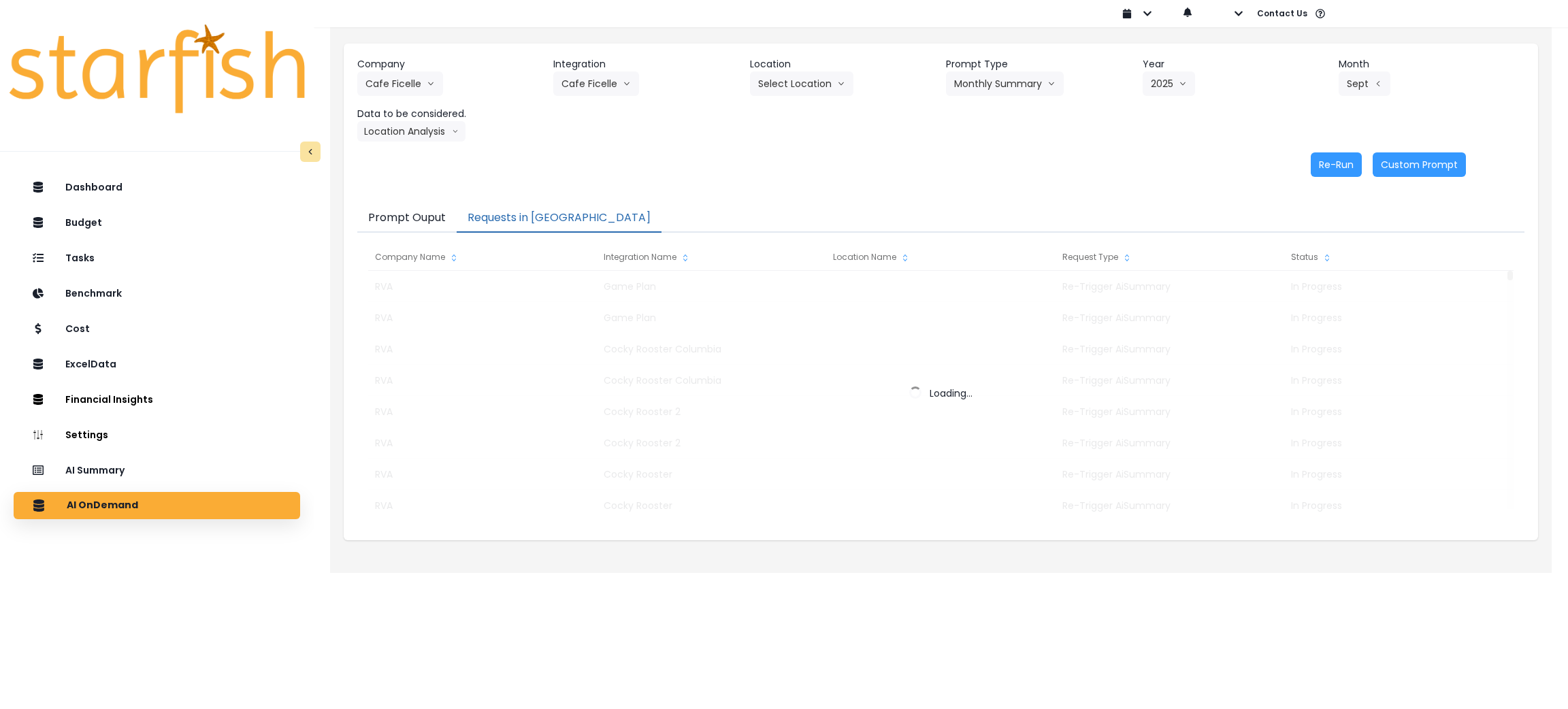
click at [977, 163] on div "Re-Run Custom Prompt" at bounding box center [912, 164] width 1109 height 25
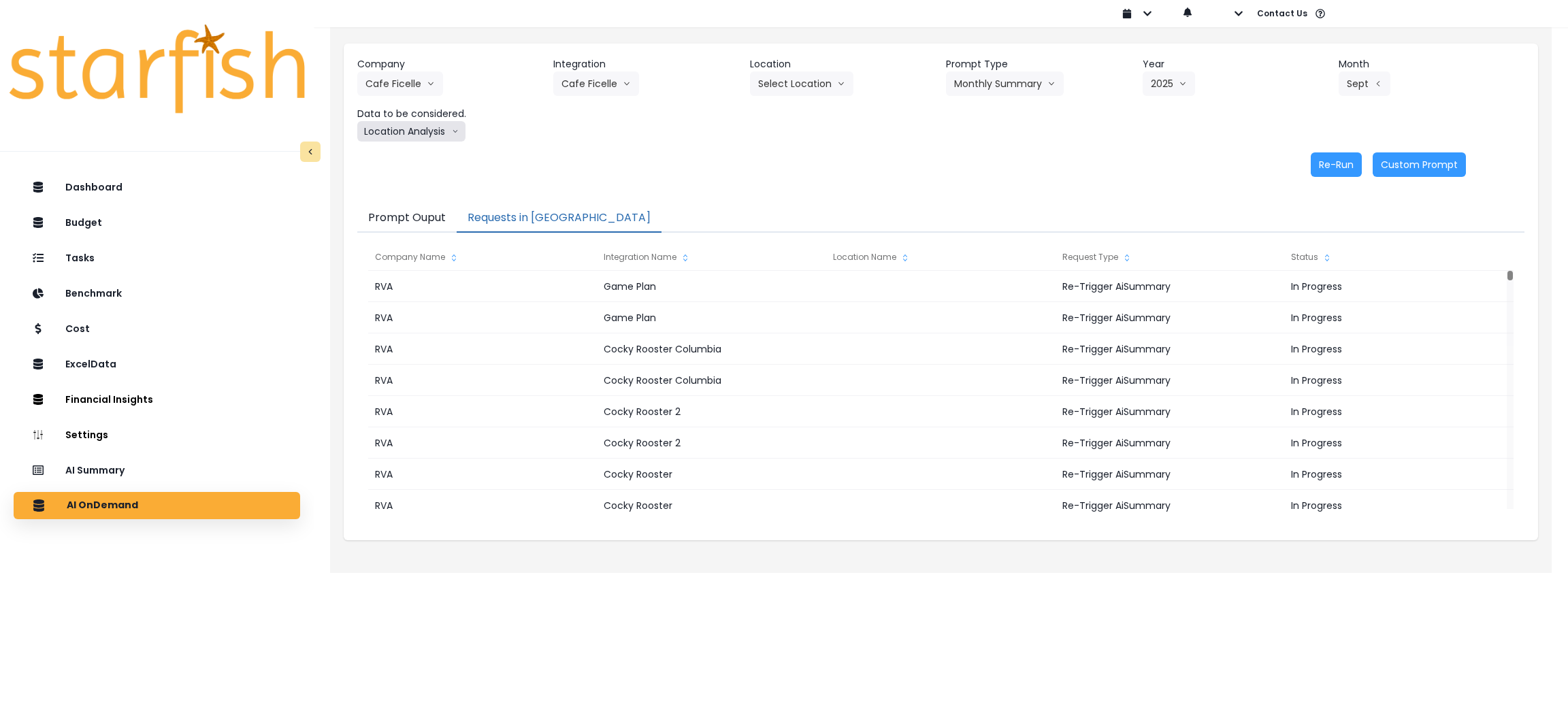
click at [427, 128] on button "Location Analysis" at bounding box center [412, 132] width 108 height 21
click at [427, 156] on span "Comparison overtime" at bounding box center [410, 157] width 90 height 14
click at [896, 160] on div "Re-Run Custom Prompt" at bounding box center [912, 164] width 1109 height 25
click at [1015, 152] on div "Re-Run Custom Prompt" at bounding box center [912, 164] width 1109 height 25
click at [1342, 171] on button "Re-Run" at bounding box center [1336, 164] width 51 height 25
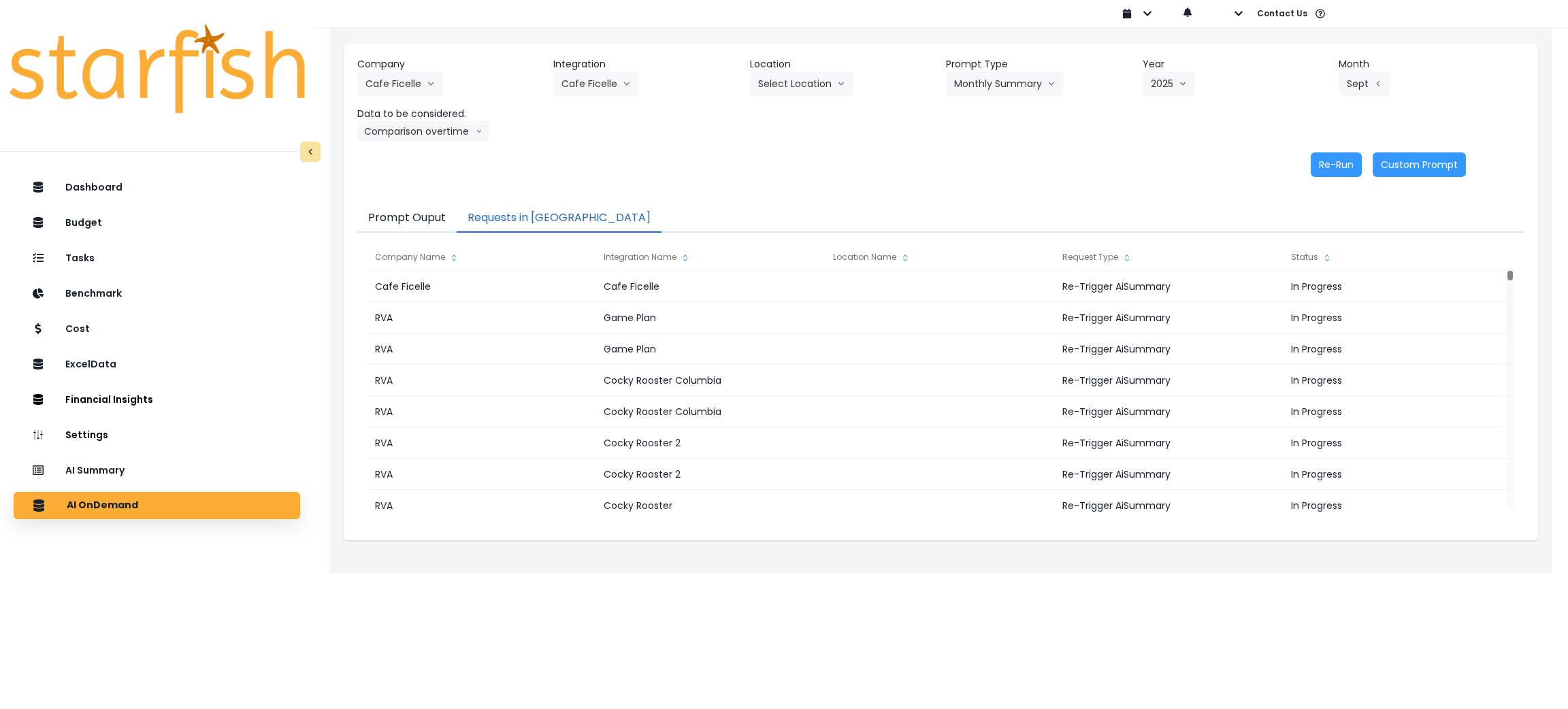
click at [993, 179] on div "Company Cafe Ficelle 86 Costs Asti Bagel Cafe Balance Grille Bald Ginger Bar Bu…" at bounding box center [940, 117] width 1194 height 147
